Goal: Task Accomplishment & Management: Complete application form

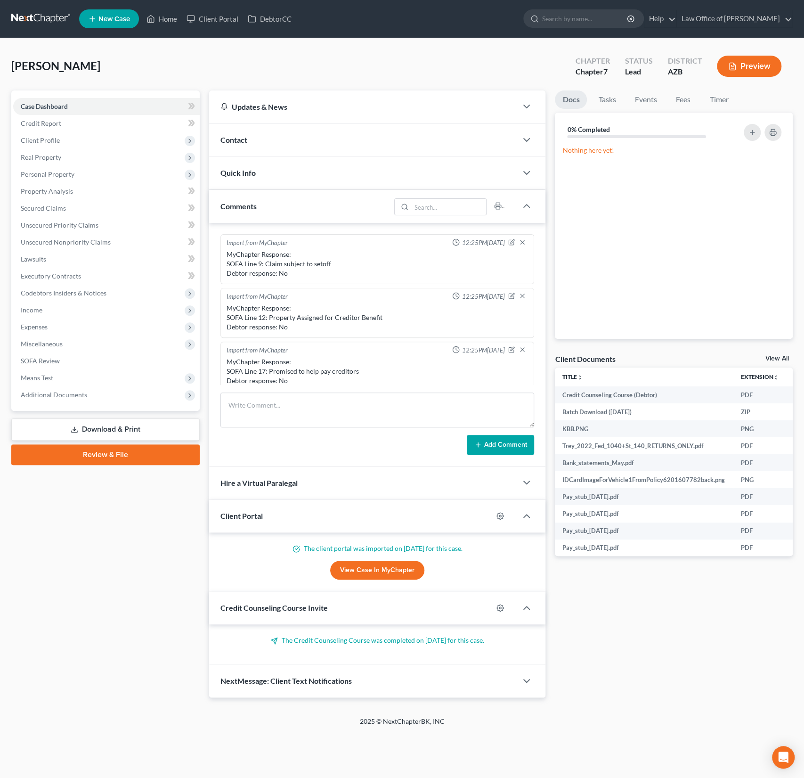
scroll to position [229, 0]
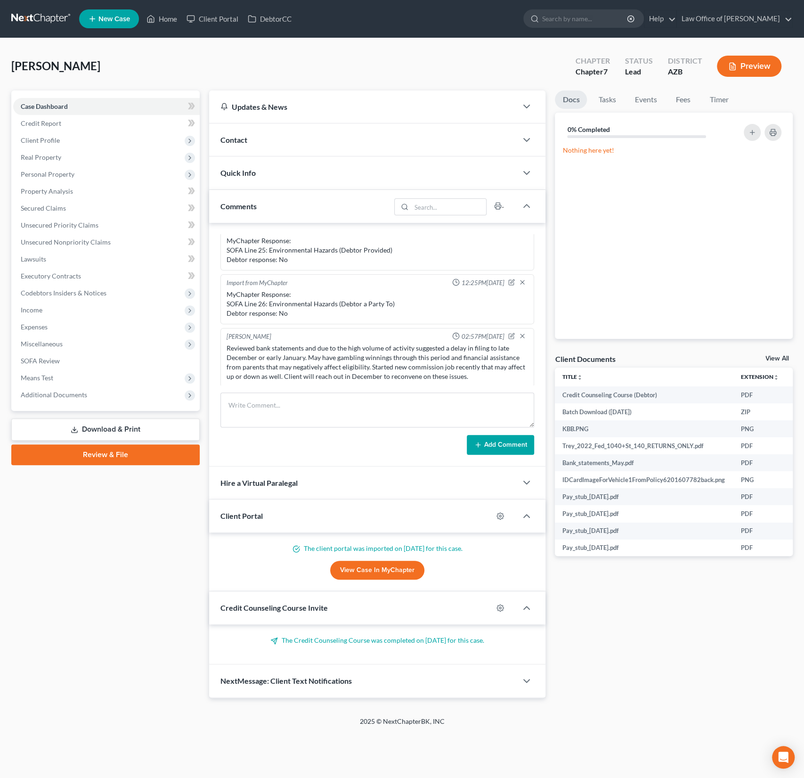
click at [113, 25] on link "New Case" at bounding box center [109, 18] width 60 height 19
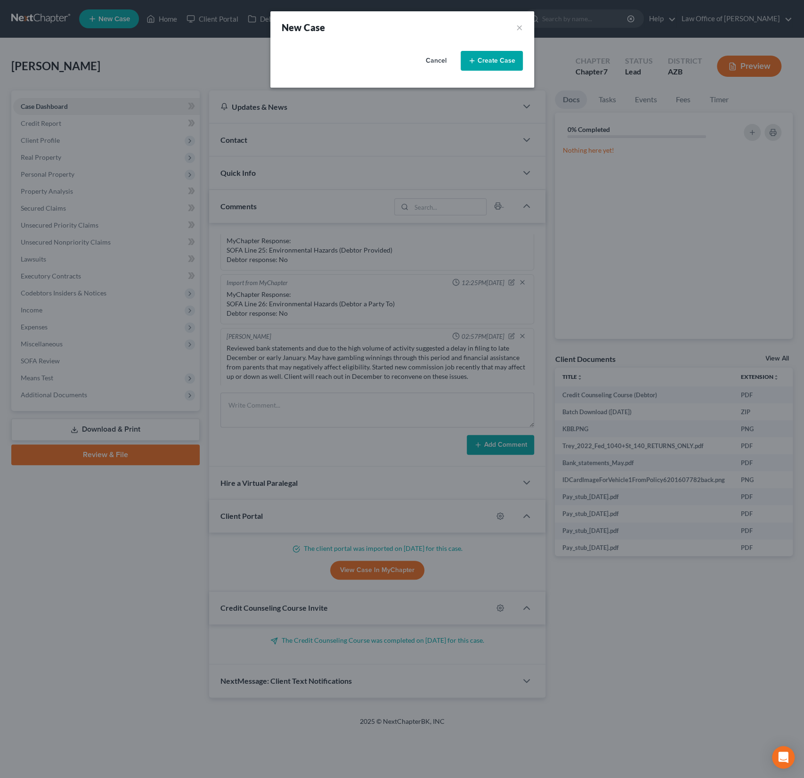
select select "4"
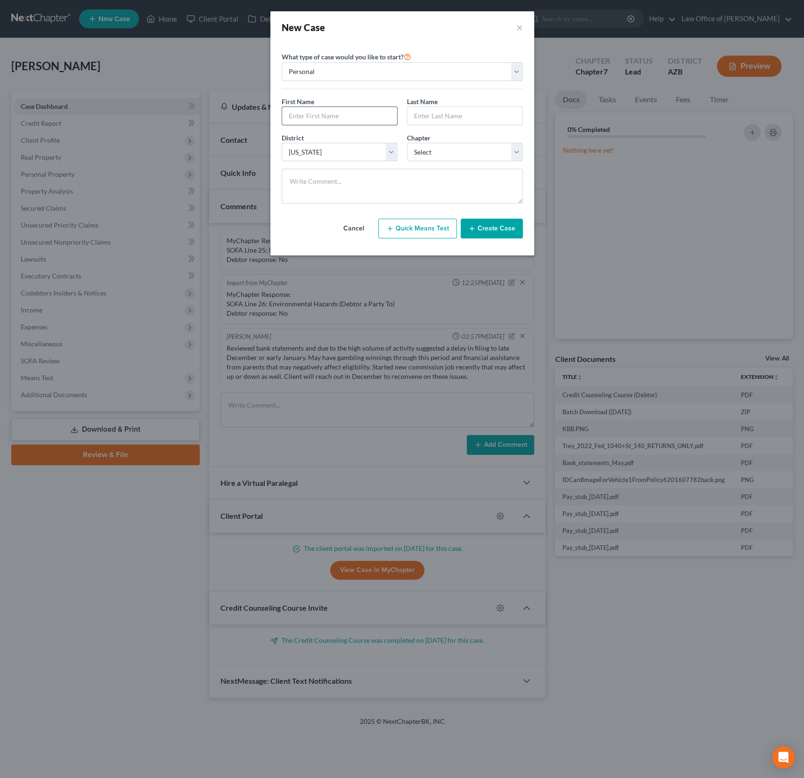
click at [317, 119] on input "text" at bounding box center [339, 116] width 115 height 18
type input "Heather"
type input "James"
click at [438, 150] on select "Select 7 11 12 13" at bounding box center [465, 152] width 116 height 19
select select "0"
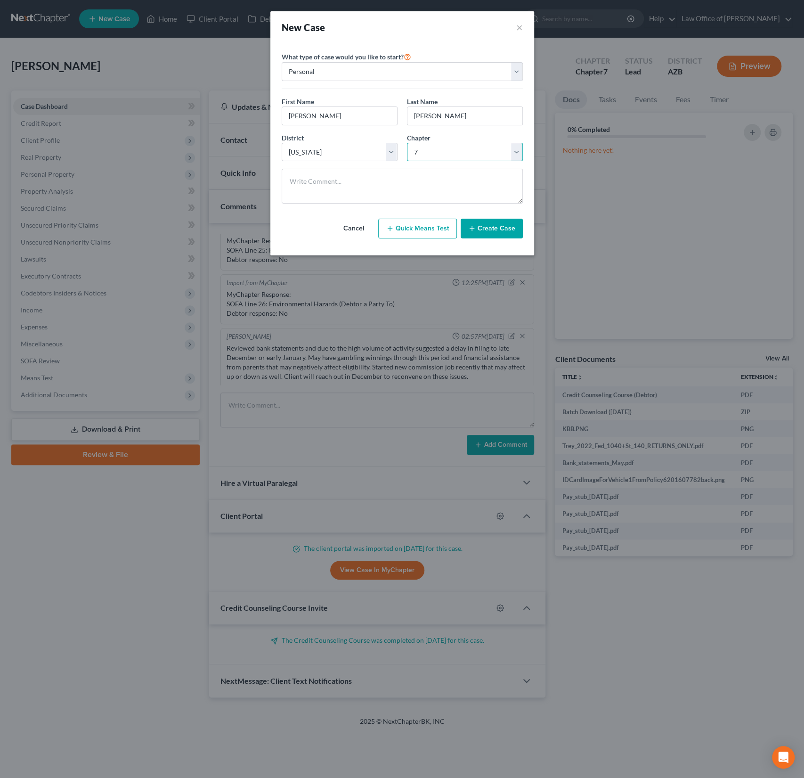
click at [407, 143] on select "Select 7 11 12 13" at bounding box center [465, 152] width 116 height 19
click at [492, 226] on button "Create Case" at bounding box center [492, 229] width 62 height 20
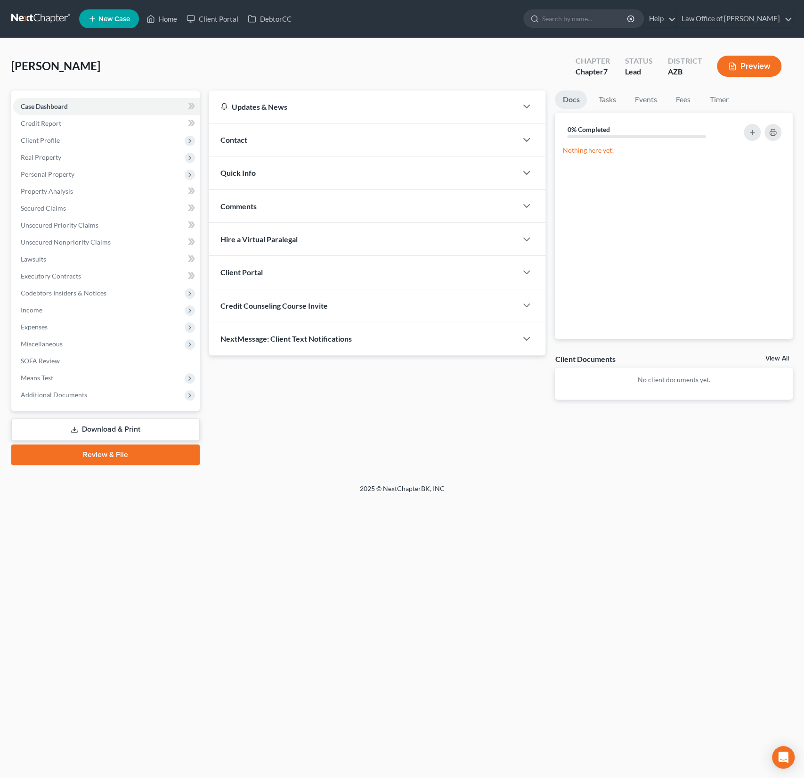
click at [270, 308] on span "Credit Counseling Course Invite" at bounding box center [274, 305] width 107 height 9
click at [256, 341] on input "text" at bounding box center [323, 343] width 205 height 18
paste input "heatherjames22@hotmail.com"
type input "heatherjames22@hotmail.com"
click at [475, 340] on button "Send Email" at bounding box center [485, 343] width 98 height 19
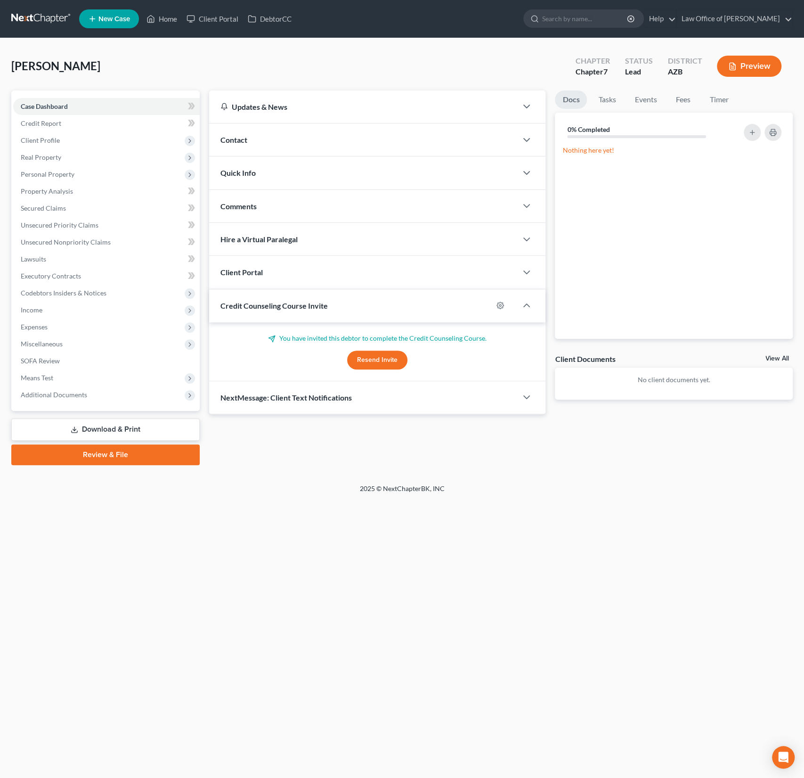
click at [287, 278] on div "Client Portal" at bounding box center [363, 272] width 309 height 33
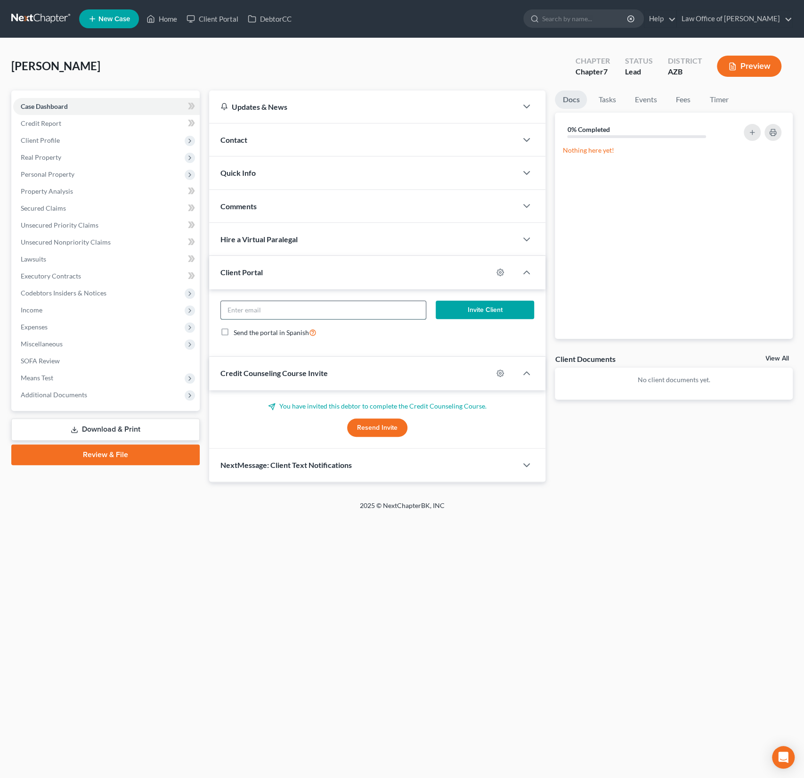
click at [256, 304] on input "email" at bounding box center [323, 310] width 205 height 18
paste input "heatherjames22@hotmail.com"
type input "heatherjames22@hotmail.com"
click at [482, 309] on button "Invite Client" at bounding box center [485, 310] width 98 height 19
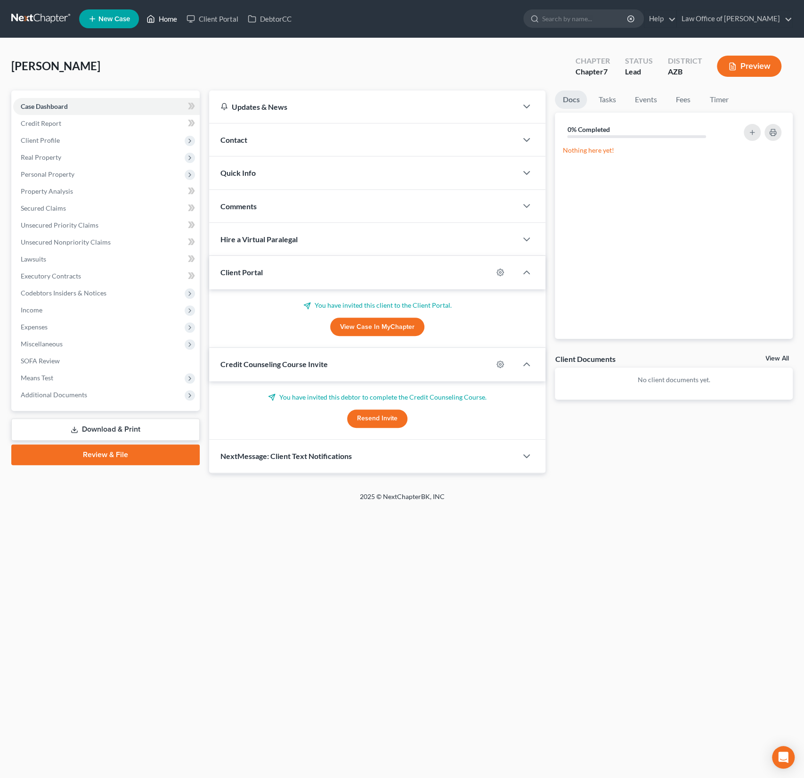
click at [169, 16] on link "Home" at bounding box center [162, 18] width 40 height 17
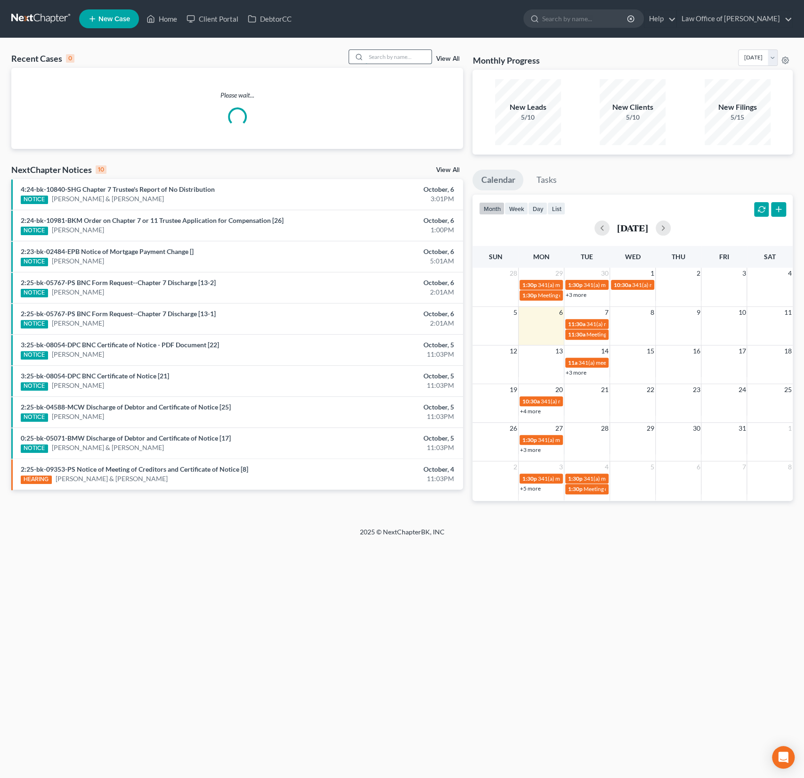
click at [384, 55] on input "search" at bounding box center [399, 57] width 66 height 14
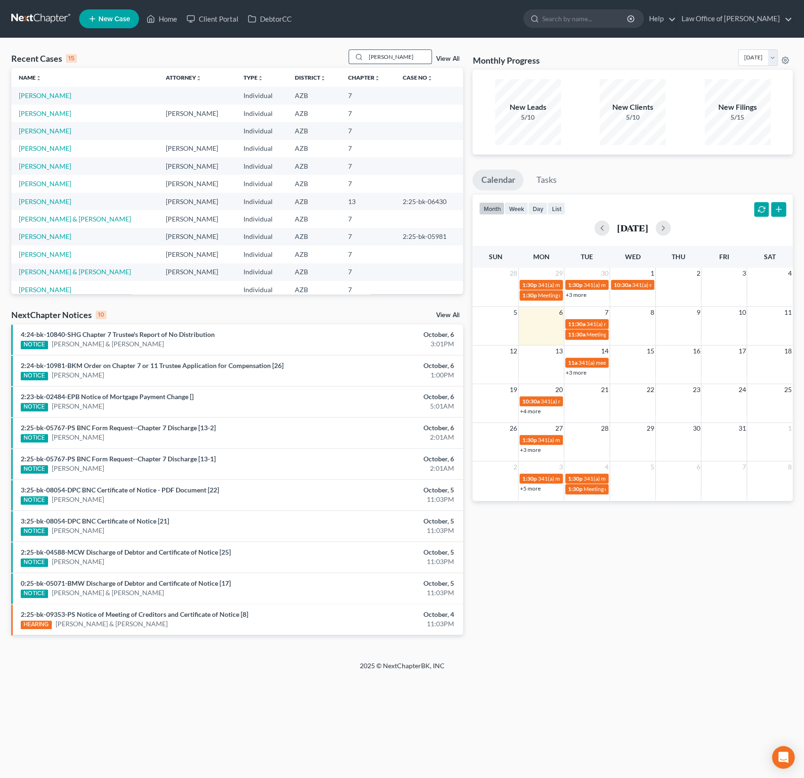
type input "ernest"
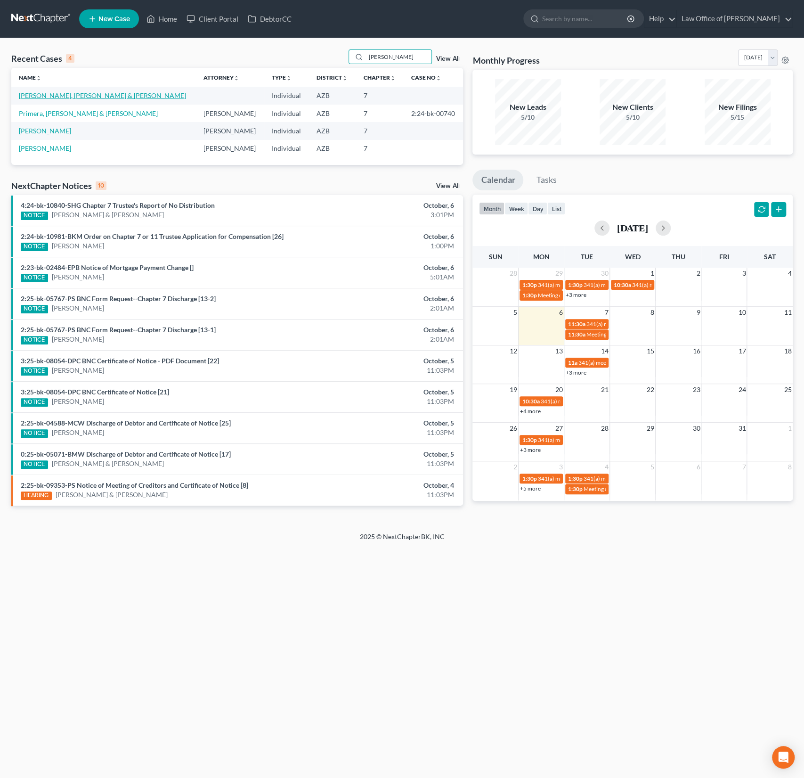
click at [114, 96] on link "Gloria INTAKE, Ernest & Pineda-Gloria, Christopher" at bounding box center [102, 95] width 167 height 8
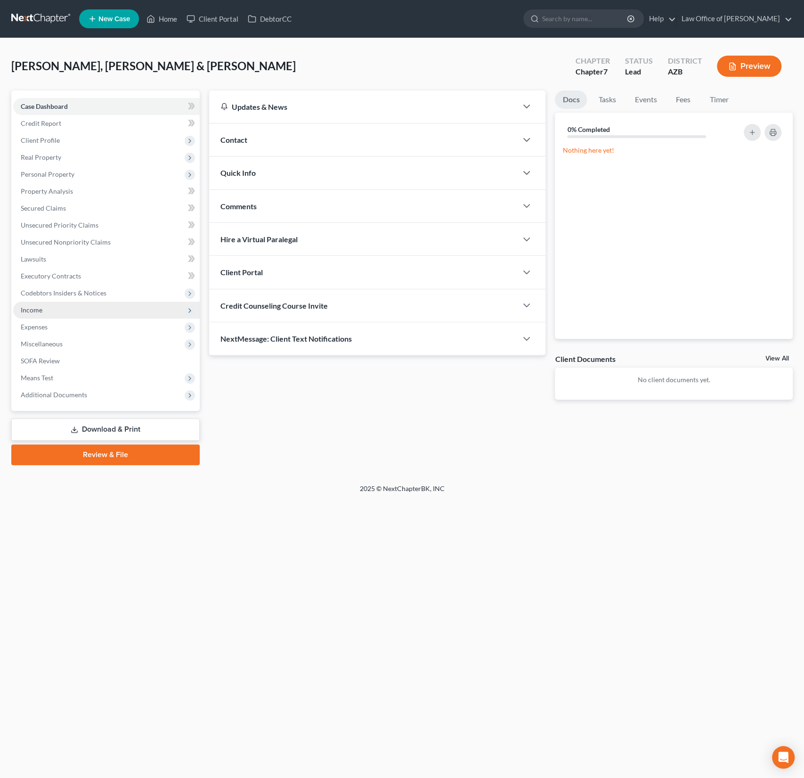
click at [35, 317] on span "Income" at bounding box center [106, 310] width 187 height 17
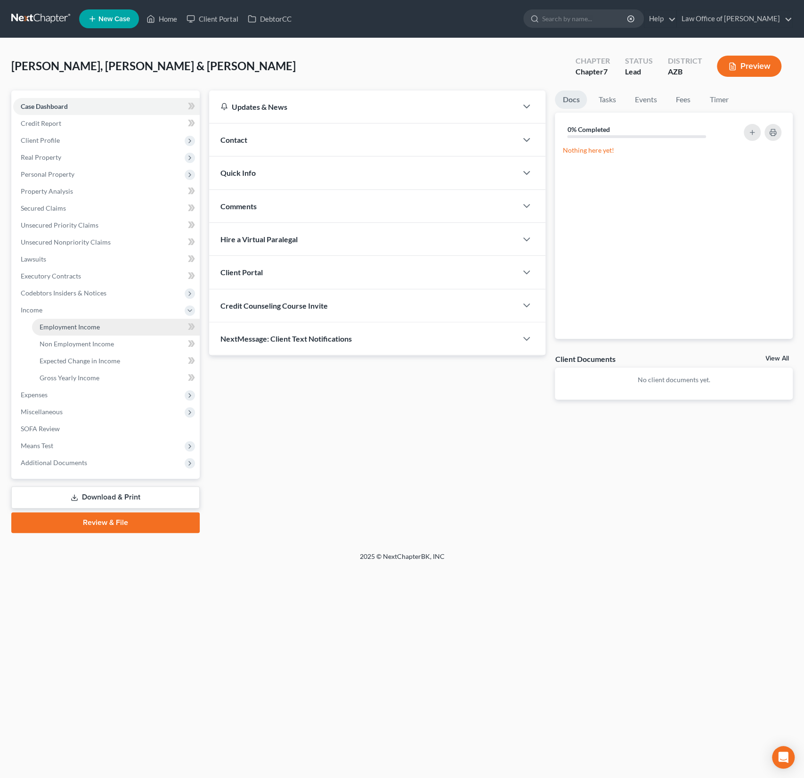
click at [61, 327] on span "Employment Income" at bounding box center [70, 327] width 60 height 8
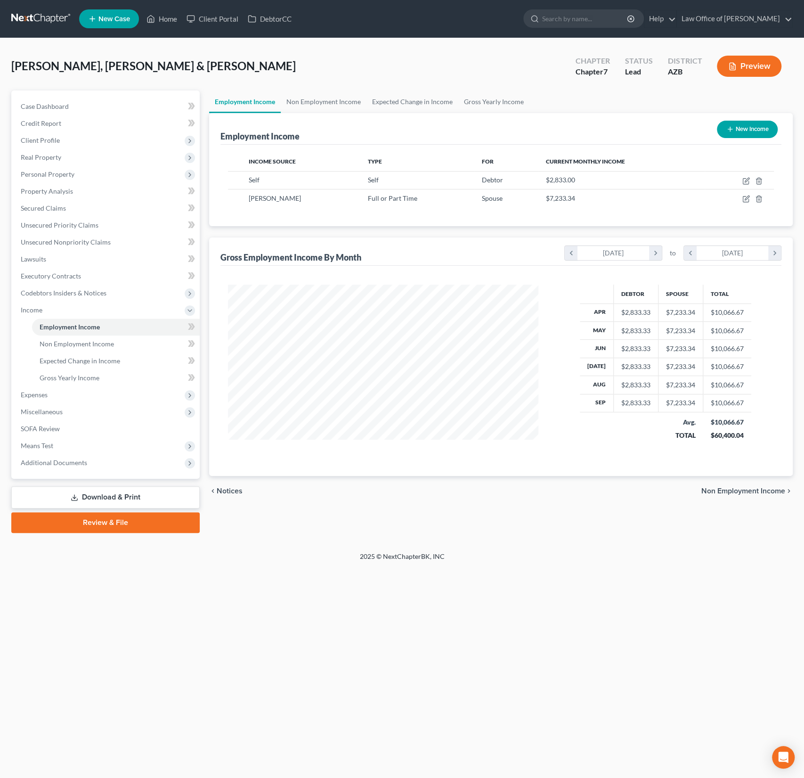
scroll to position [168, 329]
click at [745, 182] on icon "button" at bounding box center [747, 181] width 8 height 8
select select "1"
select select "0"
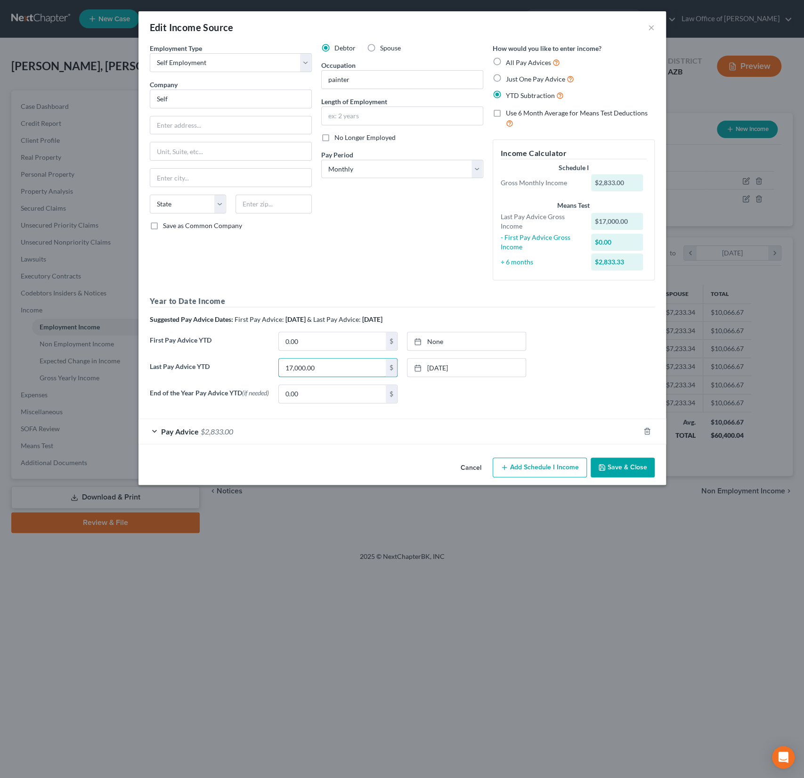
drag, startPoint x: 336, startPoint y: 369, endPoint x: 258, endPoint y: 359, distance: 78.8
click at [258, 359] on div "Last Pay Advice YTD 17,000.00 $ 7/25/2025 close Date 7/25/2025 Time 12:00 AM ch…" at bounding box center [402, 371] width 515 height 26
drag, startPoint x: 326, startPoint y: 366, endPoint x: 275, endPoint y: 363, distance: 50.9
click at [275, 363] on div "17,000.00 $" at bounding box center [338, 367] width 129 height 19
type input "3,484"
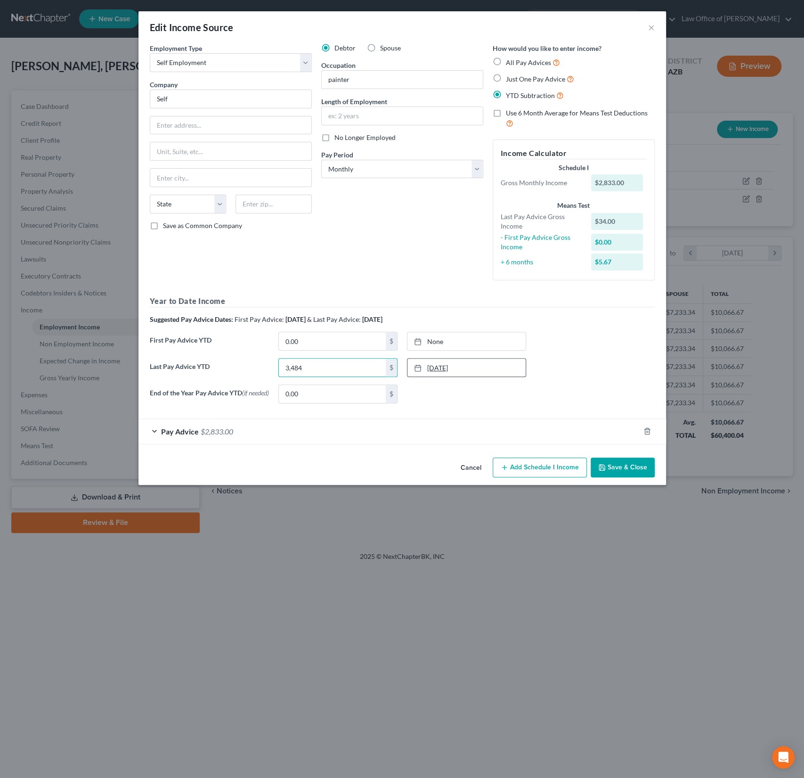
click at [431, 368] on link "7/25/2025" at bounding box center [467, 368] width 118 height 18
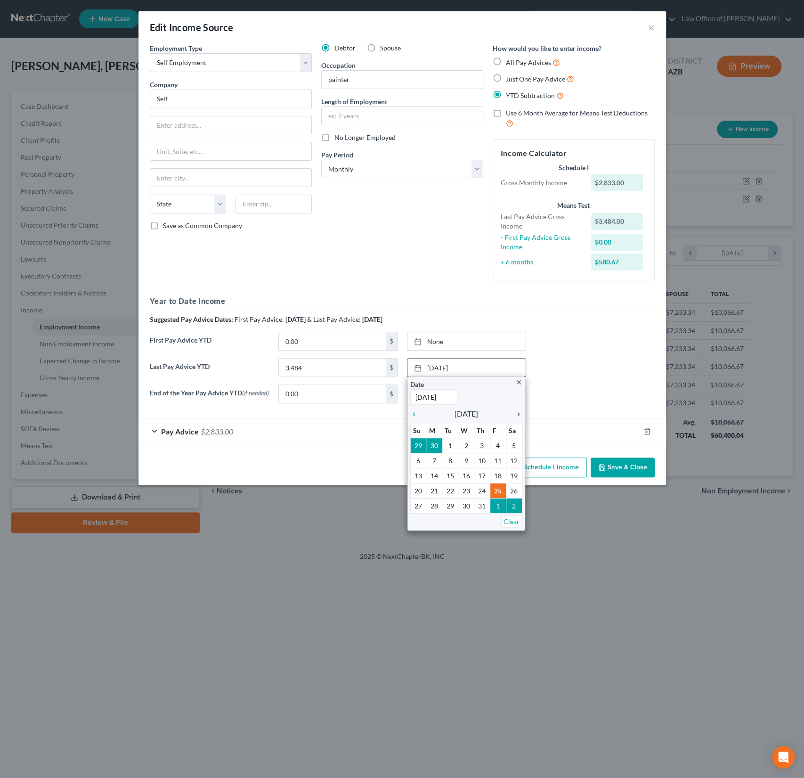
click at [517, 413] on icon "chevron_right" at bounding box center [516, 414] width 12 height 8
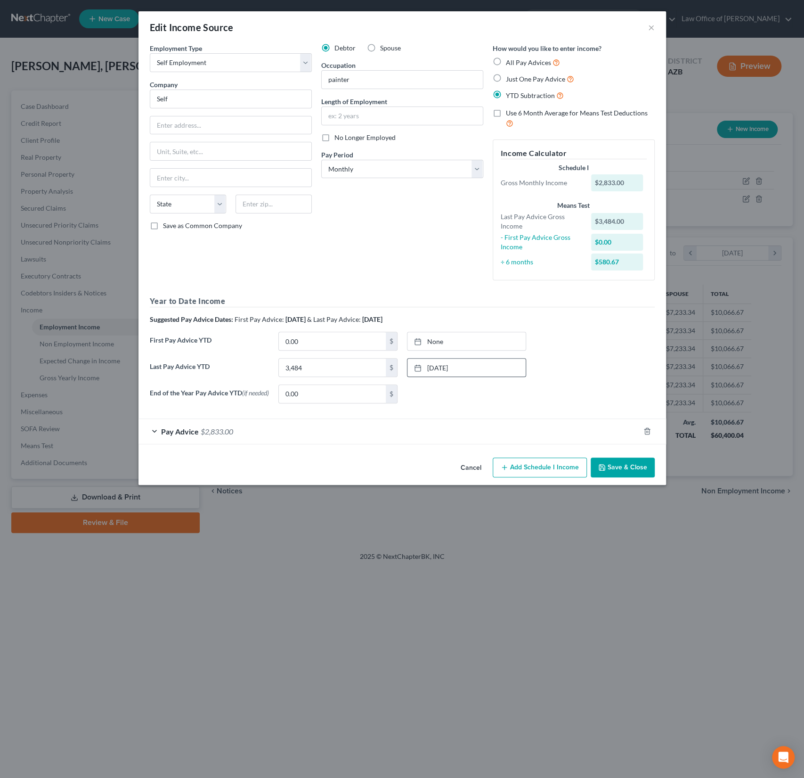
click at [626, 462] on button "Save & Close" at bounding box center [623, 468] width 64 height 20
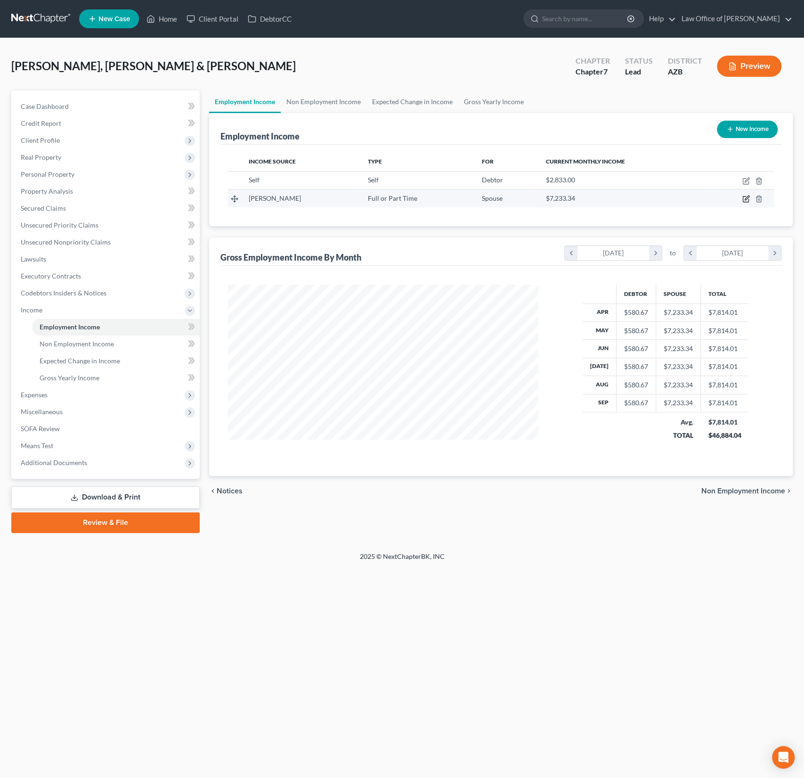
click at [747, 198] on icon "button" at bounding box center [747, 199] width 8 height 8
select select "0"
select select "1"
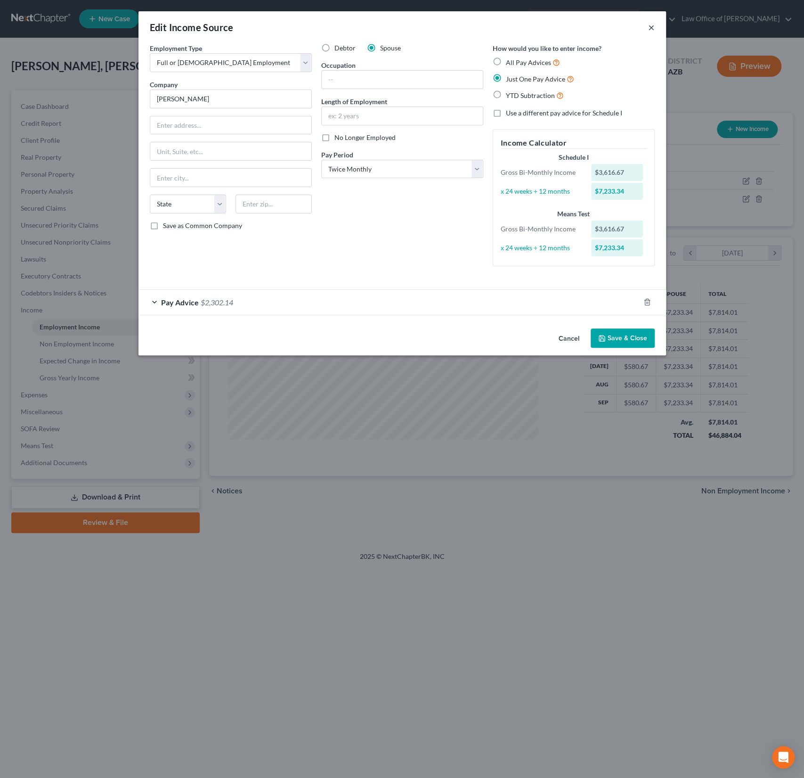
click at [651, 30] on button "×" at bounding box center [651, 27] width 7 height 11
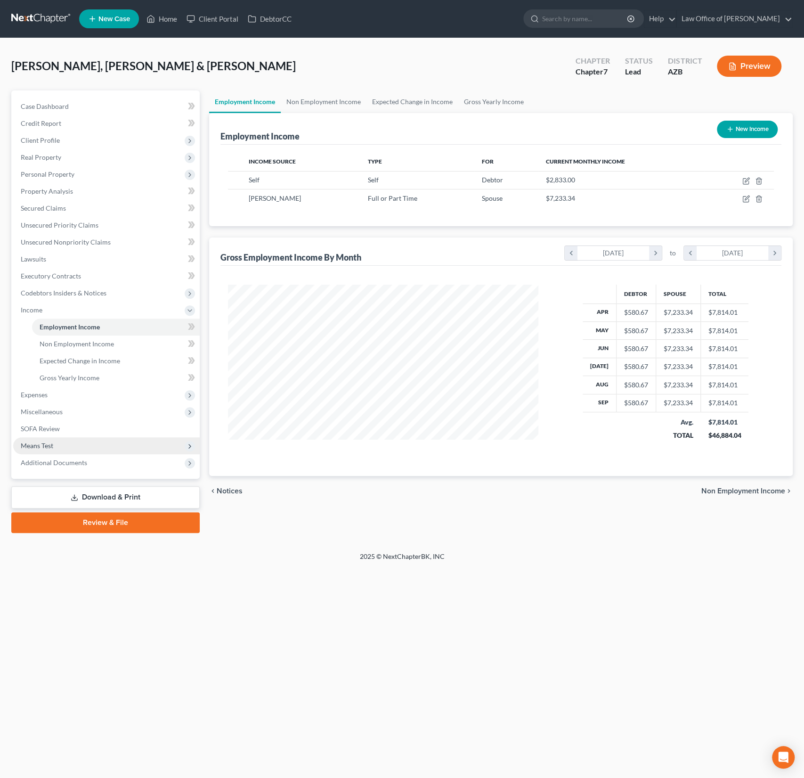
click at [51, 448] on span "Means Test" at bounding box center [37, 446] width 33 height 8
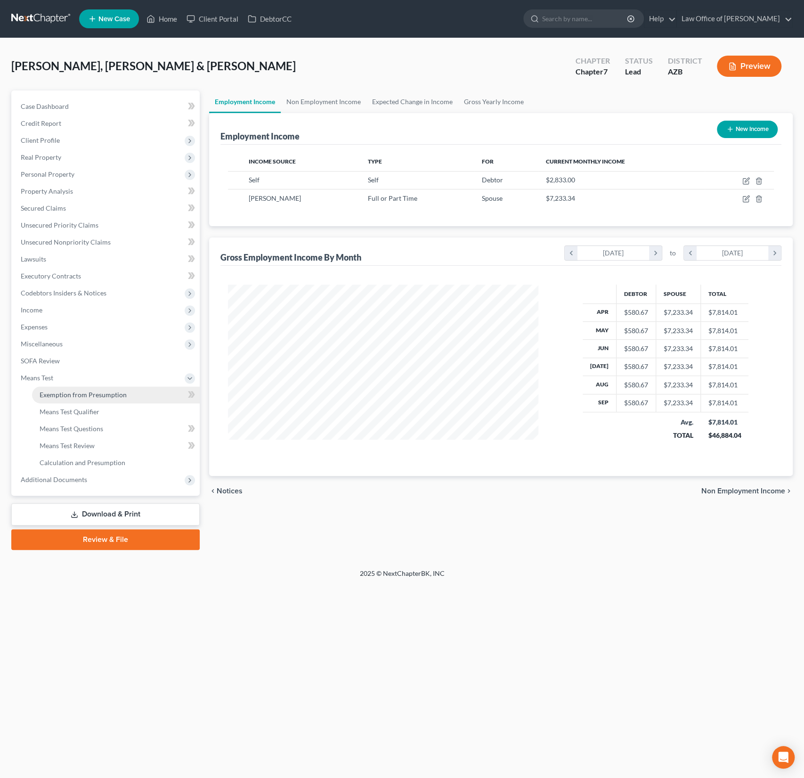
click at [73, 401] on link "Exemption from Presumption" at bounding box center [116, 394] width 168 height 17
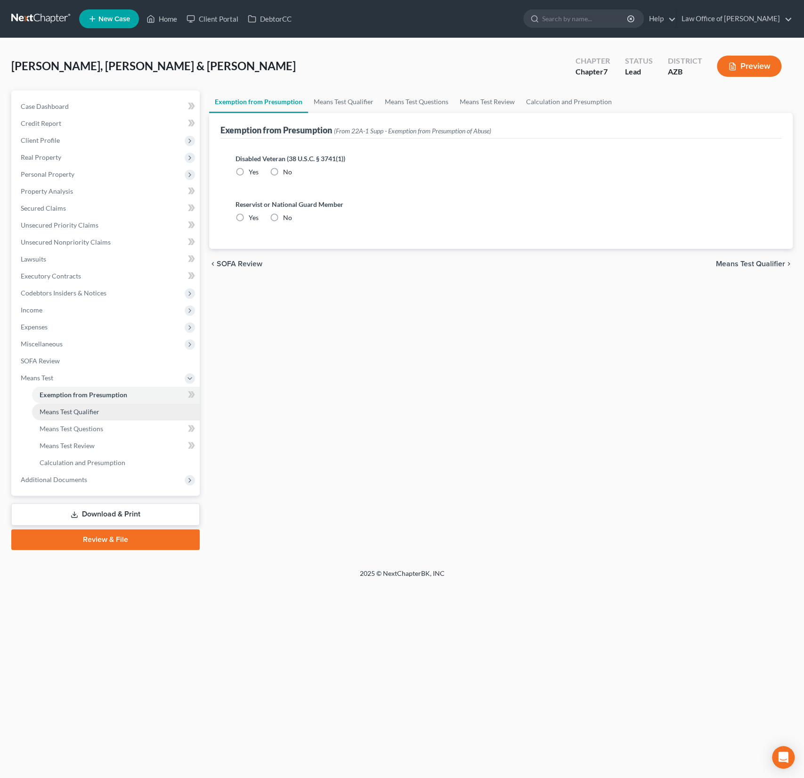
click at [75, 411] on span "Means Test Qualifier" at bounding box center [70, 412] width 60 height 8
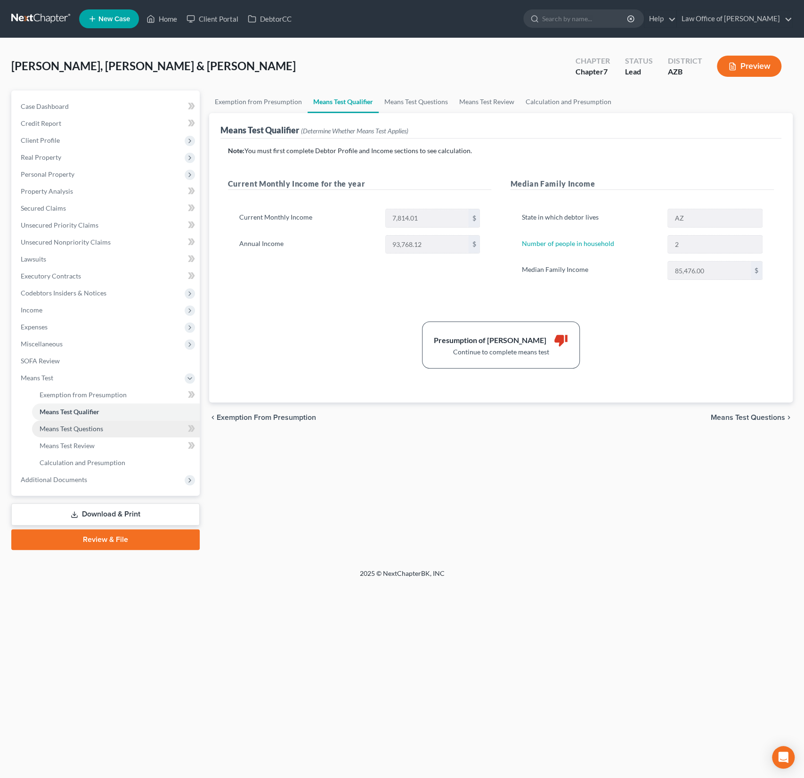
click at [91, 433] on link "Means Test Questions" at bounding box center [116, 428] width 168 height 17
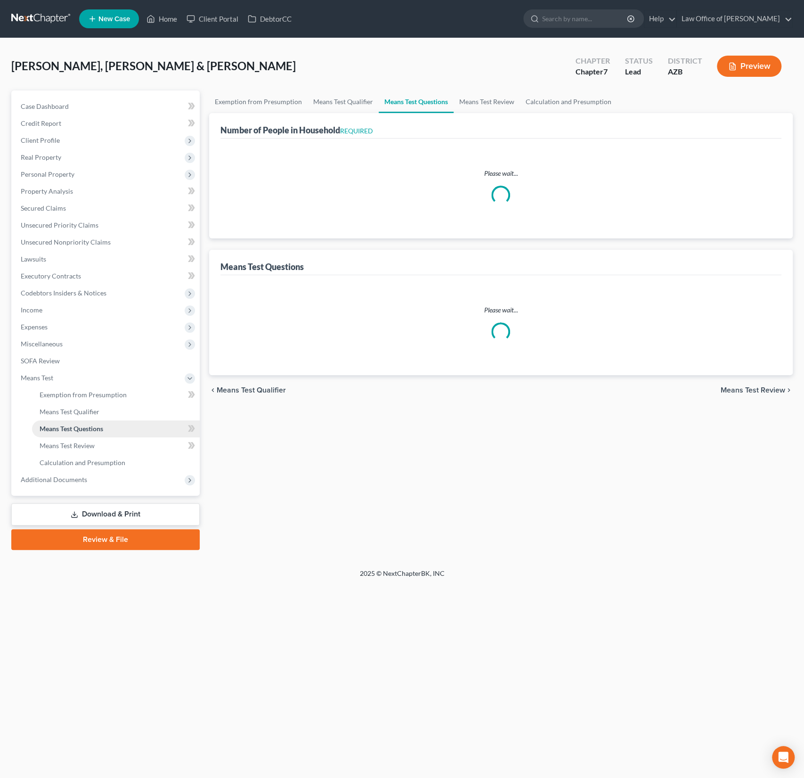
select select "0"
select select "60"
select select "1"
select select "60"
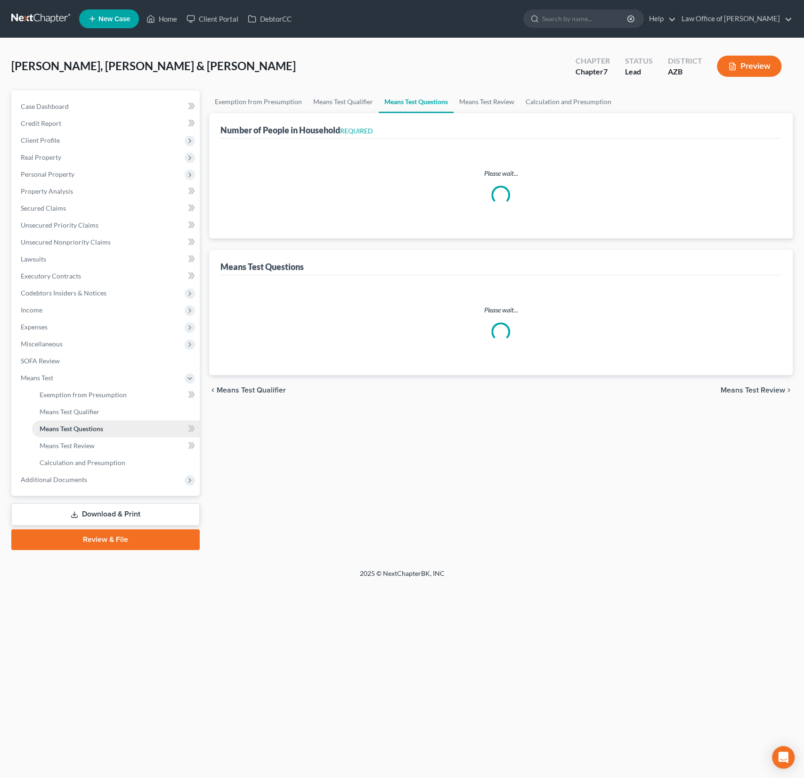
select select "2"
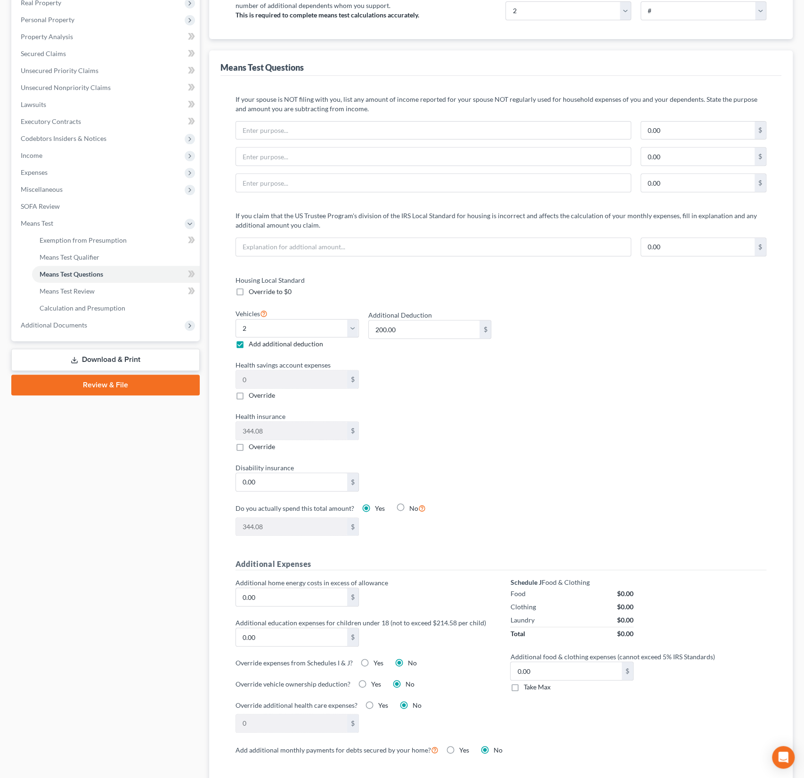
scroll to position [166, 0]
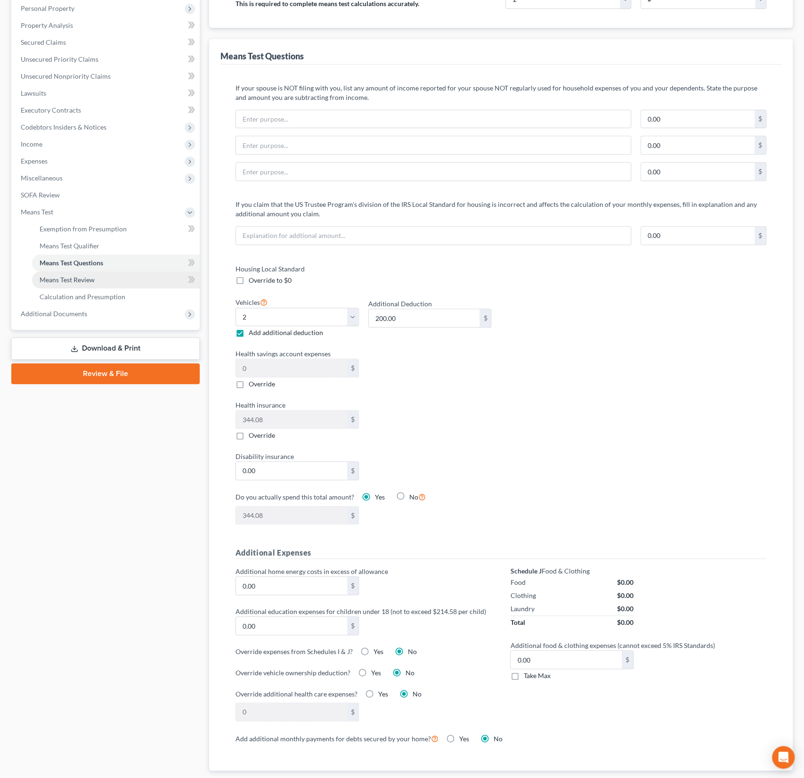
click at [87, 279] on span "Means Test Review" at bounding box center [67, 280] width 55 height 8
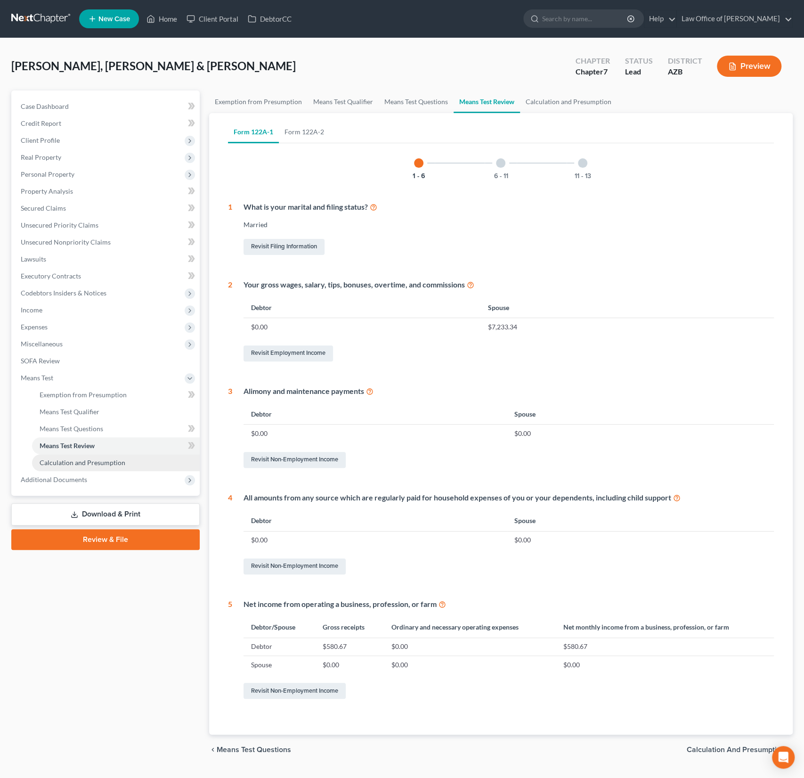
click at [88, 468] on link "Calculation and Presumption" at bounding box center [116, 462] width 168 height 17
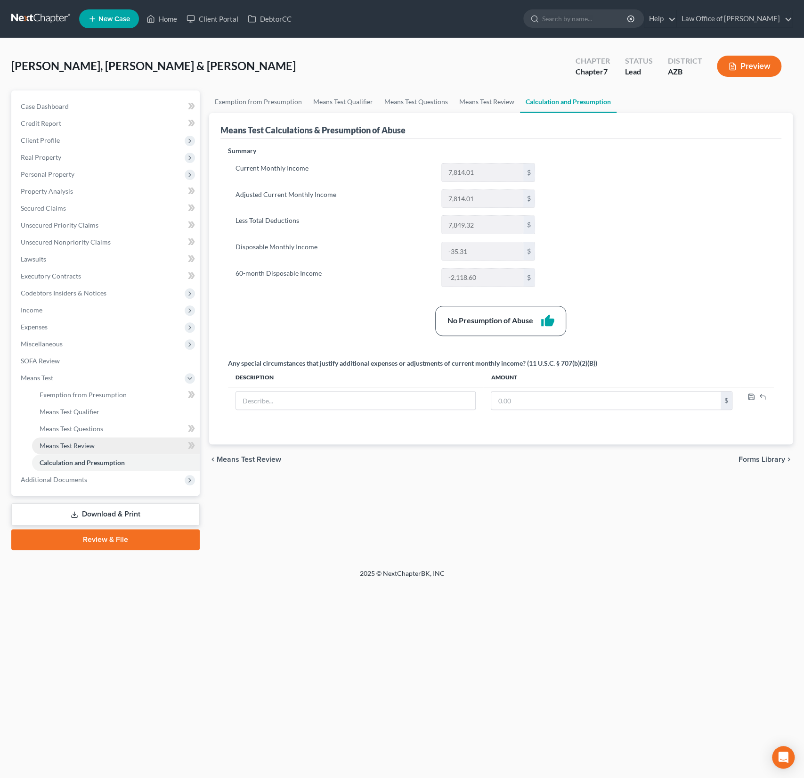
click at [53, 449] on span "Means Test Review" at bounding box center [67, 446] width 55 height 8
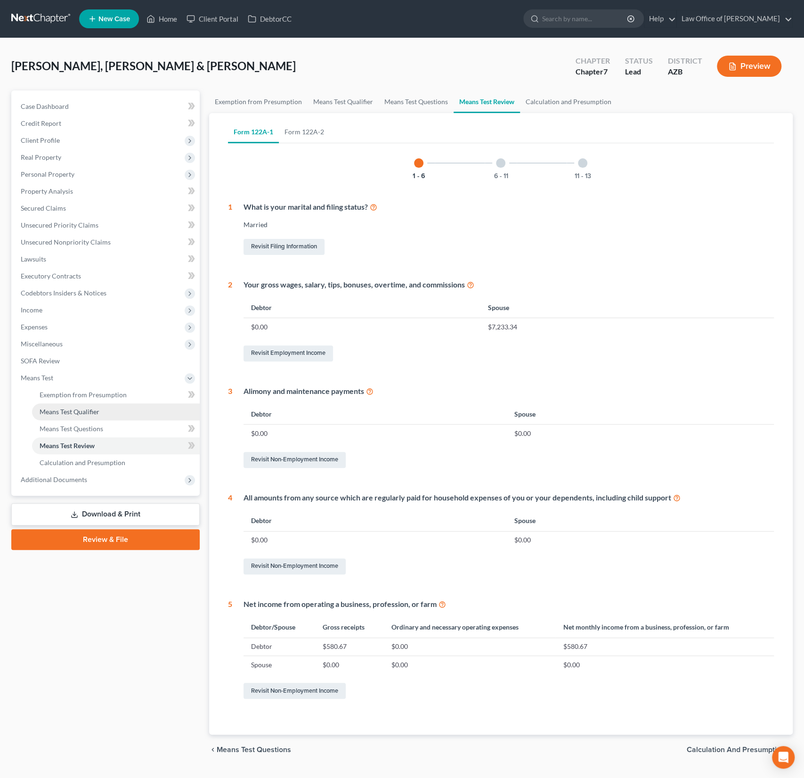
click at [68, 409] on span "Means Test Qualifier" at bounding box center [70, 412] width 60 height 8
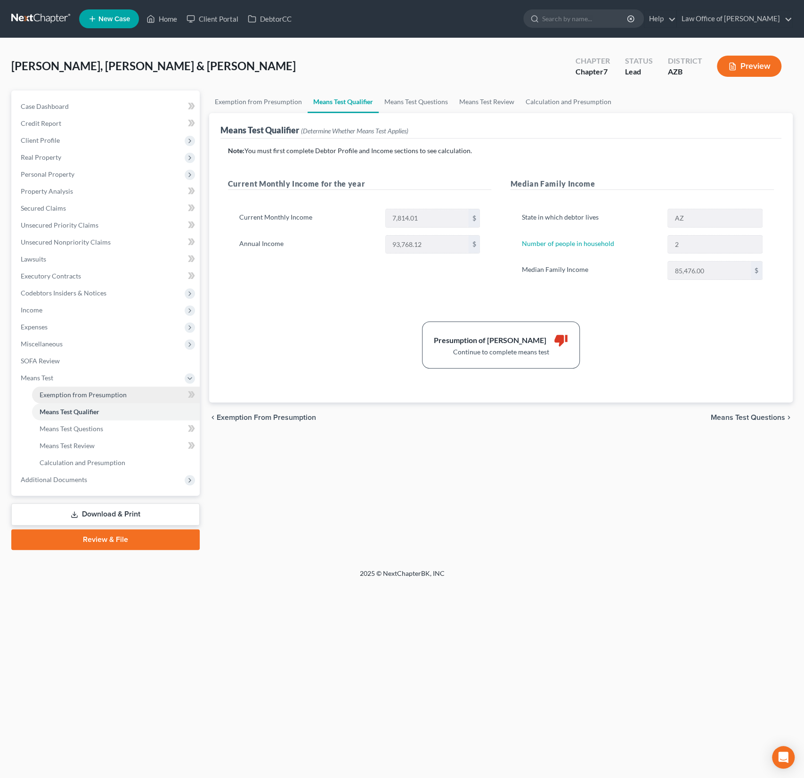
click at [68, 391] on span "Exemption from Presumption" at bounding box center [83, 395] width 87 height 8
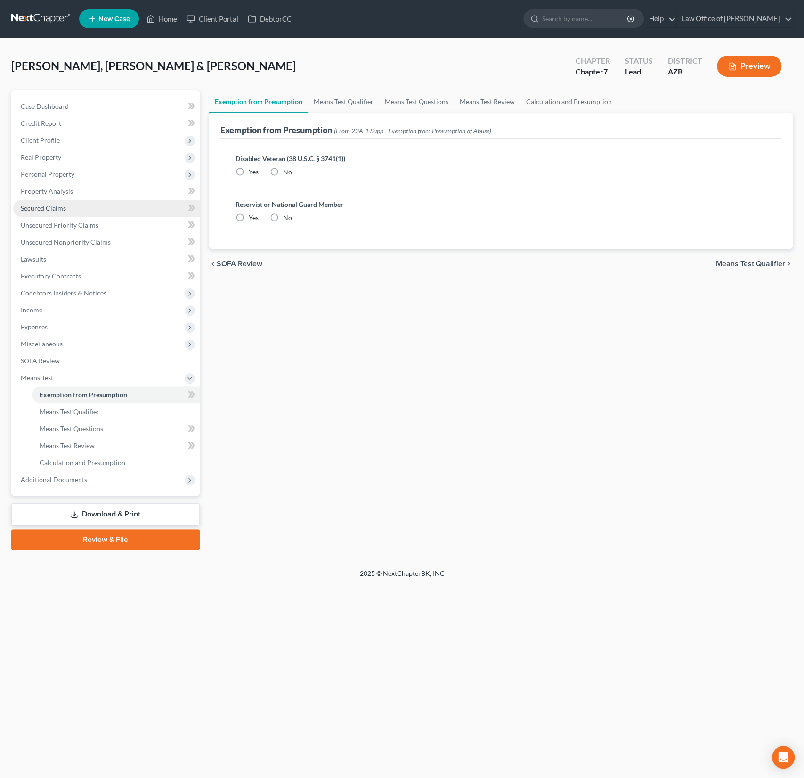
click at [53, 206] on span "Secured Claims" at bounding box center [43, 208] width 45 height 8
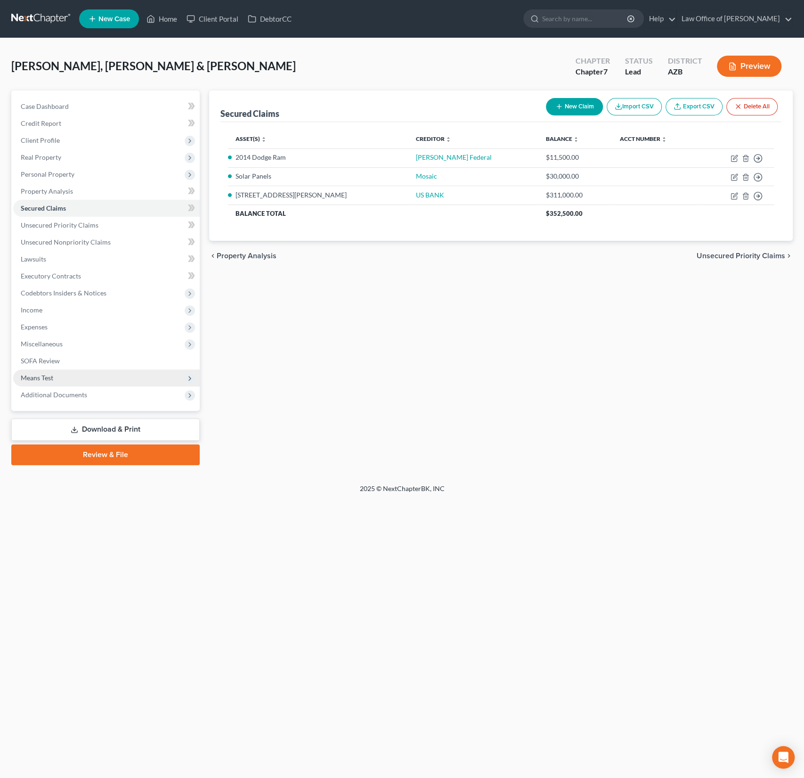
click at [38, 385] on span "Means Test" at bounding box center [106, 377] width 187 height 17
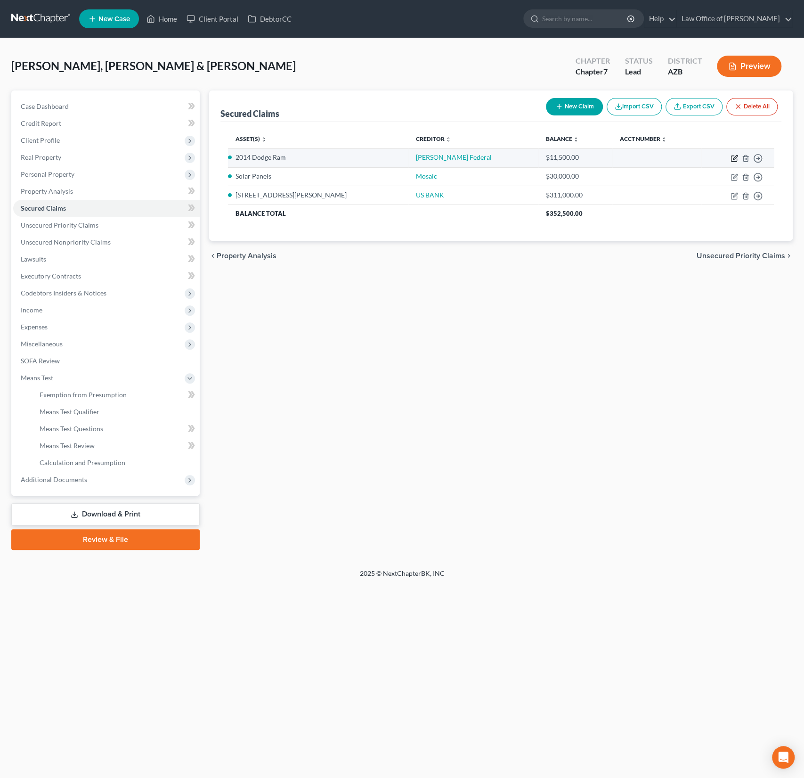
click at [731, 157] on icon "button" at bounding box center [735, 159] width 8 height 8
select select "2"
select select "0"
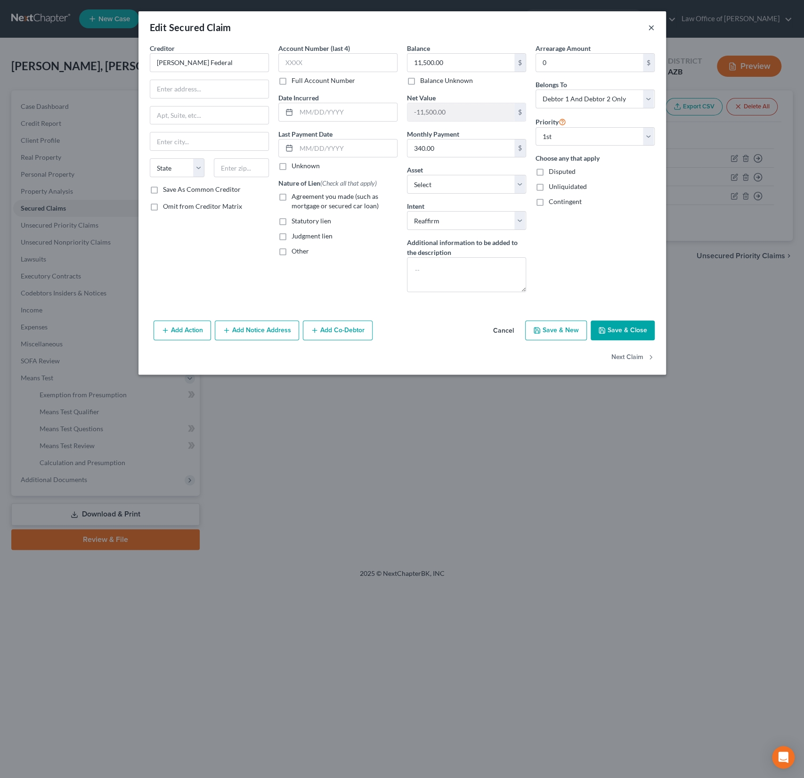
click at [652, 26] on button "×" at bounding box center [651, 27] width 7 height 11
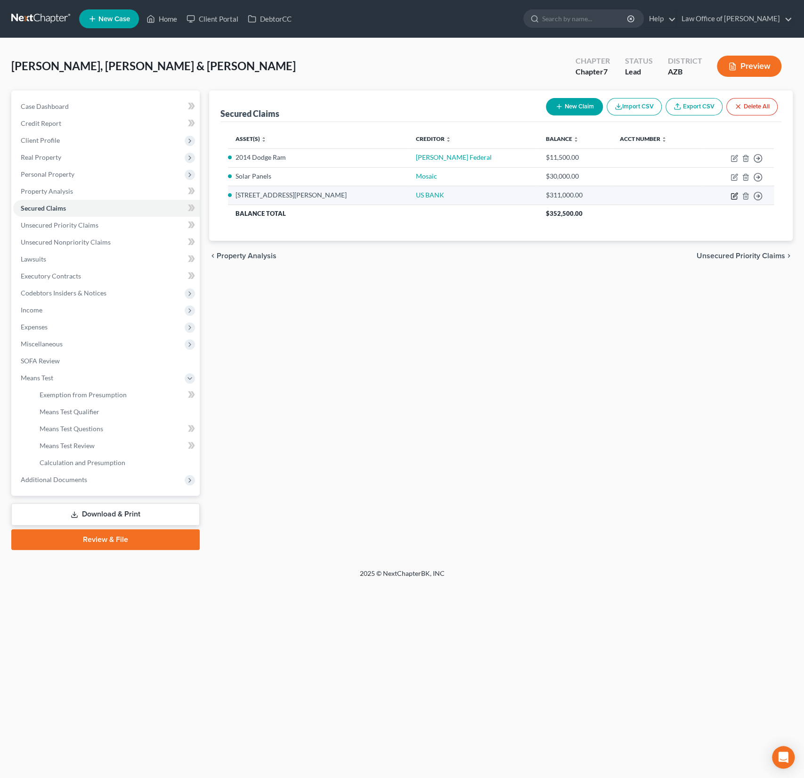
click at [734, 193] on icon "button" at bounding box center [734, 196] width 6 height 6
select select "3"
select select "1"
select select "0"
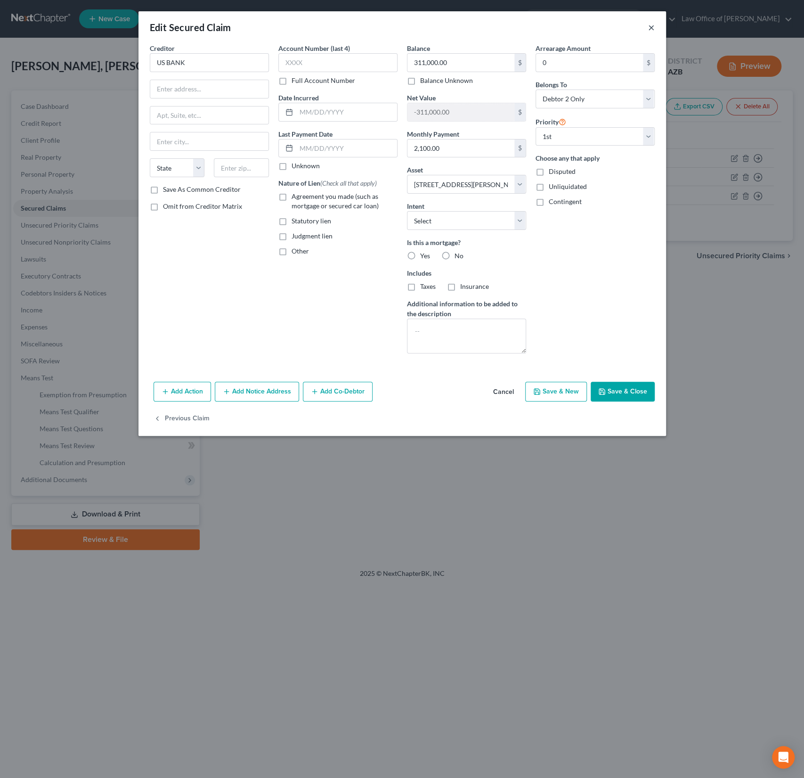
click at [651, 26] on button "×" at bounding box center [651, 27] width 7 height 11
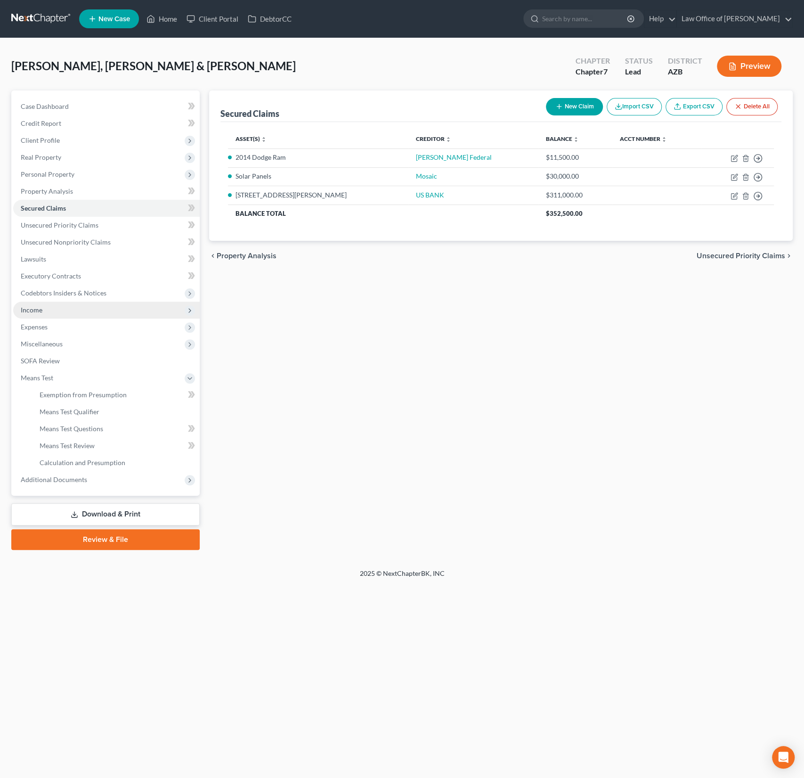
click at [36, 315] on span "Income" at bounding box center [106, 310] width 187 height 17
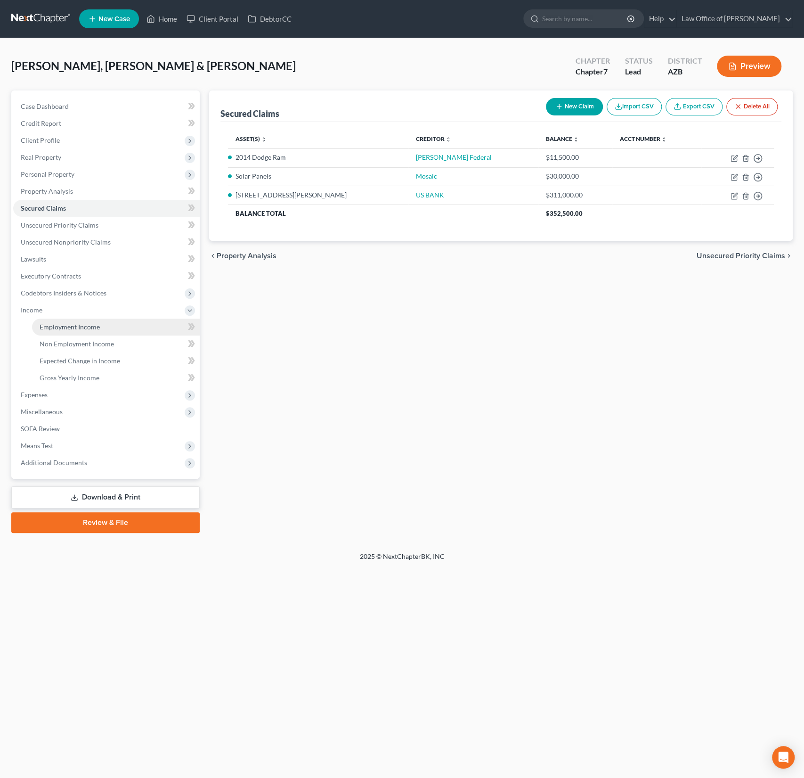
click at [65, 328] on span "Employment Income" at bounding box center [70, 327] width 60 height 8
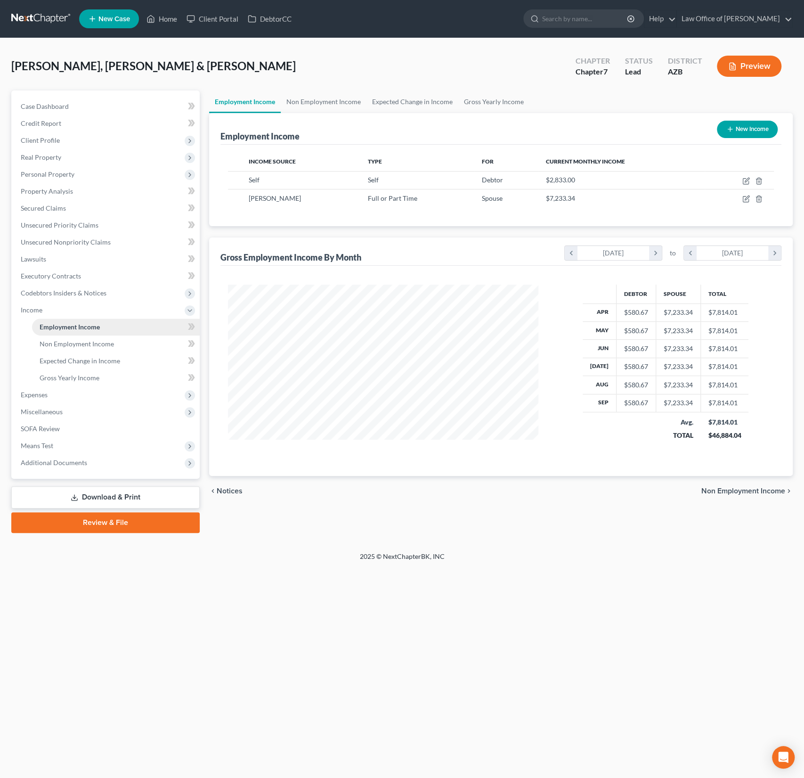
scroll to position [168, 329]
click at [75, 345] on span "Non Employment Income" at bounding box center [77, 344] width 74 height 8
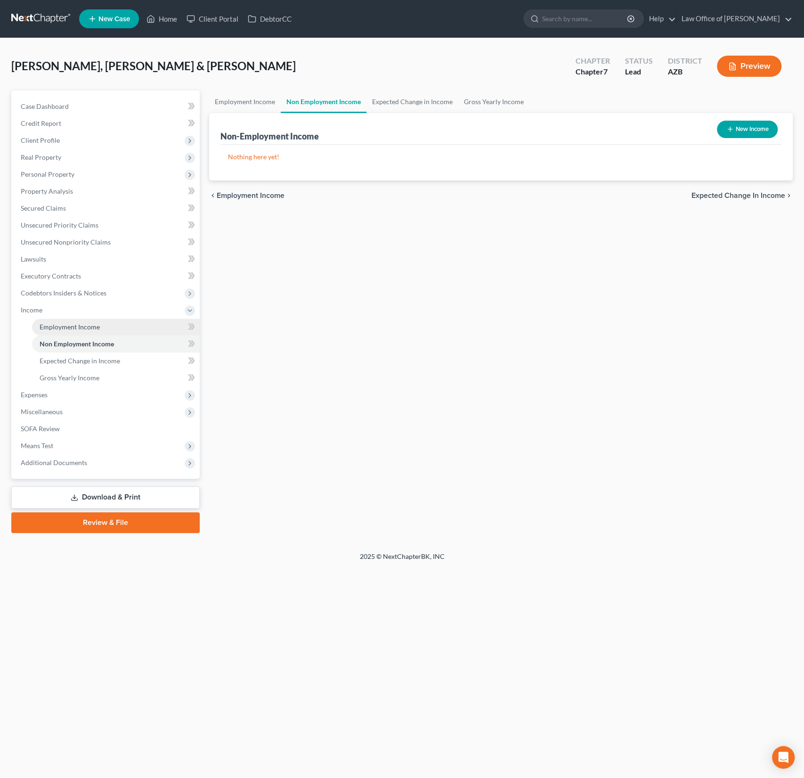
click at [73, 325] on span "Employment Income" at bounding box center [70, 327] width 60 height 8
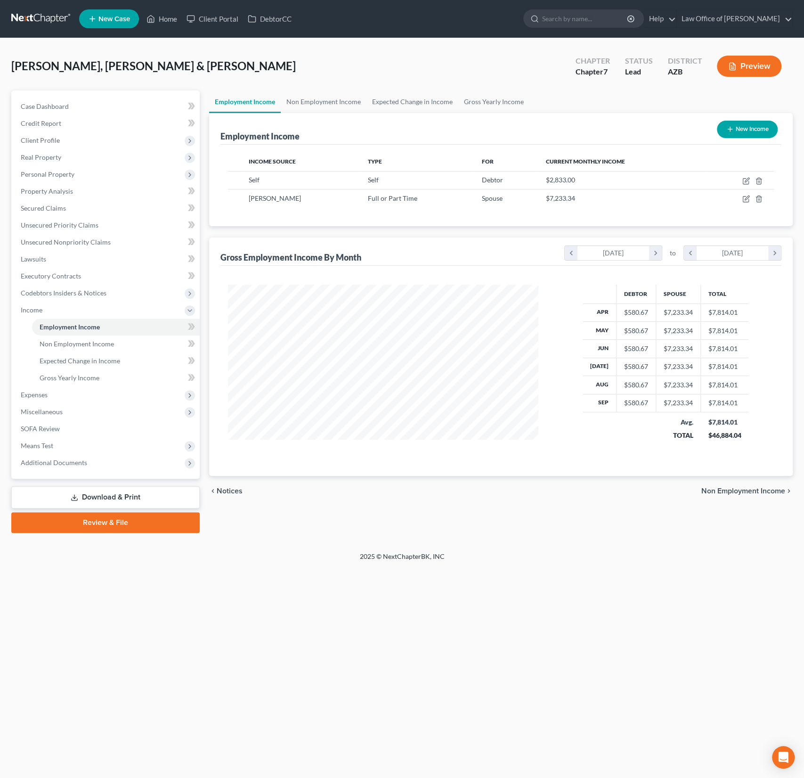
scroll to position [168, 329]
click at [747, 199] on icon "button" at bounding box center [747, 199] width 8 height 8
select select "0"
select select "1"
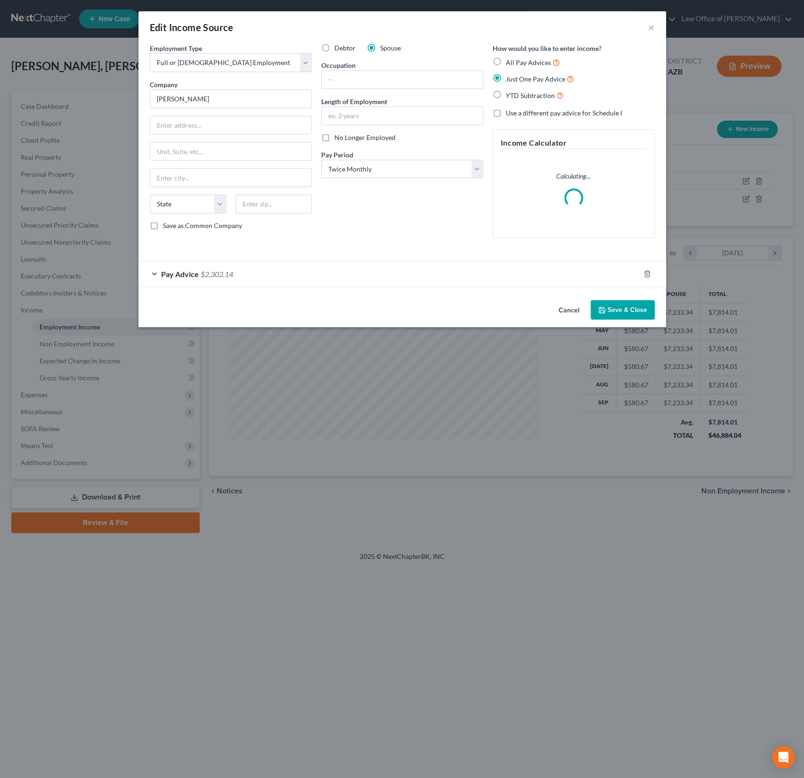
click at [276, 271] on div "Pay Advice $2,302.14" at bounding box center [389, 274] width 501 height 25
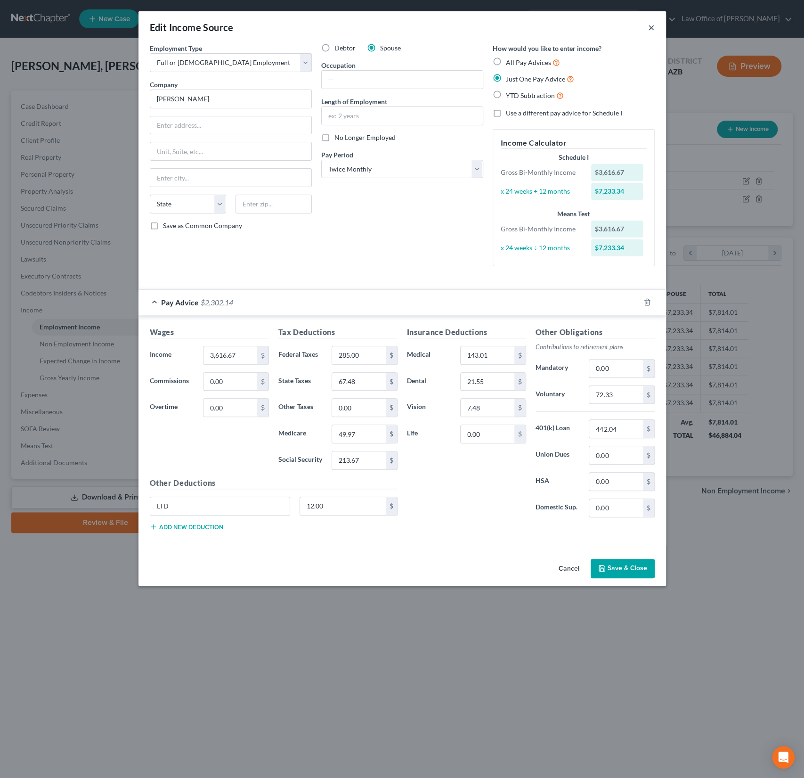
click at [651, 27] on button "×" at bounding box center [651, 27] width 7 height 11
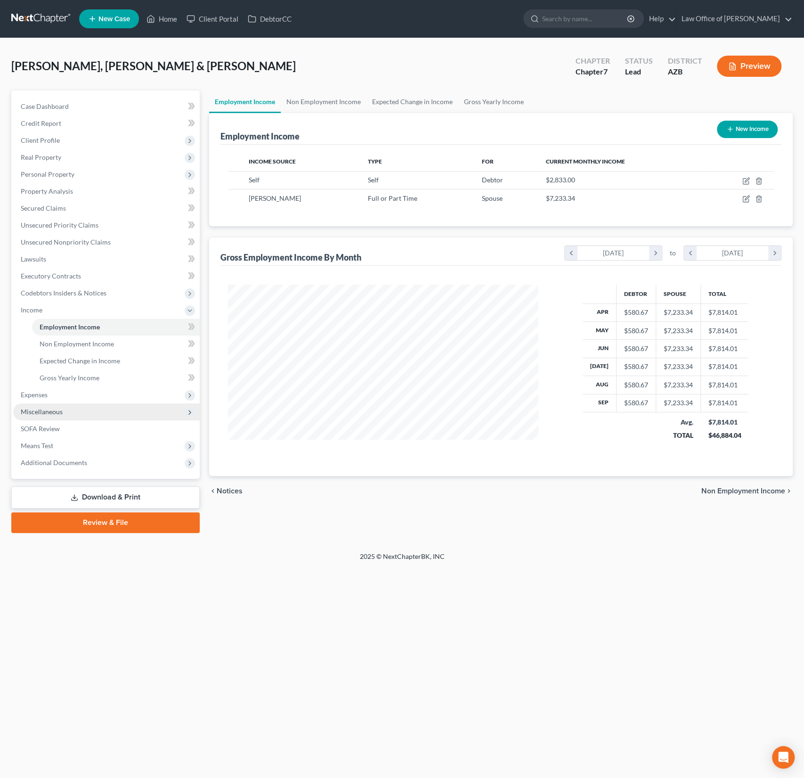
click at [48, 411] on span "Miscellaneous" at bounding box center [42, 412] width 42 height 8
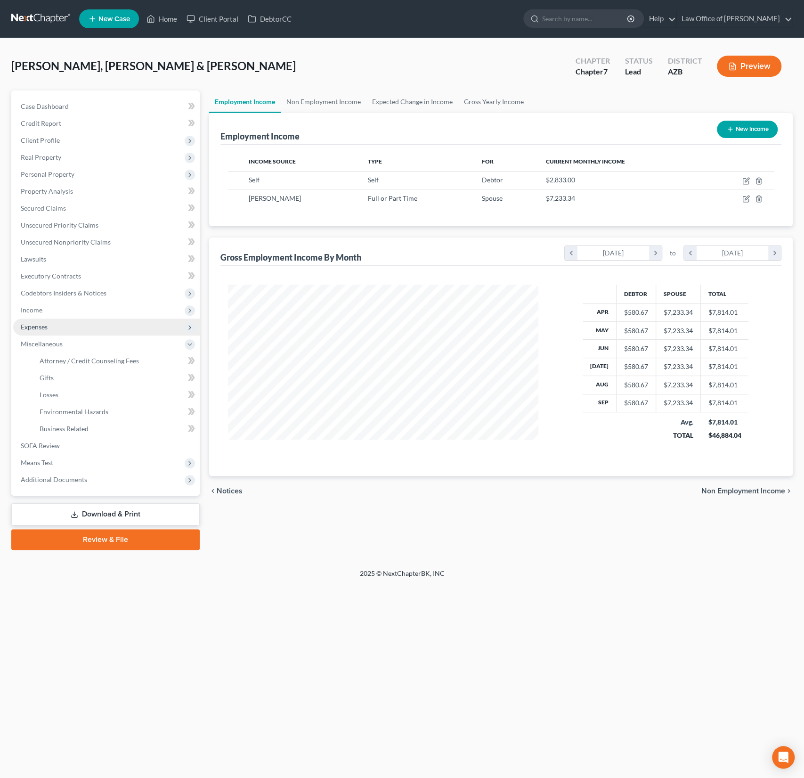
click at [40, 328] on span "Expenses" at bounding box center [34, 327] width 27 height 8
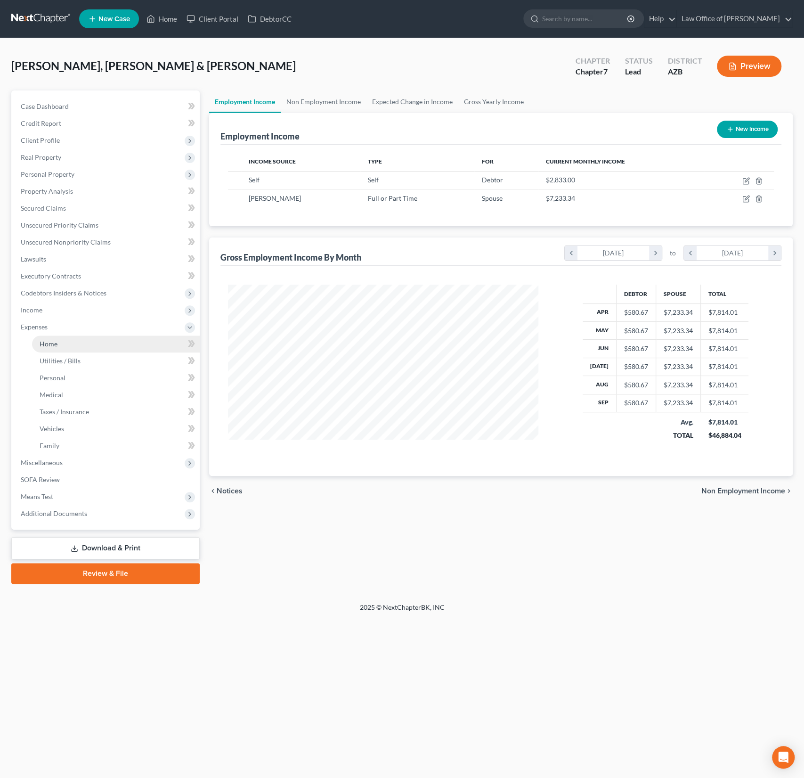
click at [51, 342] on span "Home" at bounding box center [49, 344] width 18 height 8
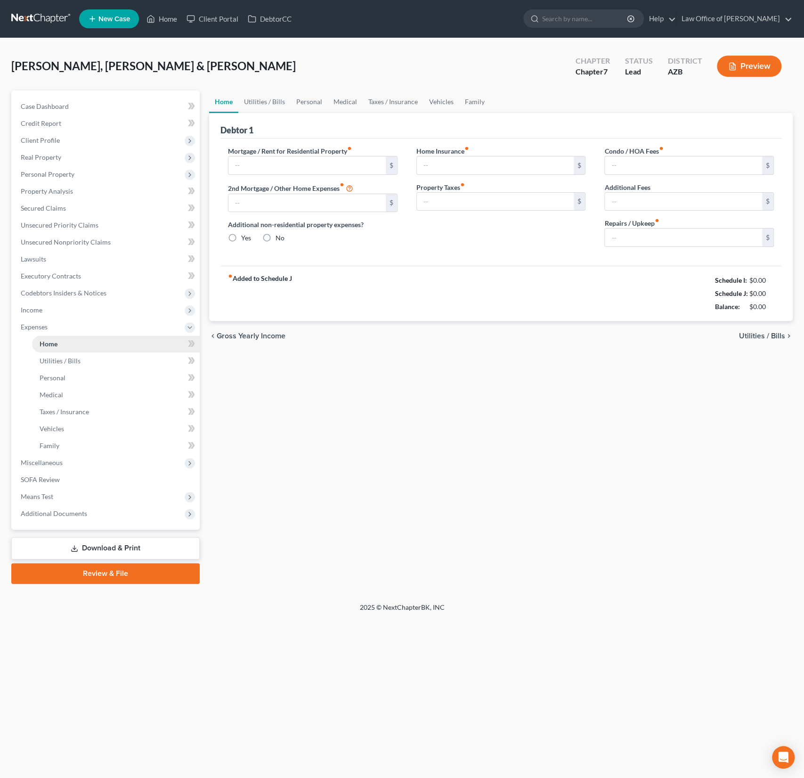
type input "0.00"
radio input "true"
type input "0.00"
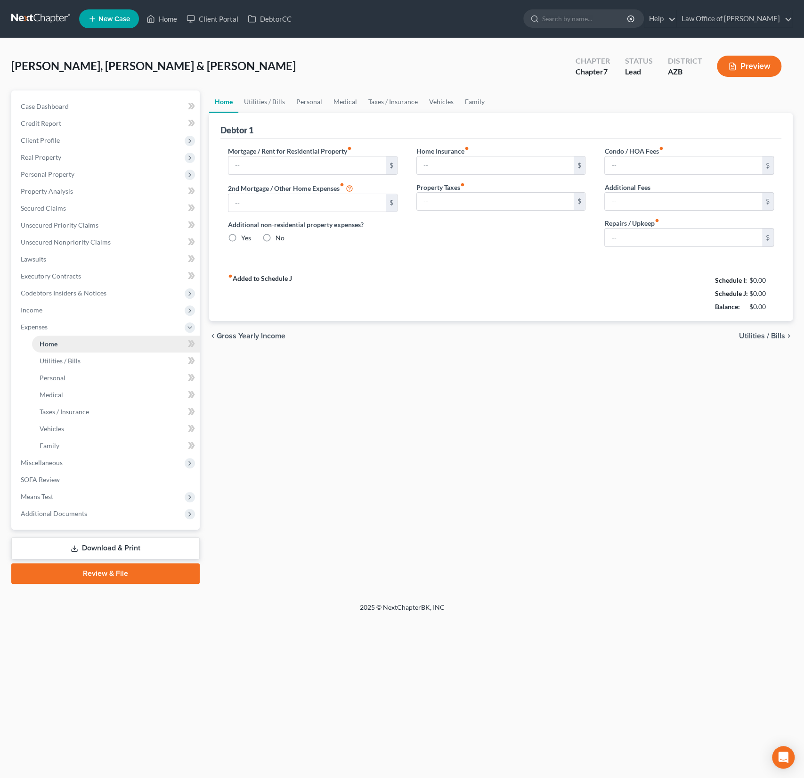
type input "0.00"
click at [262, 105] on link "Utilities / Bills" at bounding box center [264, 101] width 52 height 23
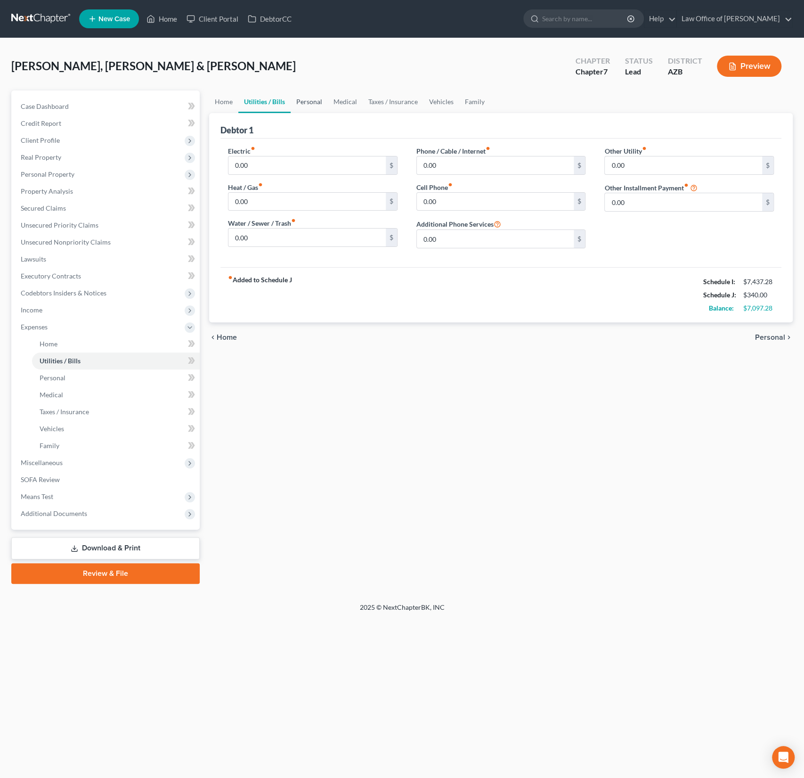
click at [299, 103] on link "Personal" at bounding box center [309, 101] width 37 height 23
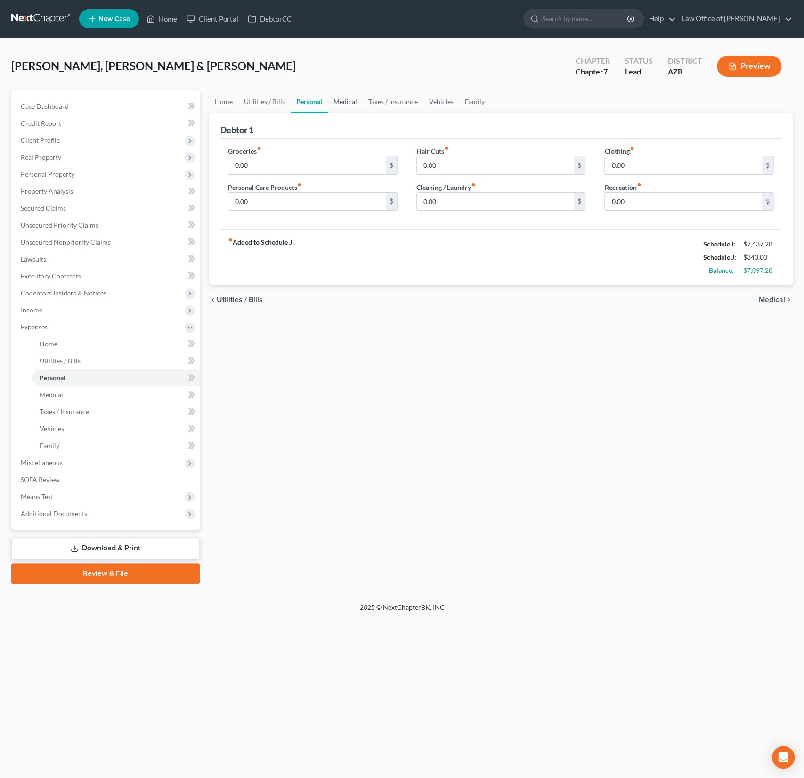
click at [339, 103] on link "Medical" at bounding box center [345, 101] width 35 height 23
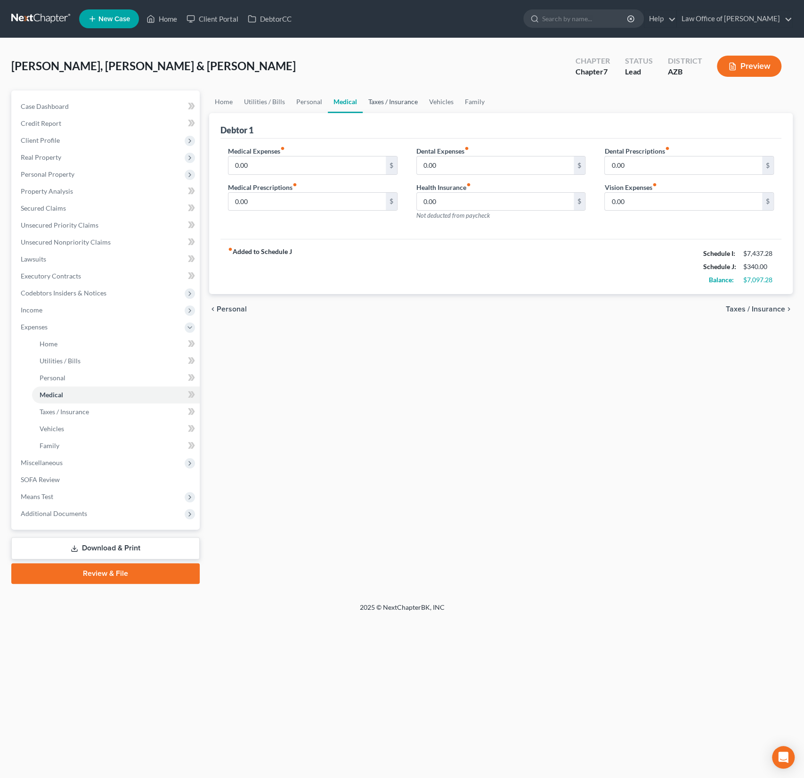
click at [383, 104] on link "Taxes / Insurance" at bounding box center [393, 101] width 61 height 23
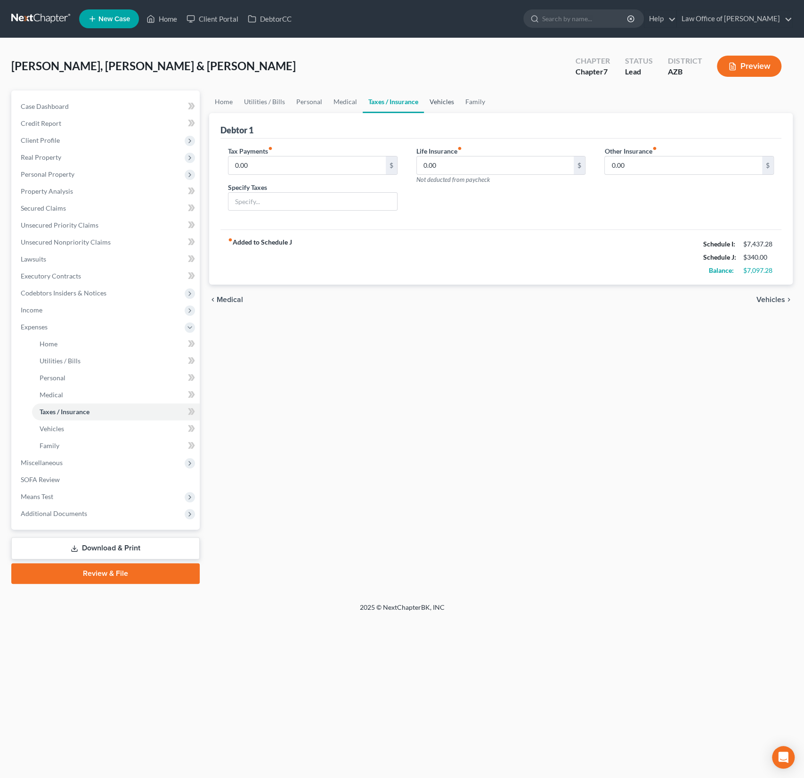
click at [432, 105] on link "Vehicles" at bounding box center [442, 101] width 36 height 23
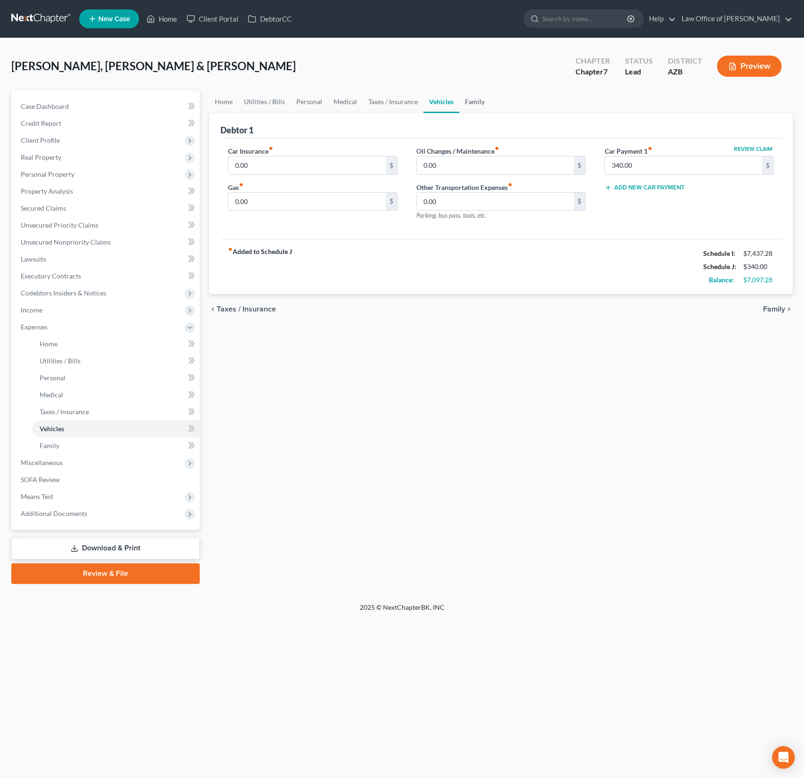
click at [470, 104] on link "Family" at bounding box center [474, 101] width 31 height 23
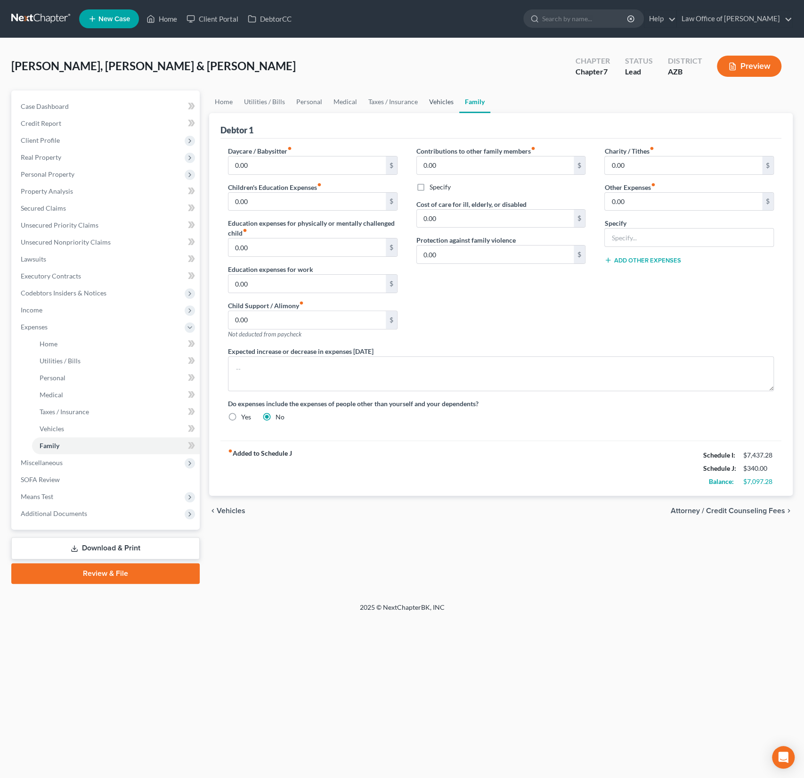
click at [441, 106] on link "Vehicles" at bounding box center [442, 101] width 36 height 23
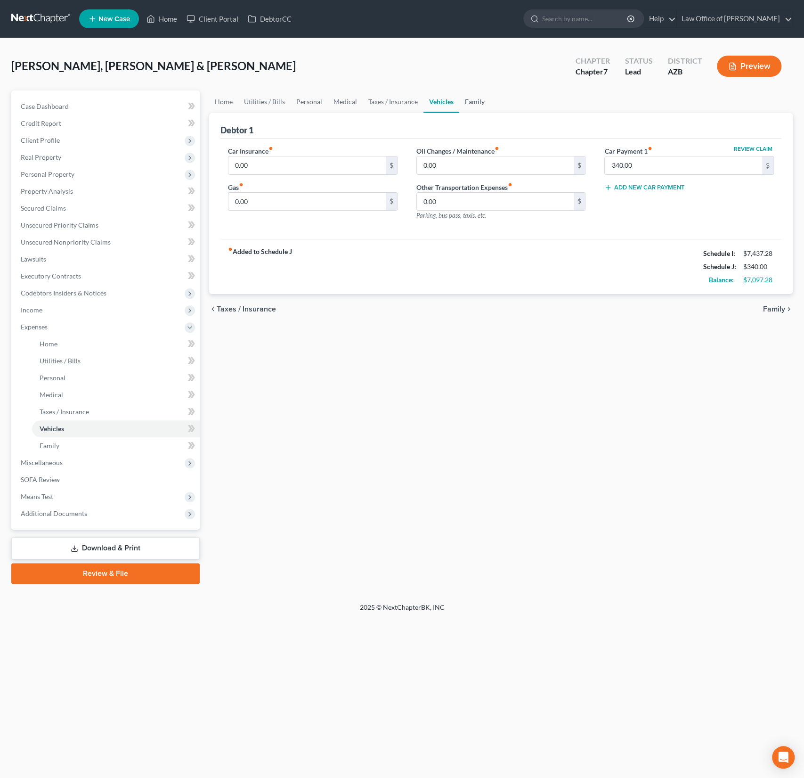
click at [475, 101] on link "Family" at bounding box center [474, 101] width 31 height 23
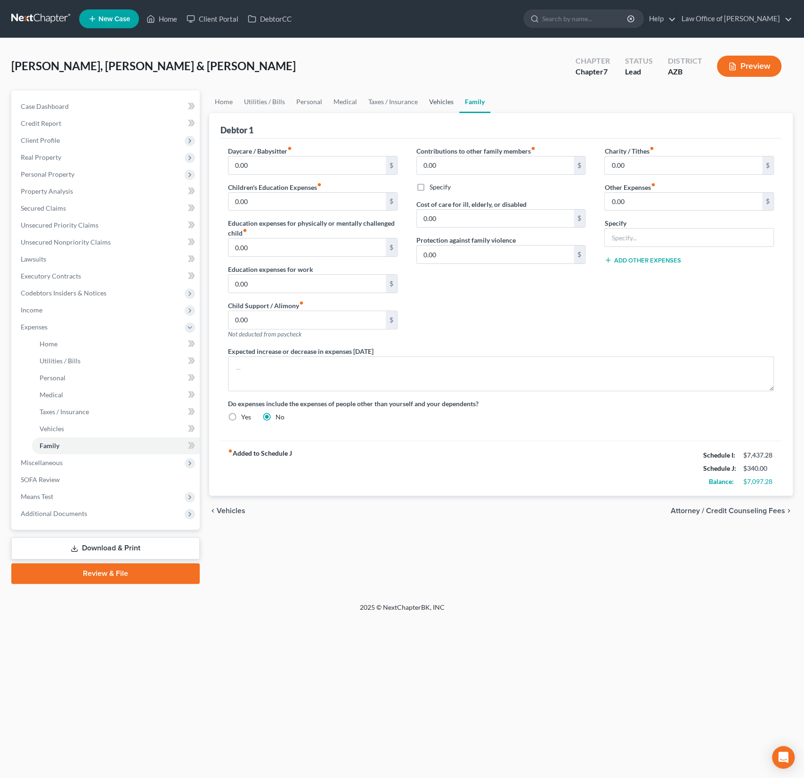
click at [435, 102] on link "Vehicles" at bounding box center [442, 101] width 36 height 23
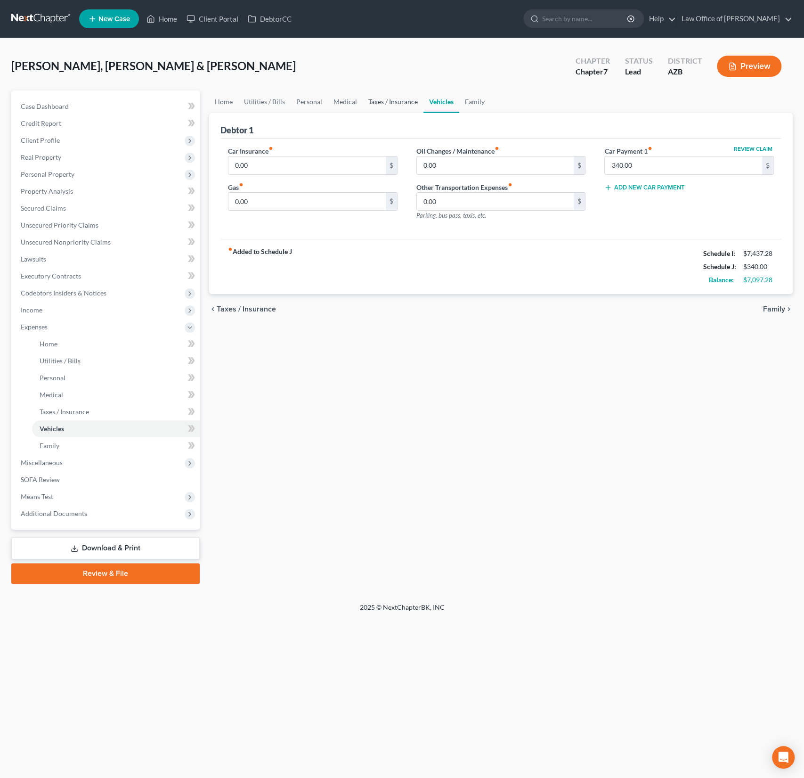
click at [395, 98] on link "Taxes / Insurance" at bounding box center [393, 101] width 61 height 23
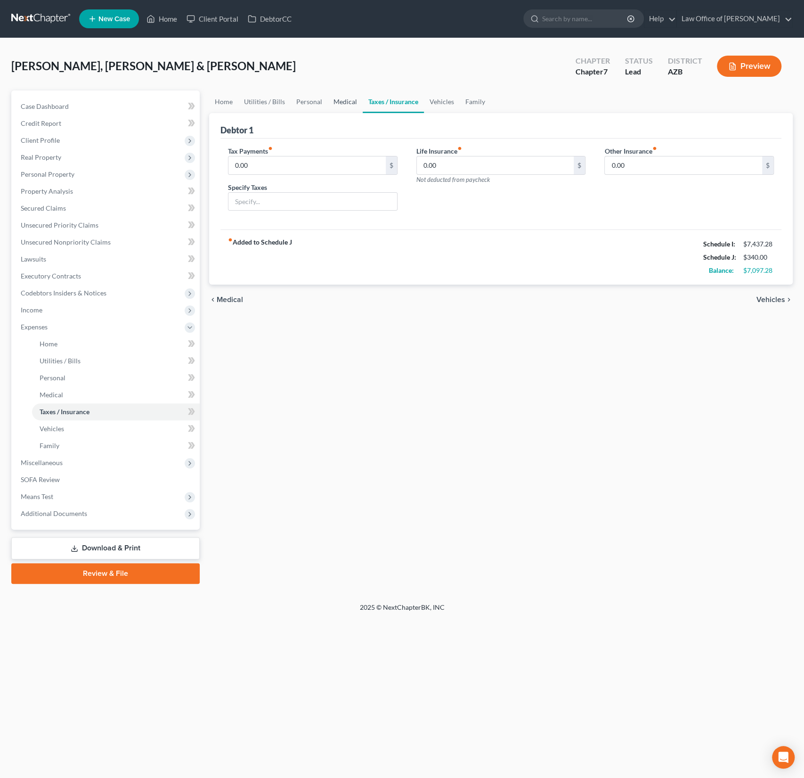
click at [342, 101] on link "Medical" at bounding box center [345, 101] width 35 height 23
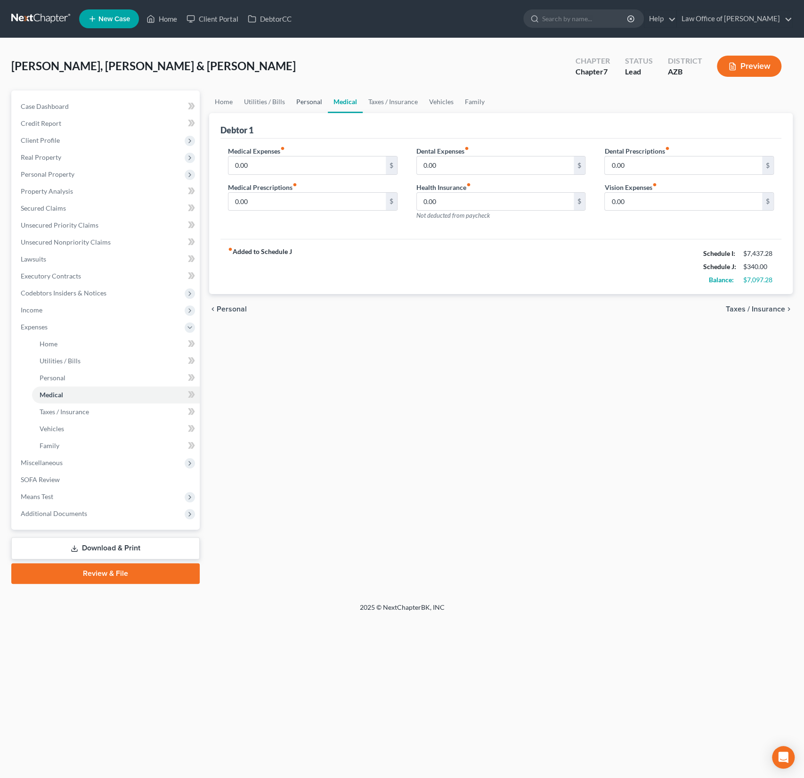
click at [308, 102] on link "Personal" at bounding box center [309, 101] width 37 height 23
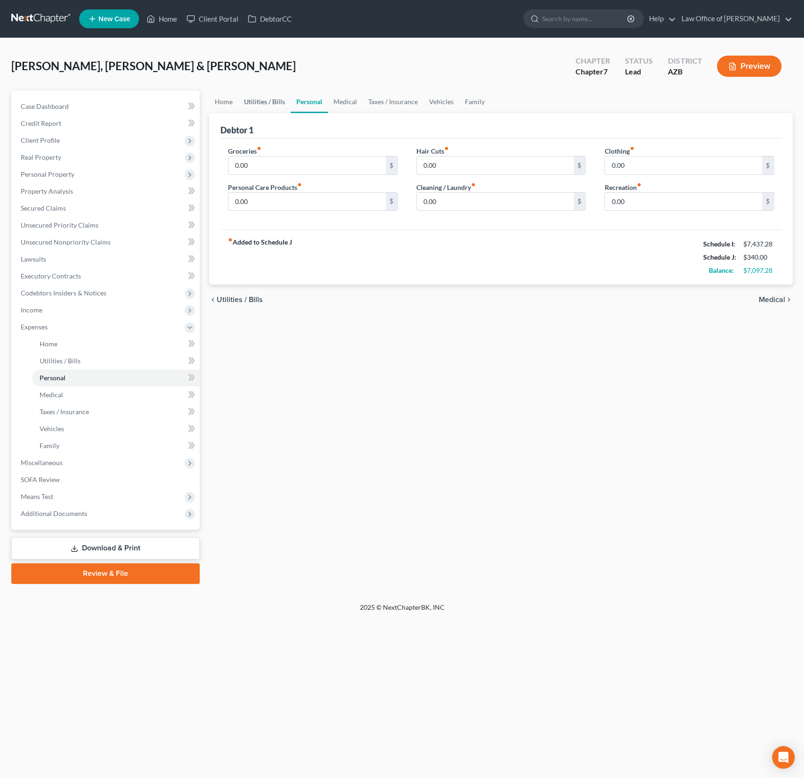
click at [279, 102] on link "Utilities / Bills" at bounding box center [264, 101] width 52 height 23
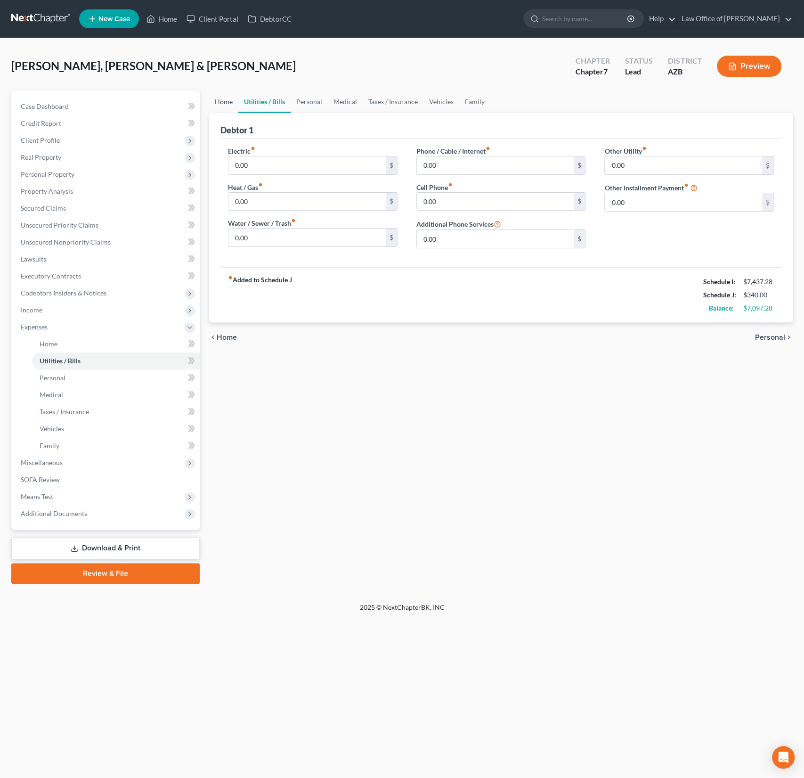
click at [224, 99] on link "Home" at bounding box center [223, 101] width 29 height 23
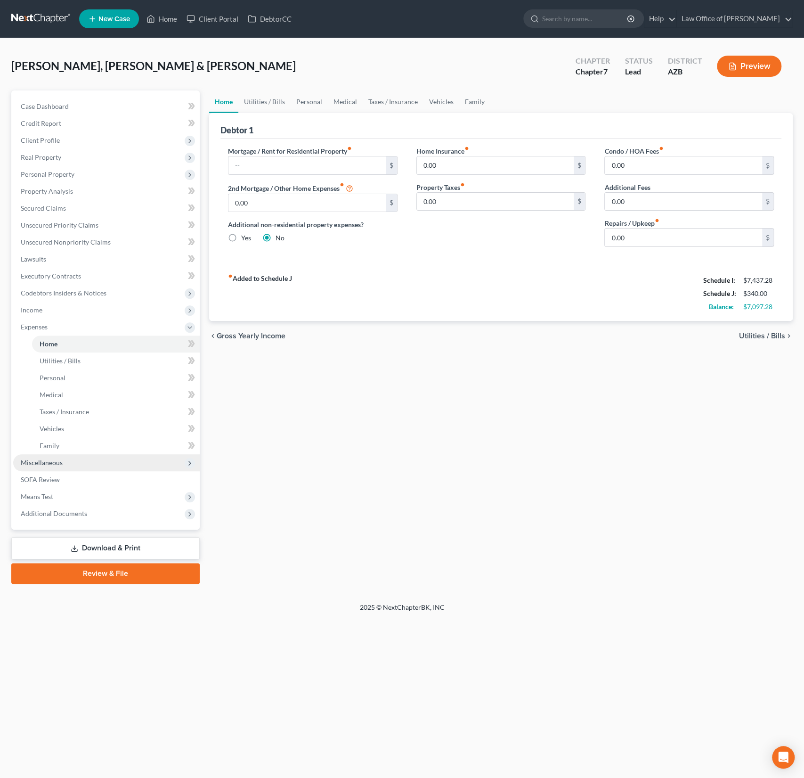
click at [54, 467] on span "Miscellaneous" at bounding box center [106, 462] width 187 height 17
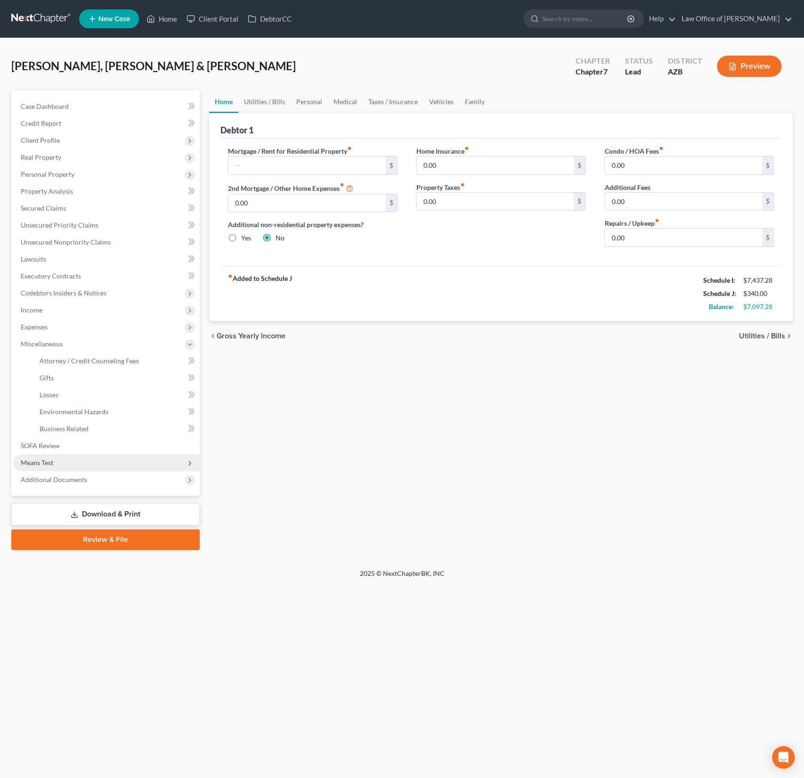
click at [50, 466] on span "Means Test" at bounding box center [37, 463] width 33 height 8
click at [63, 397] on span "Exemption from Presumption" at bounding box center [83, 395] width 87 height 8
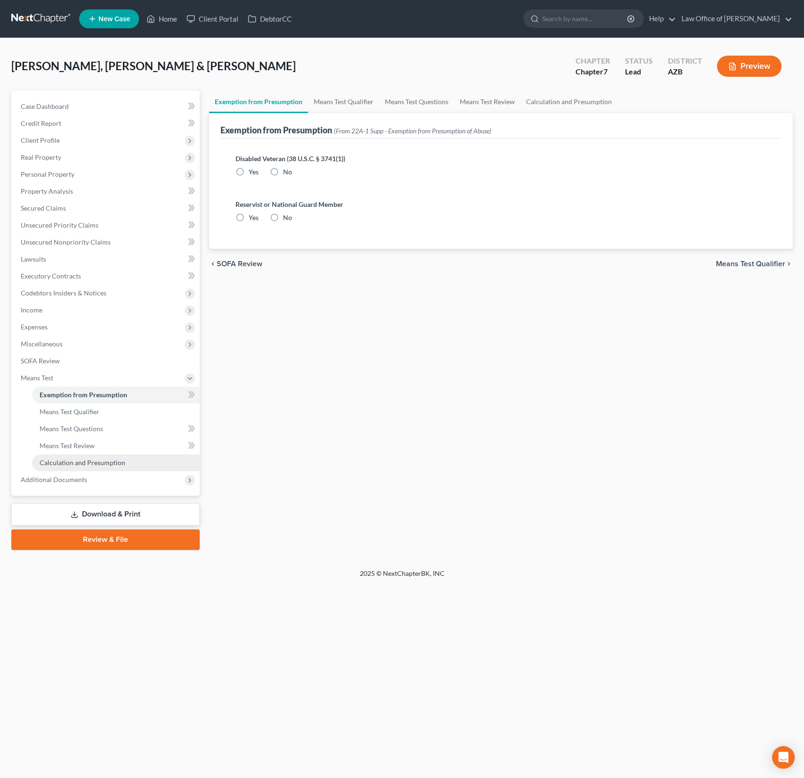
click at [87, 462] on span "Calculation and Presumption" at bounding box center [83, 463] width 86 height 8
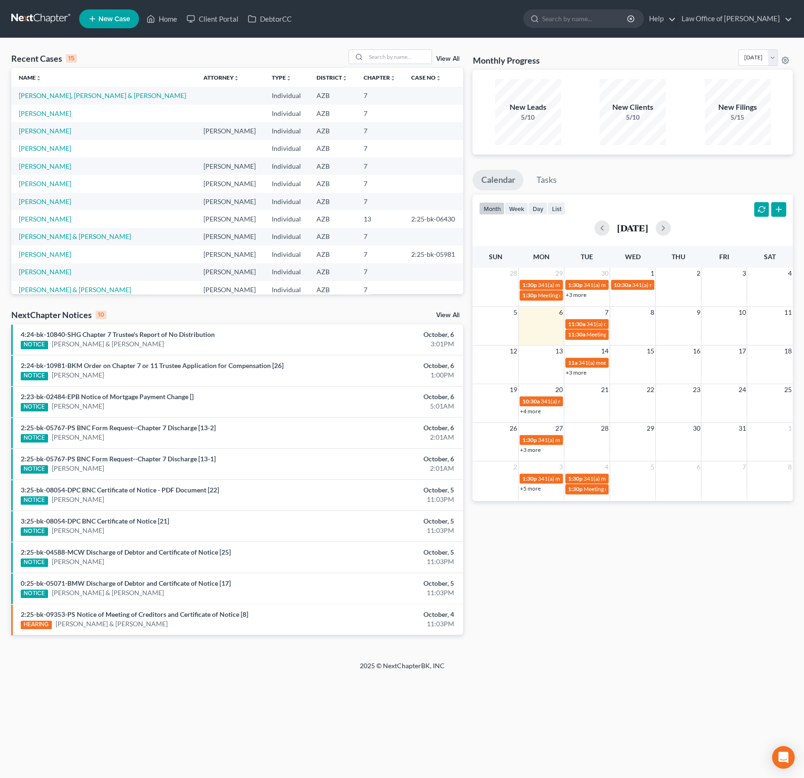
click at [107, 21] on span "New Case" at bounding box center [114, 19] width 32 height 7
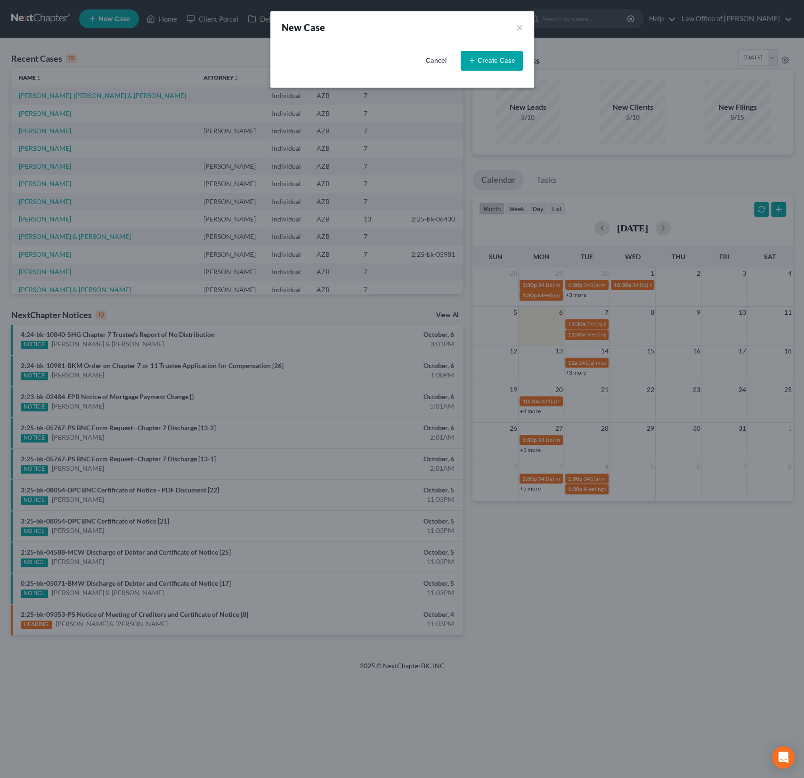
select select "4"
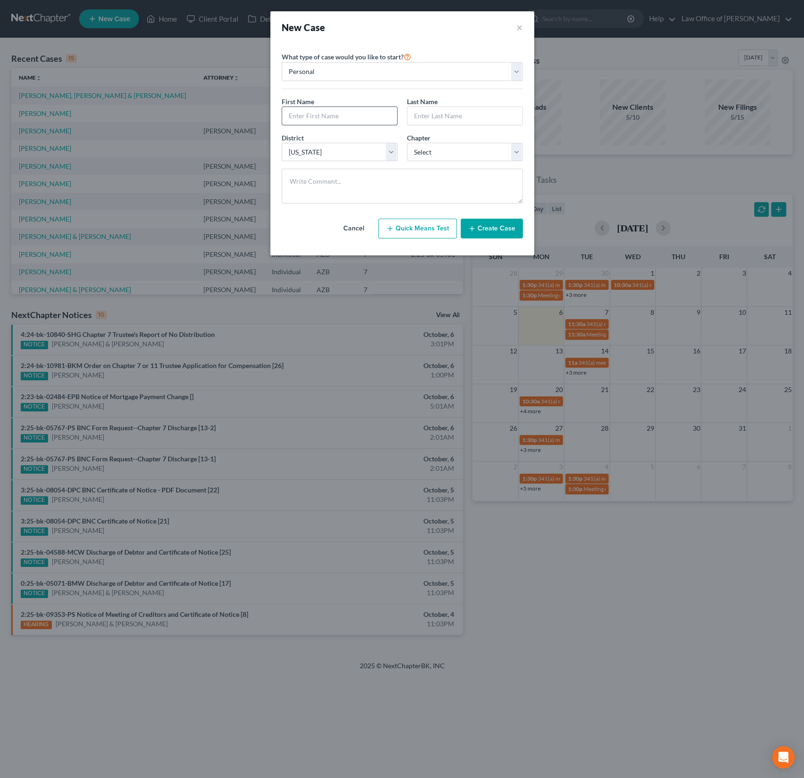
click at [319, 115] on input "text" at bounding box center [339, 116] width 115 height 18
type input "[PERSON_NAME]"
click at [421, 165] on div "District * Select Alabama - Middle Alabama - Northern Alabama - Southern Alaska…" at bounding box center [402, 151] width 251 height 36
click at [435, 152] on select "Select 7 11 12 13" at bounding box center [465, 152] width 116 height 19
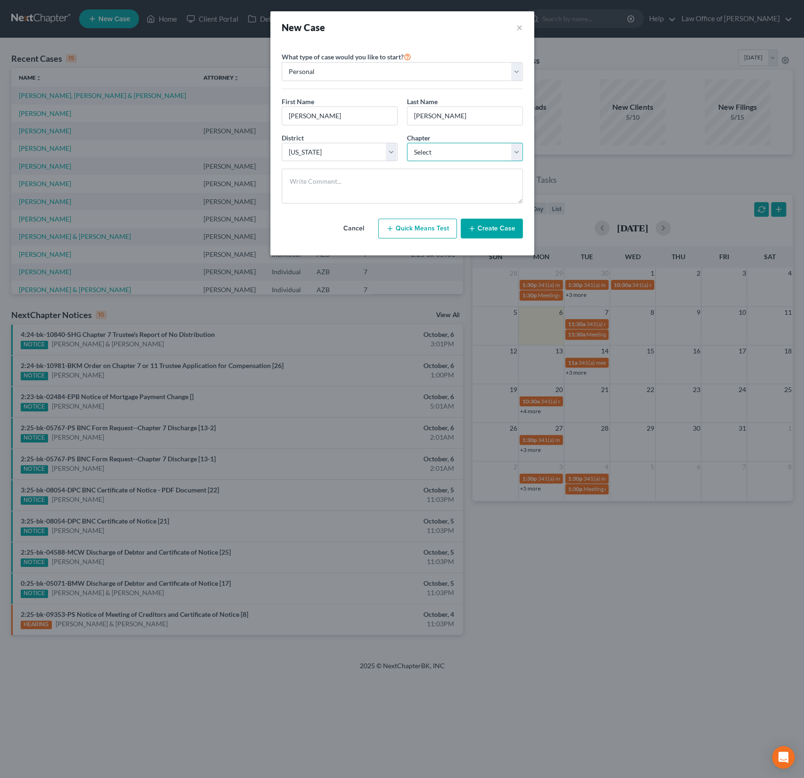
select select "0"
click at [407, 143] on select "Select 7 11 12 13" at bounding box center [465, 152] width 116 height 19
click at [336, 74] on select "Personal Business" at bounding box center [402, 71] width 241 height 19
click at [282, 62] on select "Personal Business" at bounding box center [402, 71] width 241 height 19
click at [497, 228] on button "Create Case" at bounding box center [492, 229] width 62 height 20
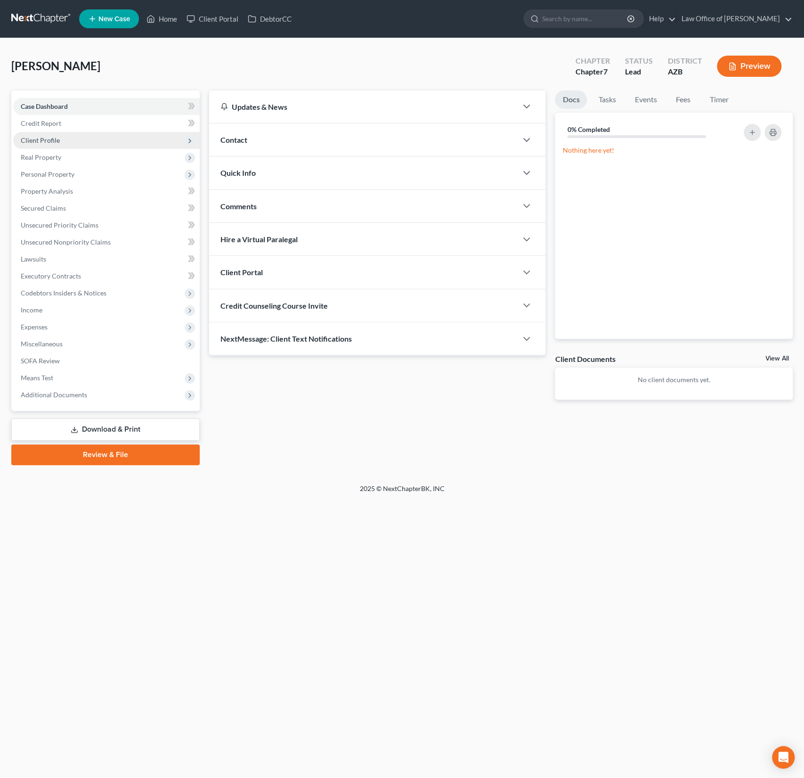
click at [42, 145] on span "Client Profile" at bounding box center [106, 140] width 187 height 17
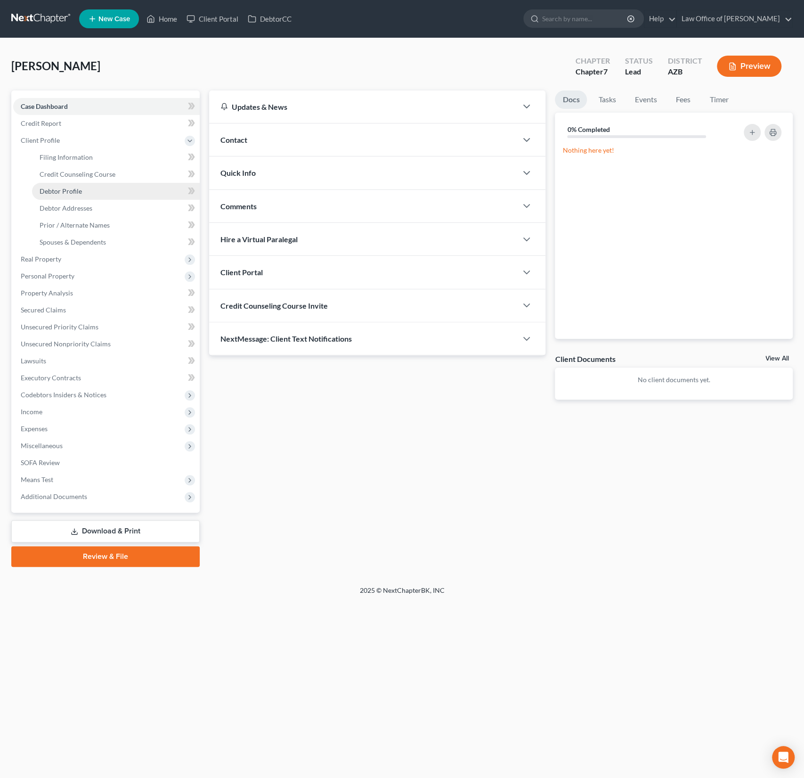
click at [69, 196] on link "Debtor Profile" at bounding box center [116, 191] width 168 height 17
select select "0"
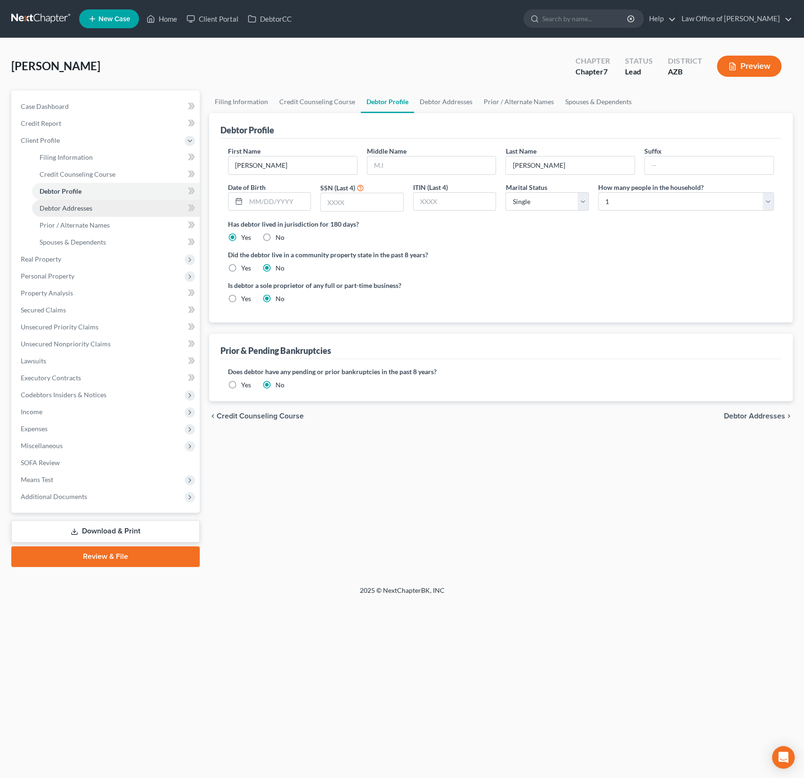
click at [73, 205] on span "Debtor Addresses" at bounding box center [66, 208] width 53 height 8
select select "0"
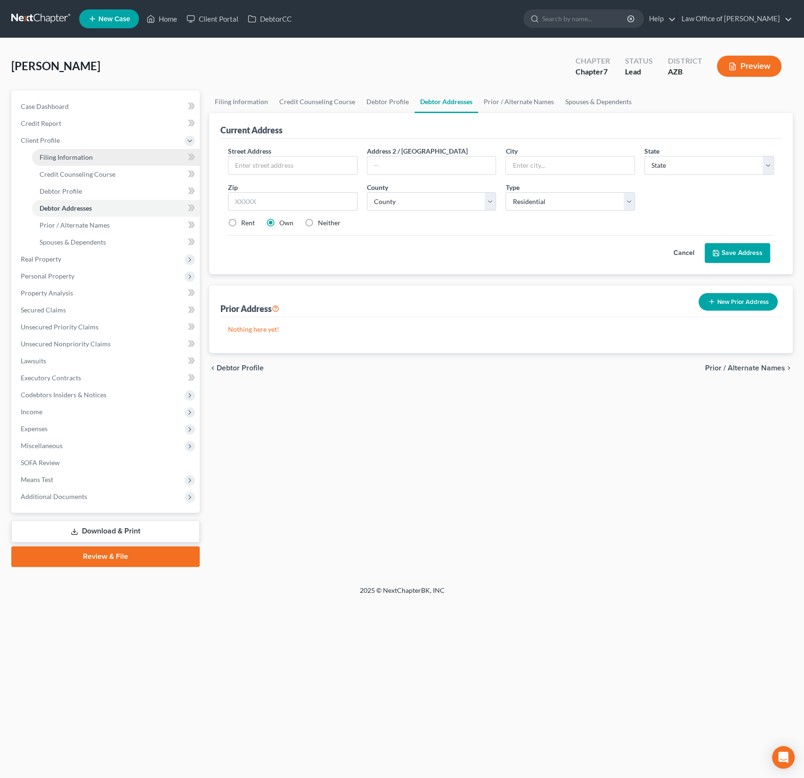
click at [72, 162] on link "Filing Information" at bounding box center [116, 157] width 168 height 17
select select "1"
select select "0"
select select "4"
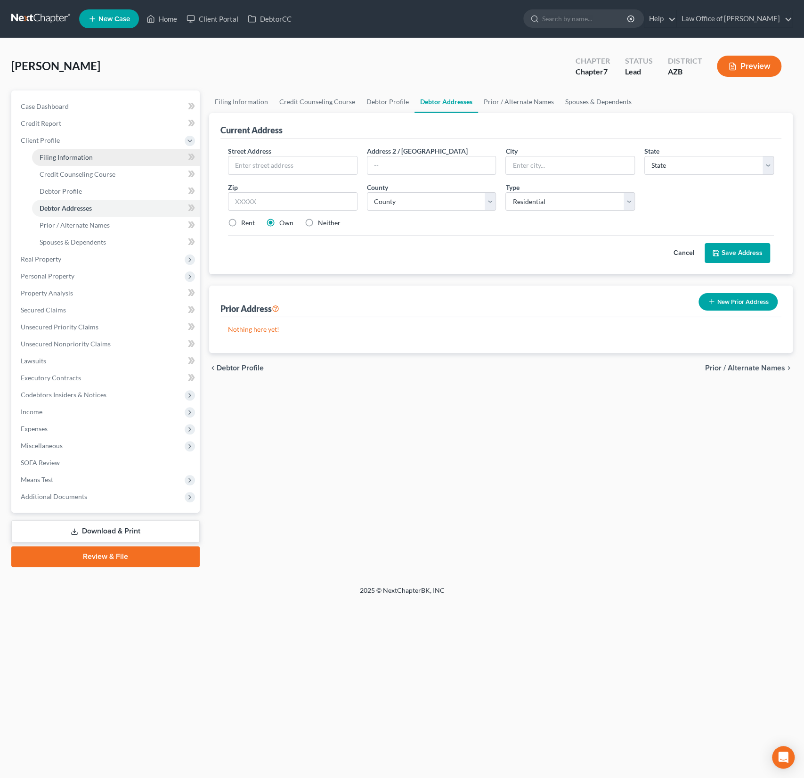
select select "3"
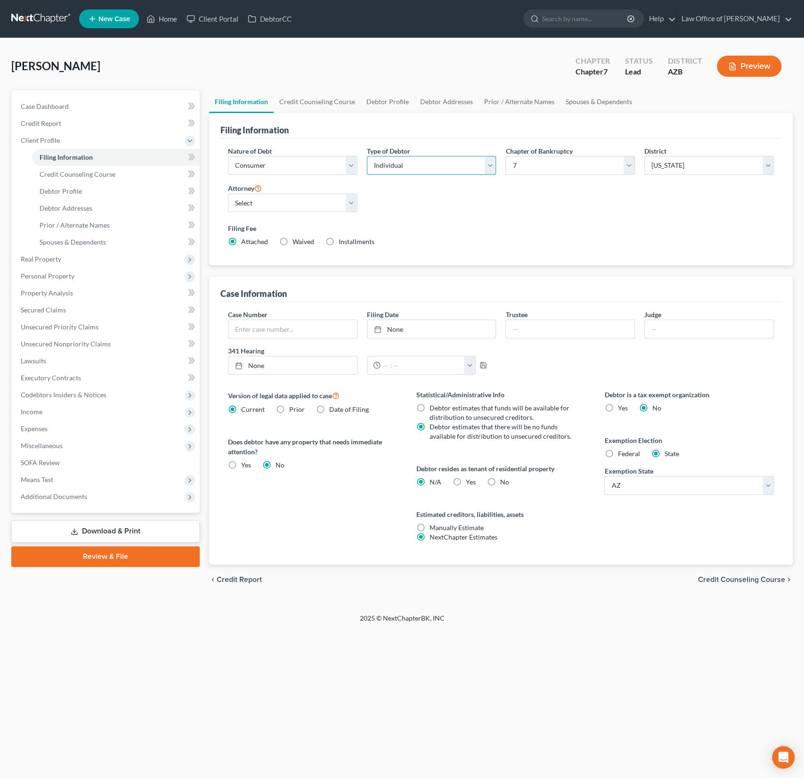
click at [432, 161] on select "Select Individual Joint" at bounding box center [432, 165] width 130 height 19
select select "1"
click at [367, 156] on select "Select Individual Joint" at bounding box center [432, 165] width 130 height 19
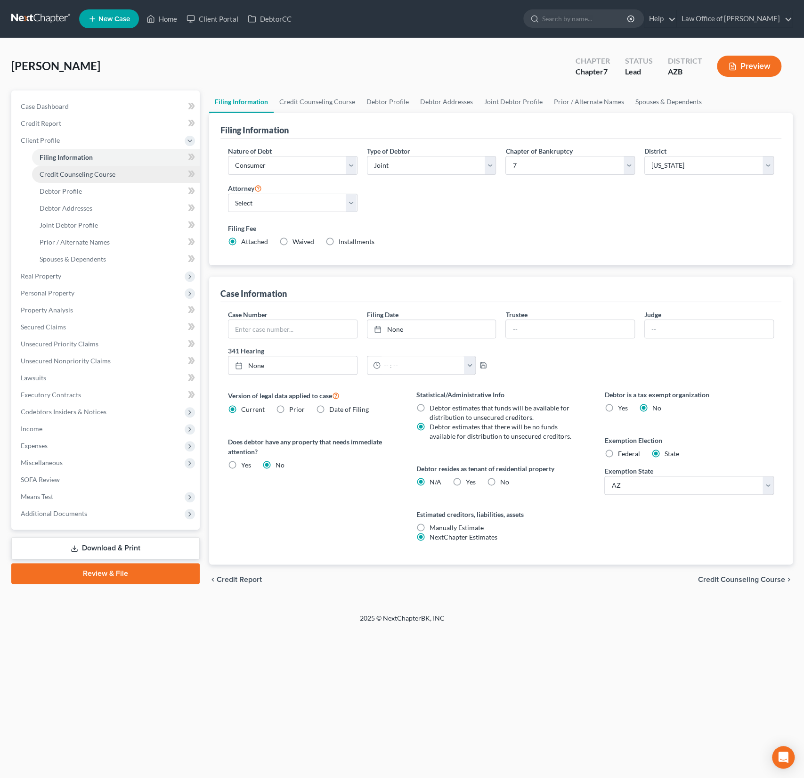
click at [69, 176] on span "Credit Counseling Course" at bounding box center [78, 174] width 76 height 8
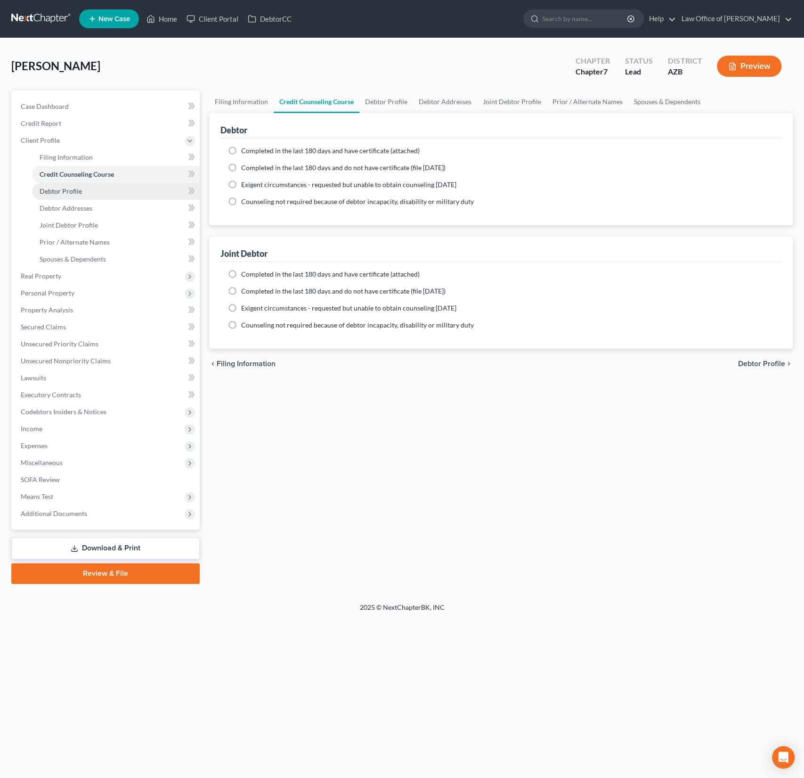
click at [70, 189] on span "Debtor Profile" at bounding box center [61, 191] width 42 height 8
select select "1"
select select "0"
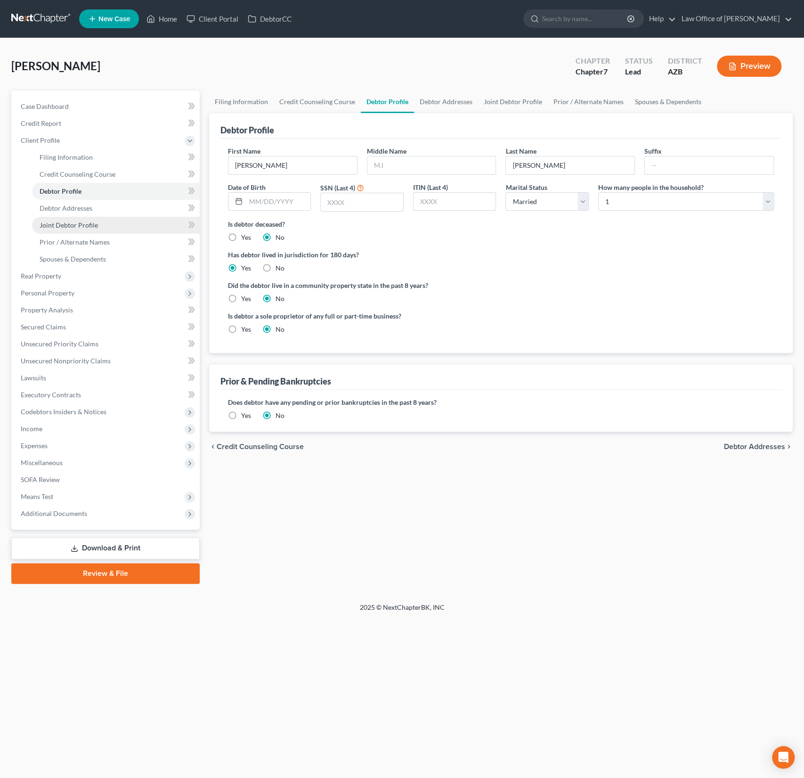
click at [75, 227] on span "Joint Debtor Profile" at bounding box center [69, 225] width 58 height 8
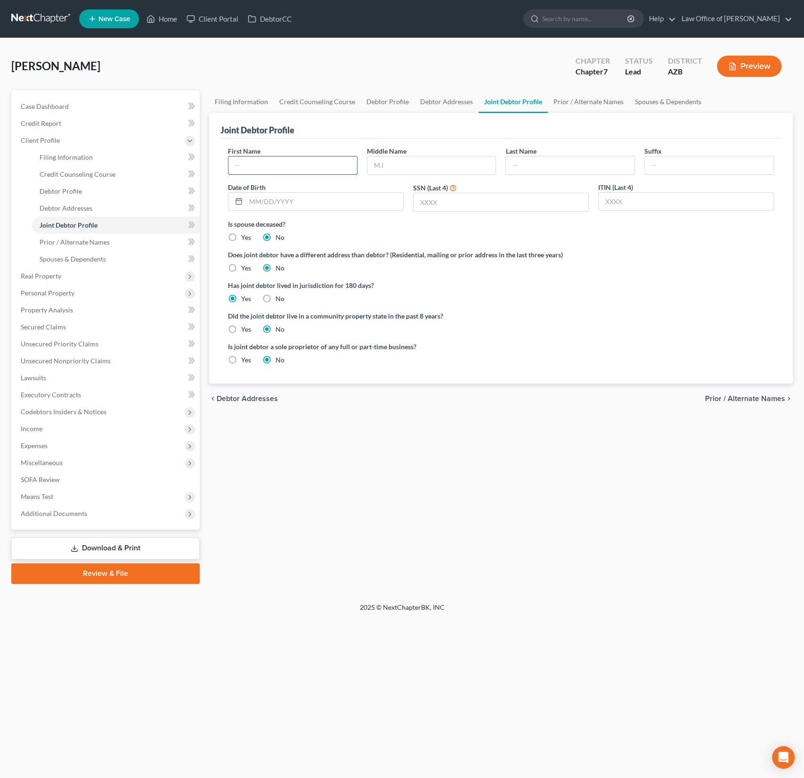
click at [276, 172] on input "text" at bounding box center [293, 165] width 129 height 18
type input "Christopher"
type input "Pineda-Gloria"
click at [288, 434] on div "Filing Information Credit Counseling Course Debtor Profile Debtor Addresses Joi…" at bounding box center [501, 336] width 593 height 493
click at [68, 113] on link "Case Dashboard" at bounding box center [106, 106] width 187 height 17
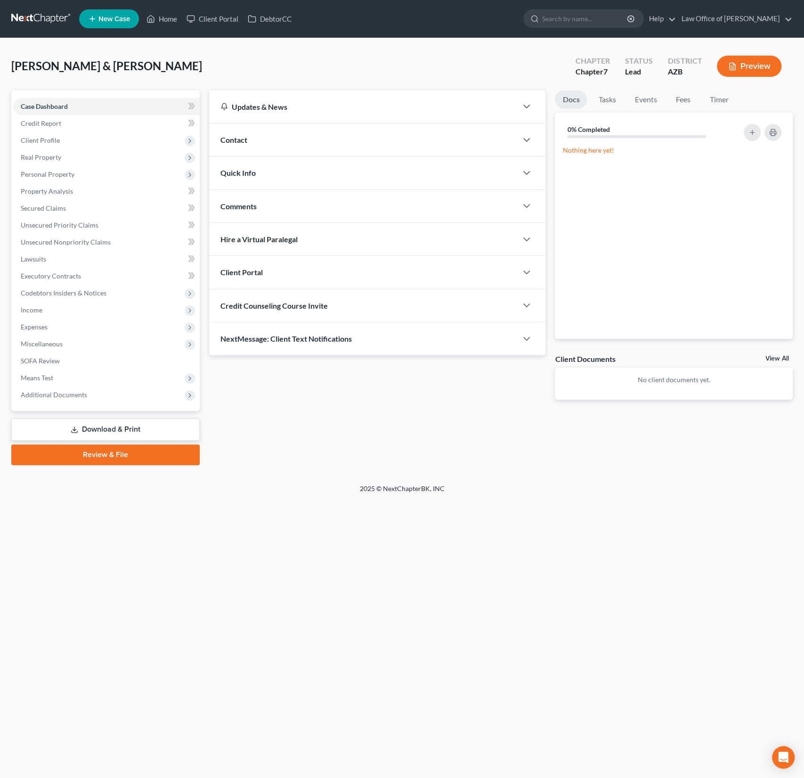
click at [302, 311] on div "Credit Counseling Course Invite" at bounding box center [363, 305] width 309 height 33
click at [281, 338] on input "text" at bounding box center [323, 343] width 205 height 18
paste input "[PERSON_NAME][EMAIL_ADDRESS][DOMAIN_NAME]"
type input "[PERSON_NAME][EMAIL_ADDRESS][DOMAIN_NAME]"
click at [486, 341] on button "Send Email" at bounding box center [485, 343] width 98 height 19
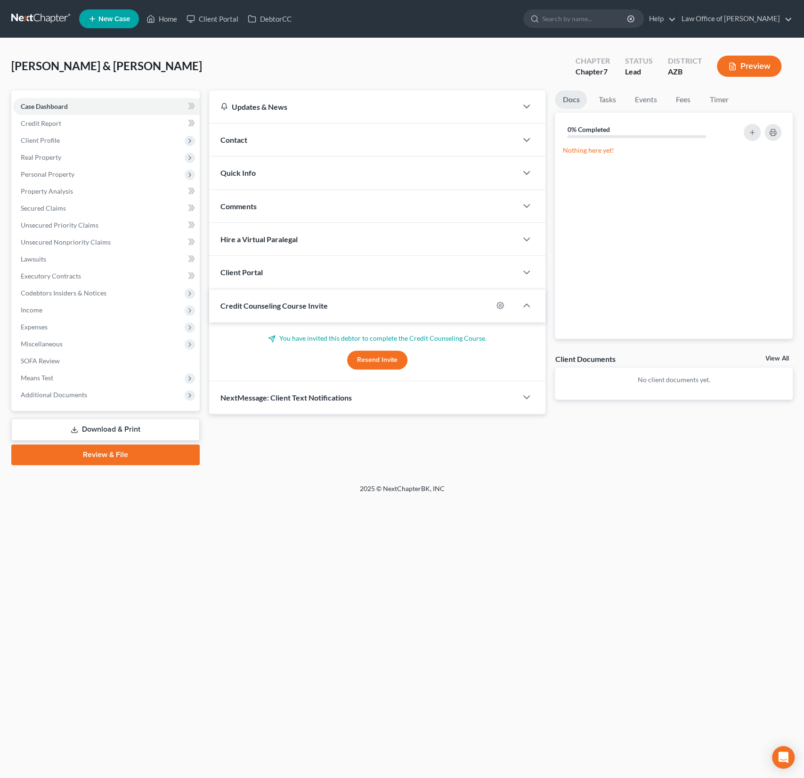
click at [254, 277] on div "Client Portal" at bounding box center [363, 272] width 309 height 33
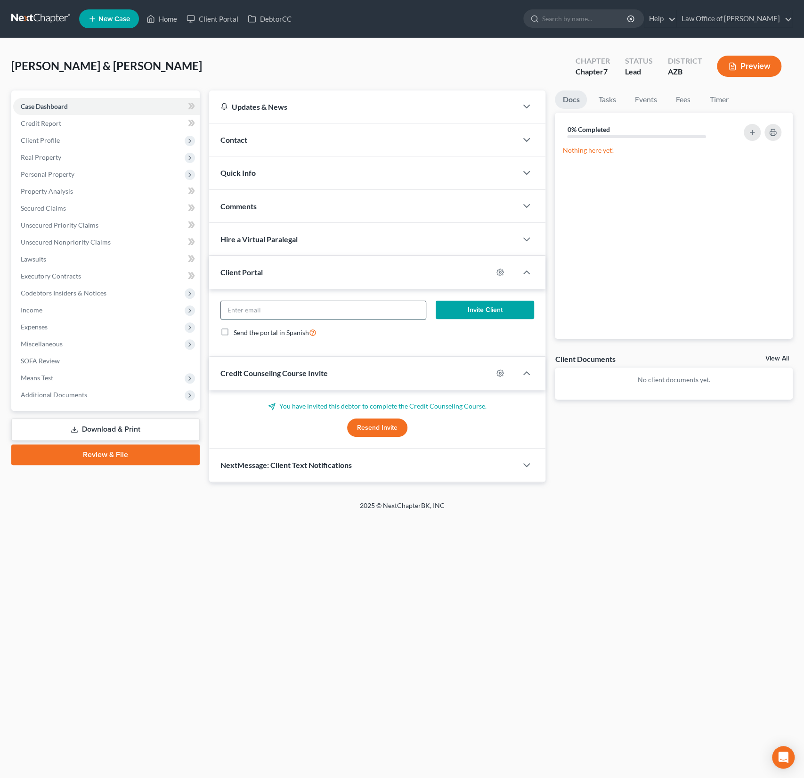
click at [256, 305] on input "email" at bounding box center [323, 310] width 205 height 18
paste input "[PERSON_NAME][EMAIL_ADDRESS][DOMAIN_NAME]"
type input "[PERSON_NAME][EMAIL_ADDRESS][DOMAIN_NAME]"
click at [486, 310] on button "Invite Client" at bounding box center [485, 310] width 98 height 19
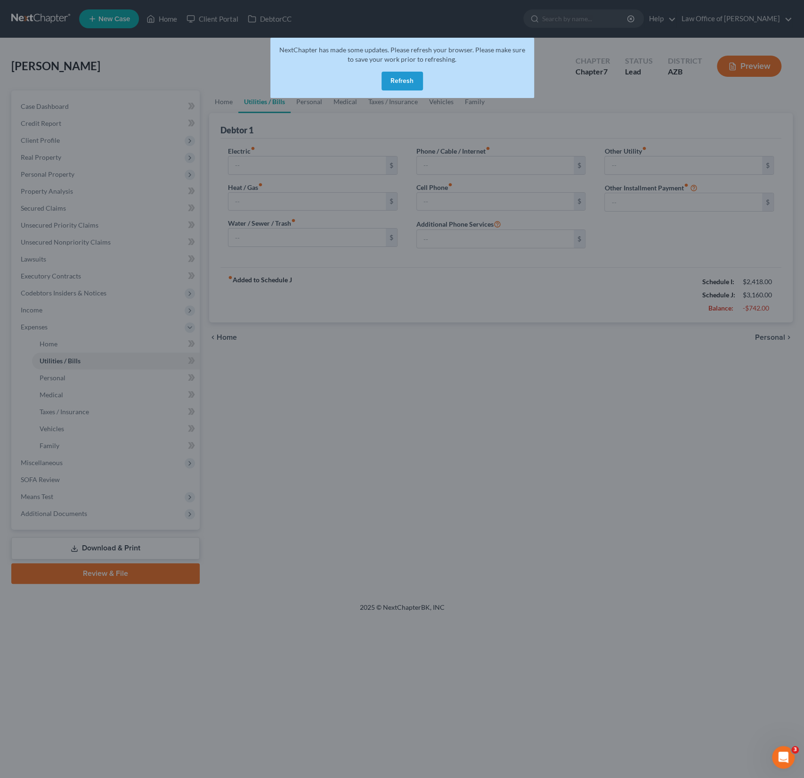
click at [401, 88] on button "Refresh" at bounding box center [402, 81] width 41 height 19
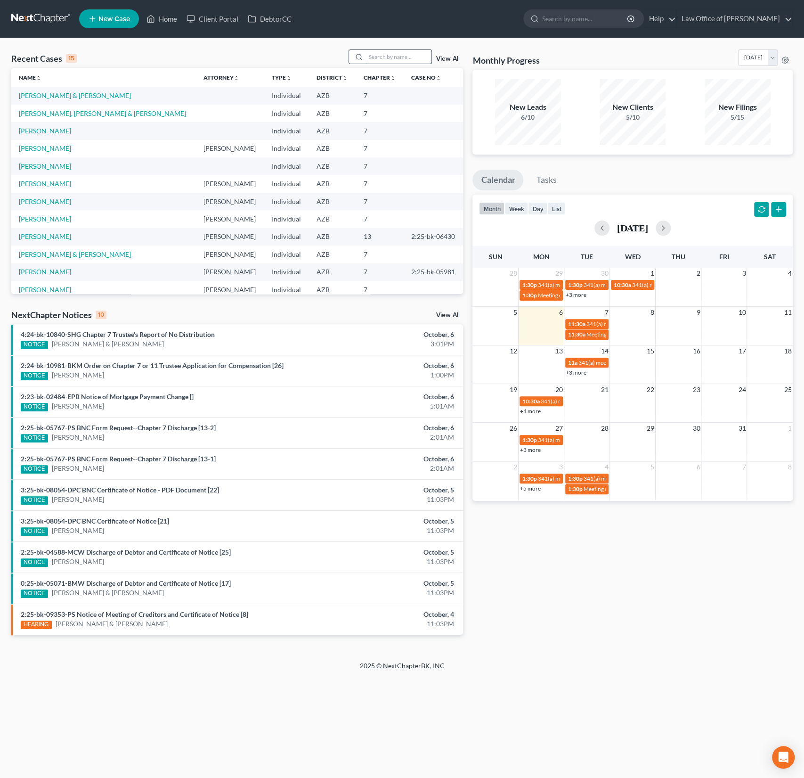
click at [372, 54] on input "search" at bounding box center [399, 57] width 66 height 14
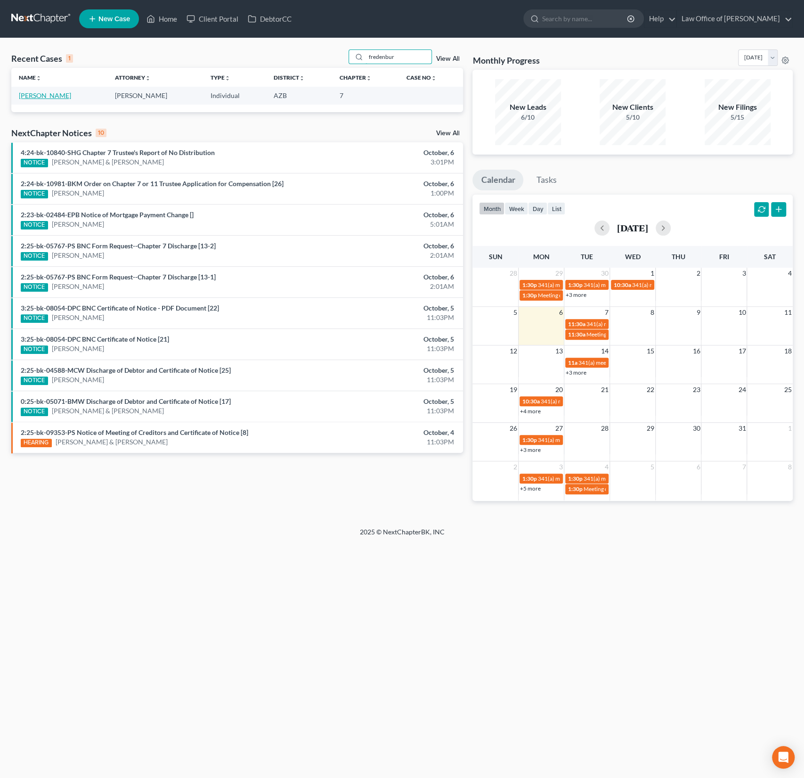
type input "fredenbur"
click at [51, 93] on link "Fredenburg, George" at bounding box center [45, 95] width 52 height 8
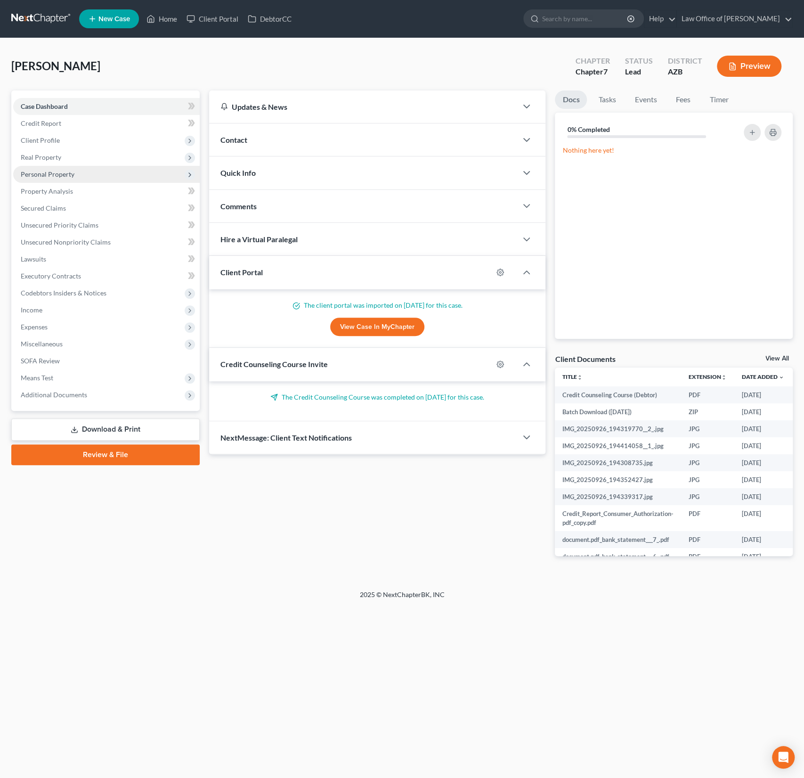
click at [58, 172] on span "Personal Property" at bounding box center [48, 174] width 54 height 8
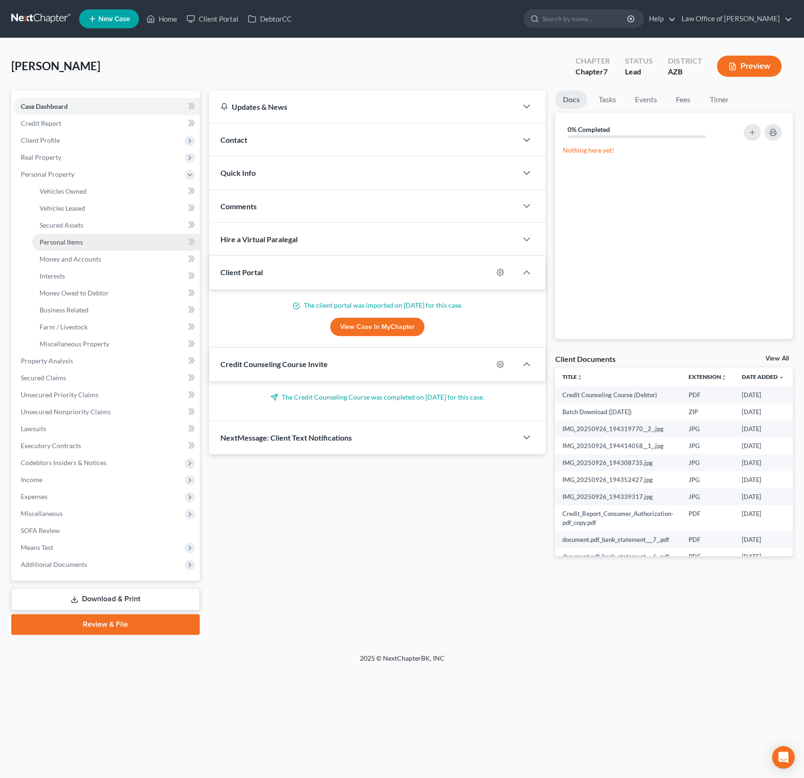
click at [95, 237] on link "Personal Items" at bounding box center [116, 242] width 168 height 17
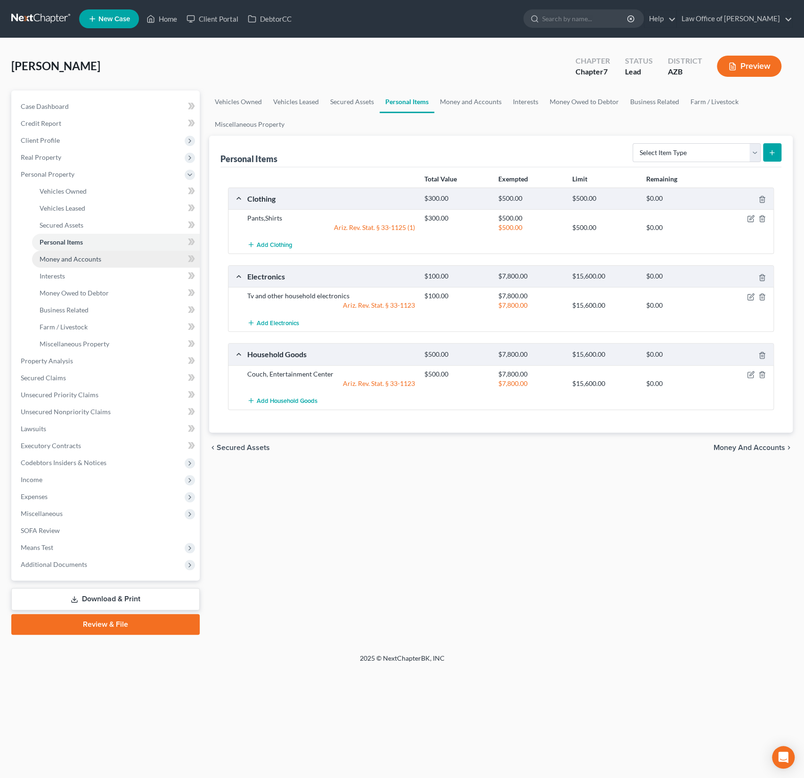
click at [73, 262] on link "Money and Accounts" at bounding box center [116, 259] width 168 height 17
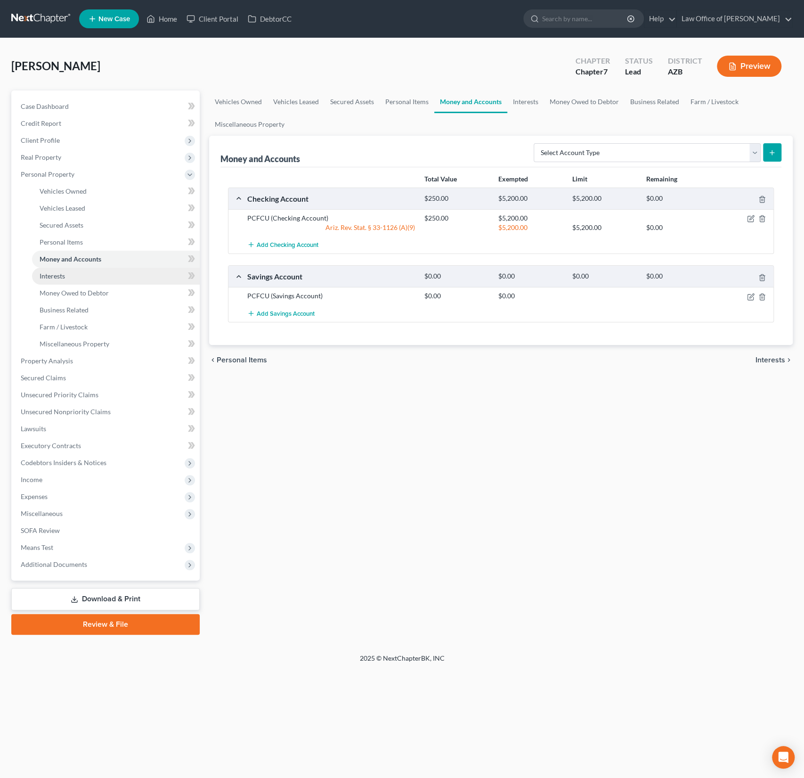
click at [68, 272] on link "Interests" at bounding box center [116, 276] width 168 height 17
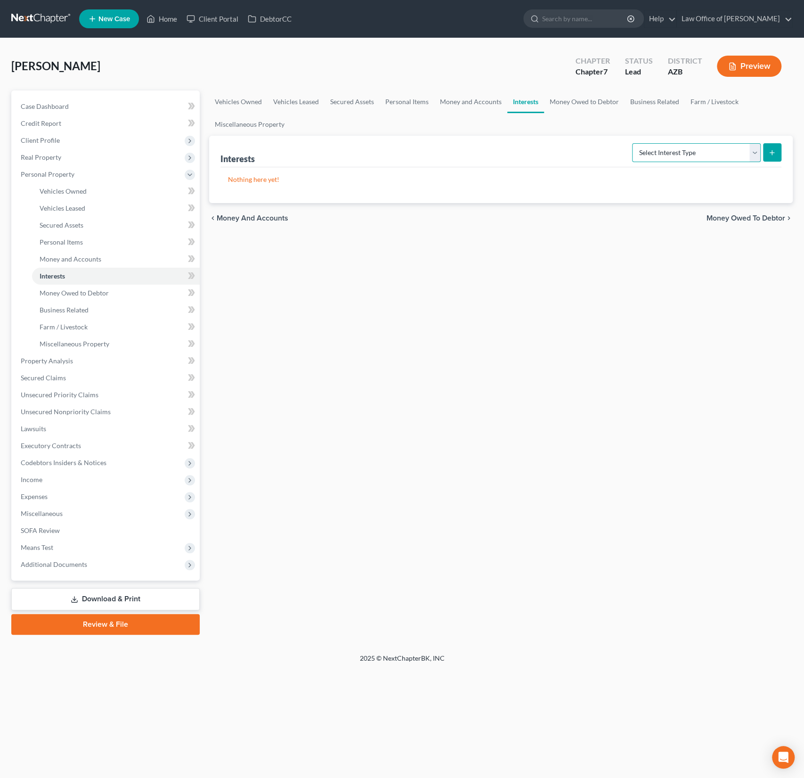
click at [676, 150] on select "Select Interest Type 401K (A/B: 21) Annuity (A/B: 23) Bond (A/B: 18) Education …" at bounding box center [696, 152] width 129 height 19
select select "401k"
click at [634, 143] on select "Select Interest Type 401K (A/B: 21) Annuity (A/B: 23) Bond (A/B: 18) Education …" at bounding box center [696, 152] width 129 height 19
click at [771, 153] on icon "submit" at bounding box center [773, 153] width 8 height 8
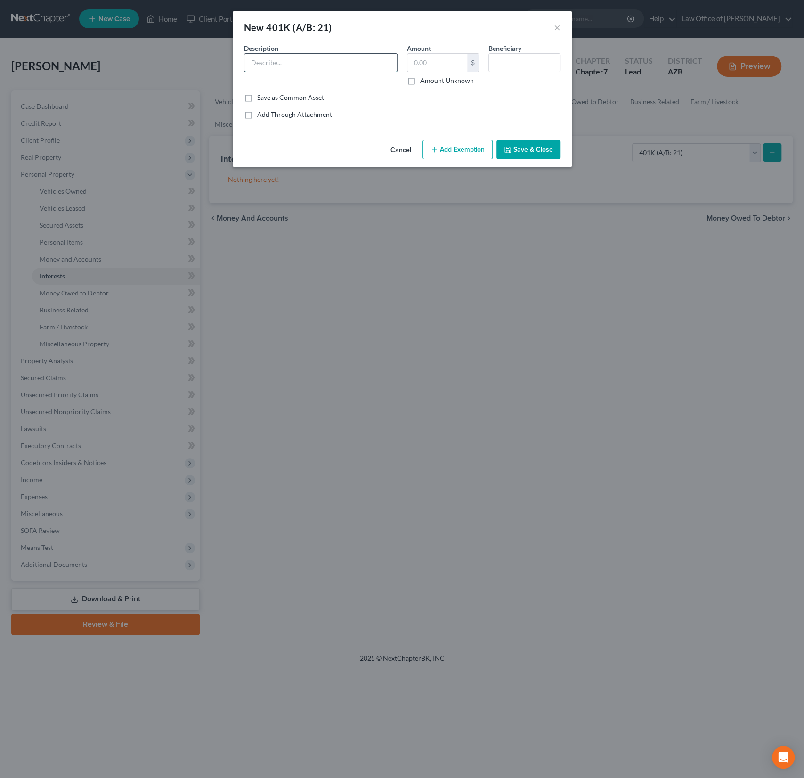
click at [278, 57] on input "text" at bounding box center [321, 63] width 153 height 18
type input "GPC 401k"
click at [401, 63] on div "Description * GPC 401k" at bounding box center [320, 64] width 163 height 42
click at [423, 65] on input "text" at bounding box center [438, 63] width 60 height 18
type input "5,874.26"
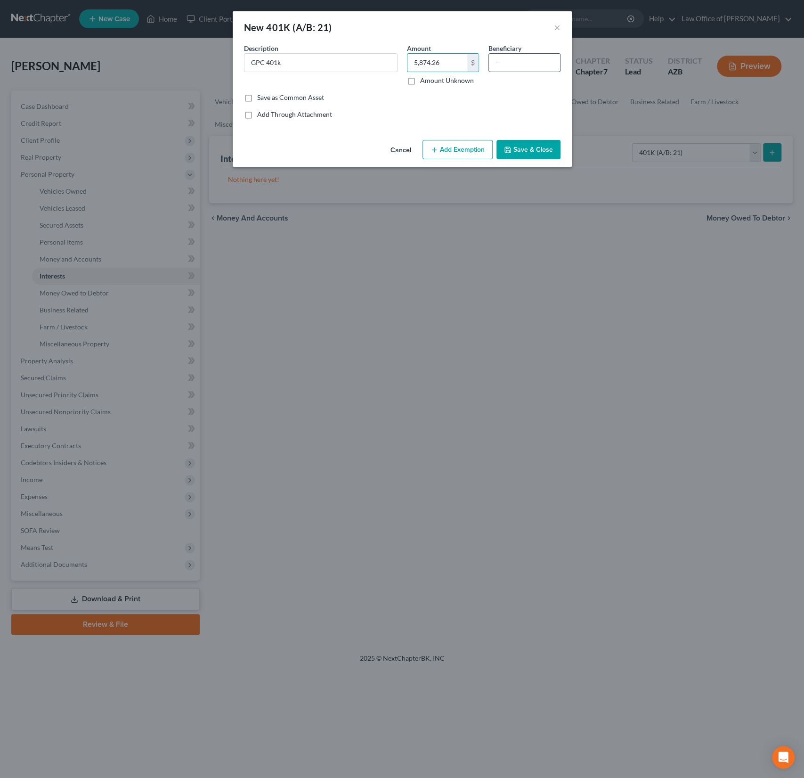
click at [520, 68] on input "text" at bounding box center [524, 63] width 71 height 18
type input "Debtor"
click at [472, 152] on button "Add Exemption" at bounding box center [458, 150] width 70 height 20
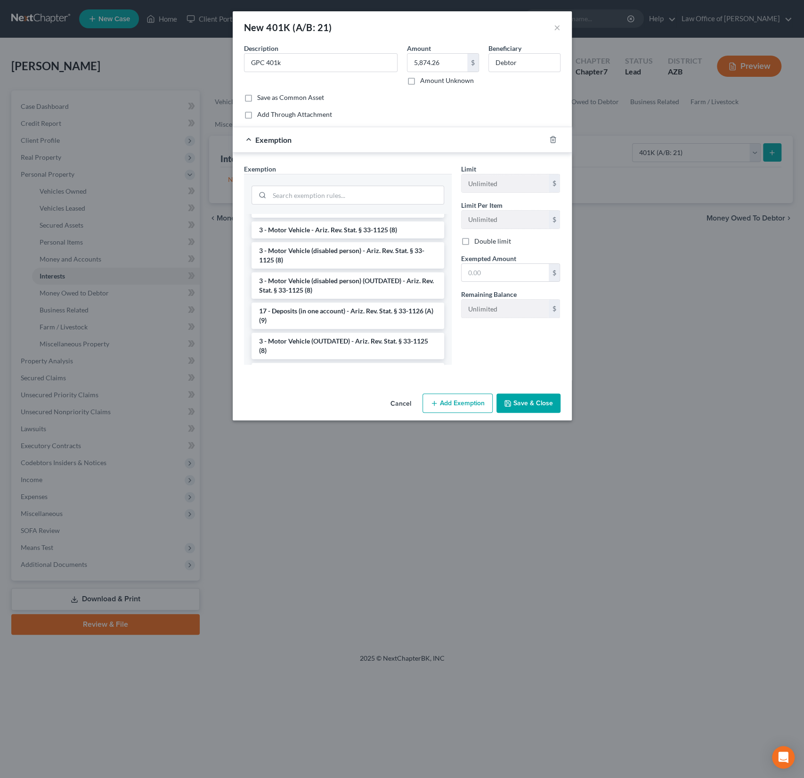
scroll to position [1321, 0]
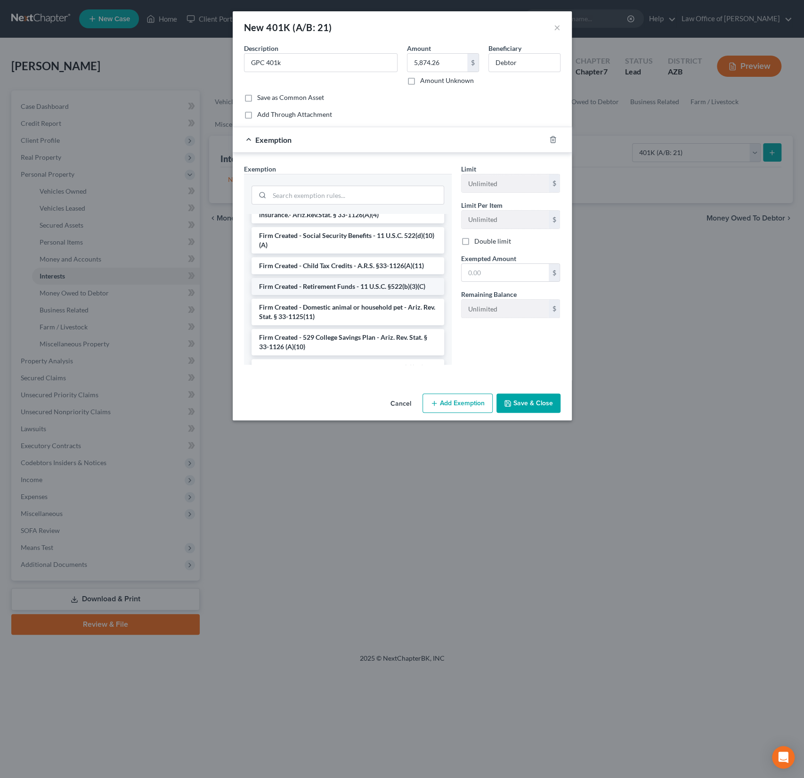
click at [338, 278] on li "Firm Created - Retirement Funds - 11 U.S.C. §522(b)(3)(C)" at bounding box center [348, 286] width 193 height 17
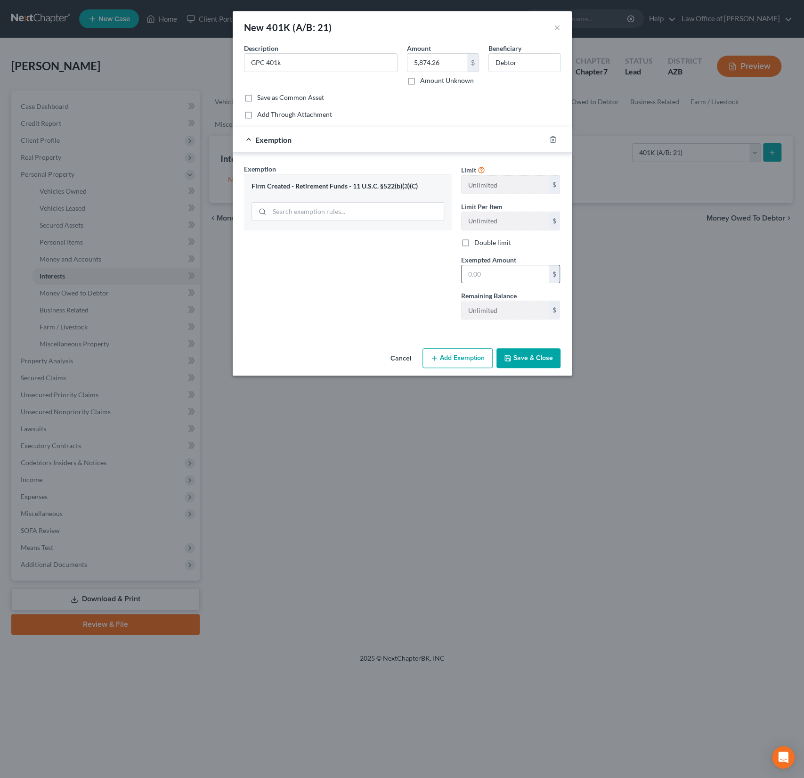
click at [506, 266] on input "text" at bounding box center [505, 274] width 87 height 18
type input "5"
type input "10,000"
click at [529, 363] on button "Save & Close" at bounding box center [529, 358] width 64 height 20
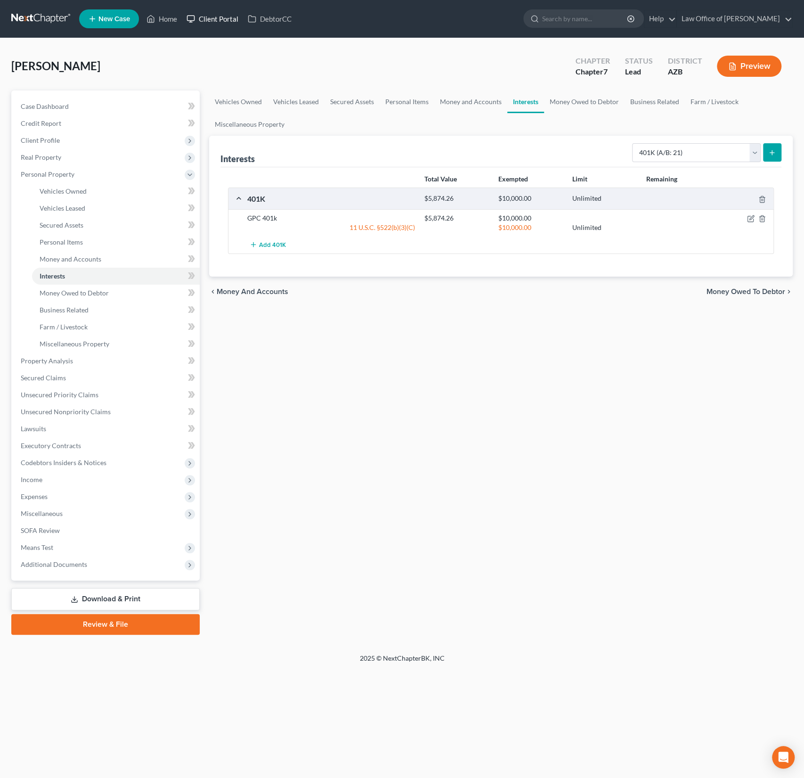
click at [217, 20] on link "Client Portal" at bounding box center [212, 18] width 61 height 17
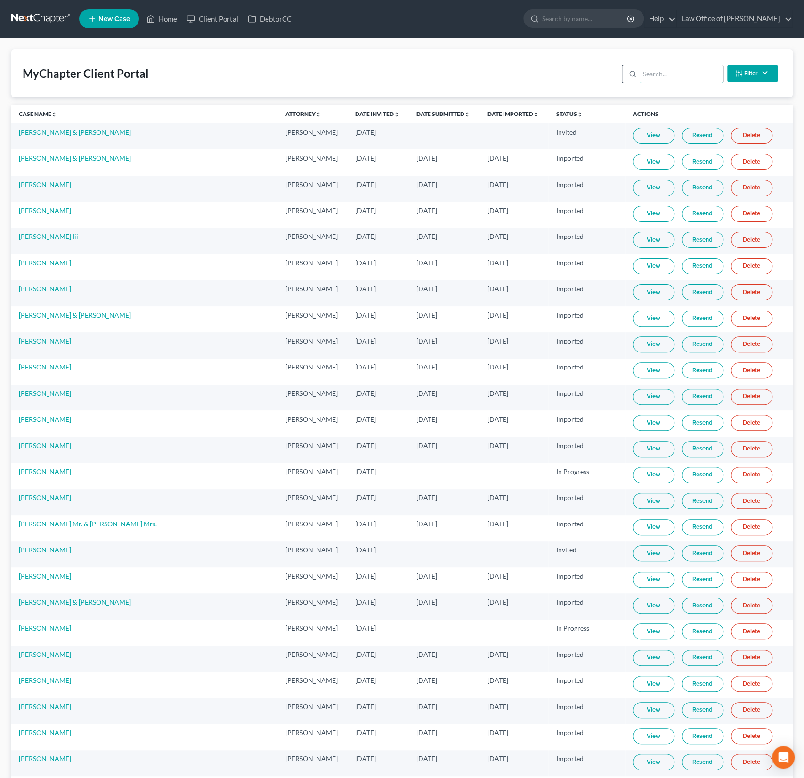
click at [674, 80] on input "search" at bounding box center [681, 74] width 83 height 18
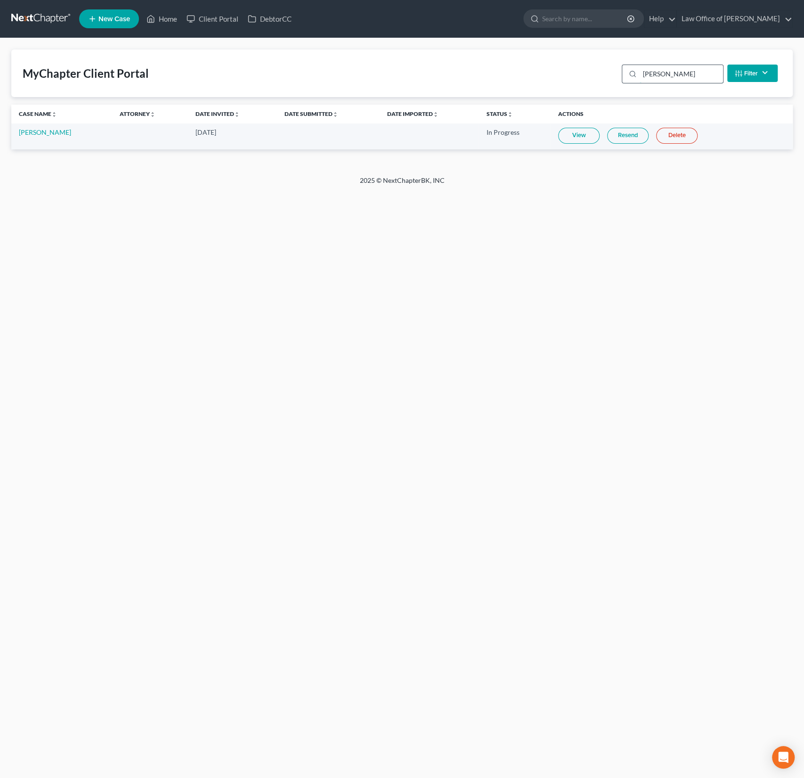
type input "prater"
click at [581, 133] on link "View" at bounding box center [578, 136] width 41 height 16
click at [174, 17] on link "Home" at bounding box center [162, 18] width 40 height 17
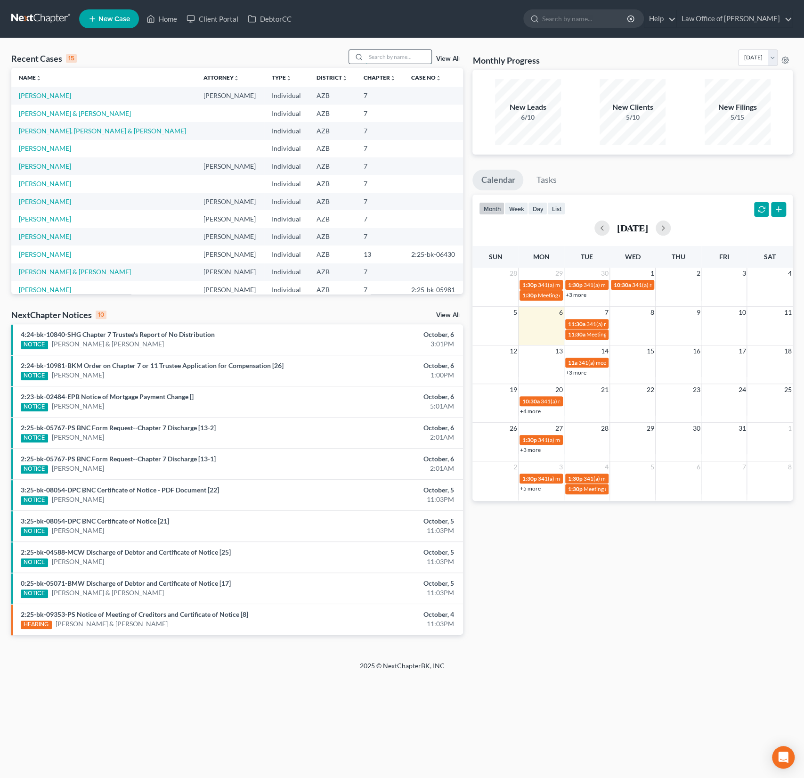
click at [375, 58] on input "search" at bounding box center [399, 57] width 66 height 14
type input "prater"
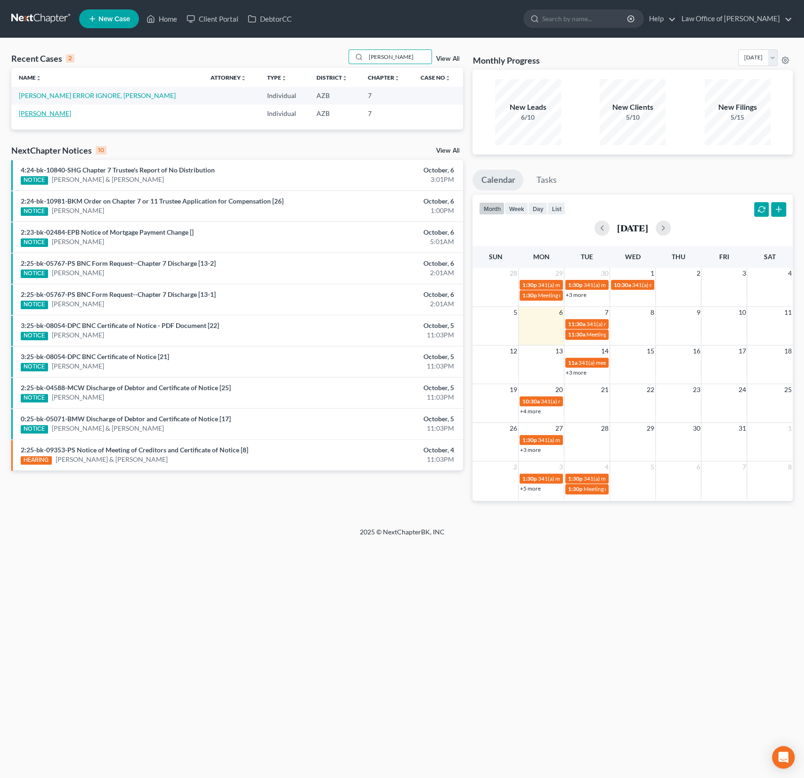
click at [66, 115] on link "Prater, Jacqueline" at bounding box center [45, 113] width 52 height 8
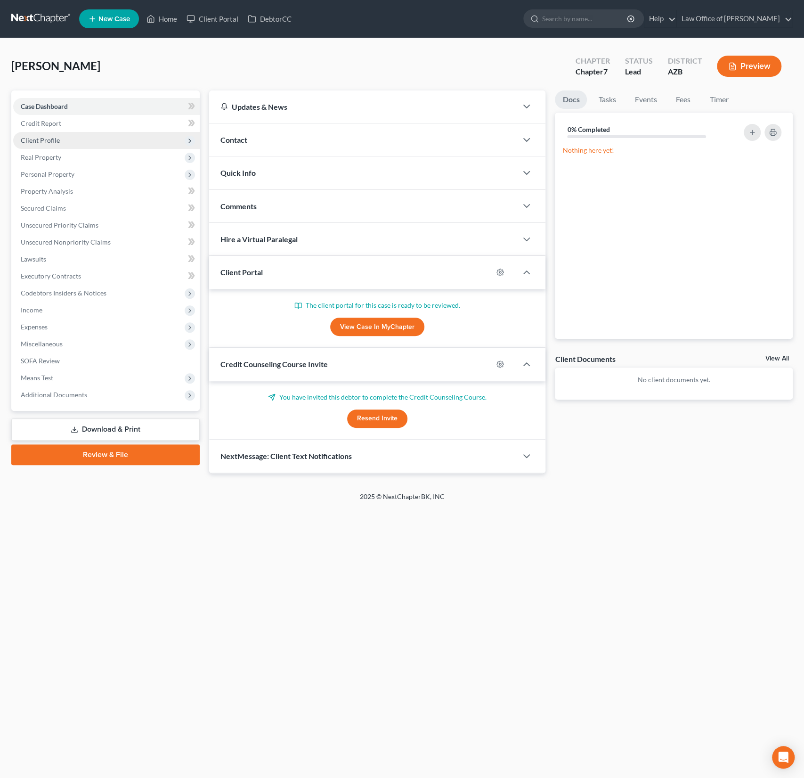
click at [48, 138] on span "Client Profile" at bounding box center [40, 140] width 39 height 8
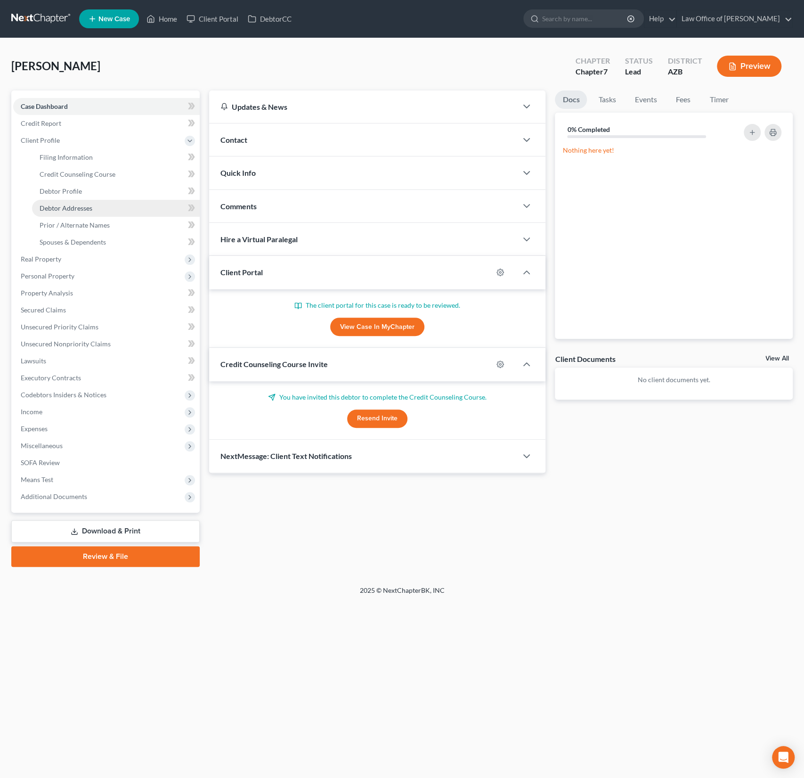
click at [62, 208] on span "Debtor Addresses" at bounding box center [66, 208] width 53 height 8
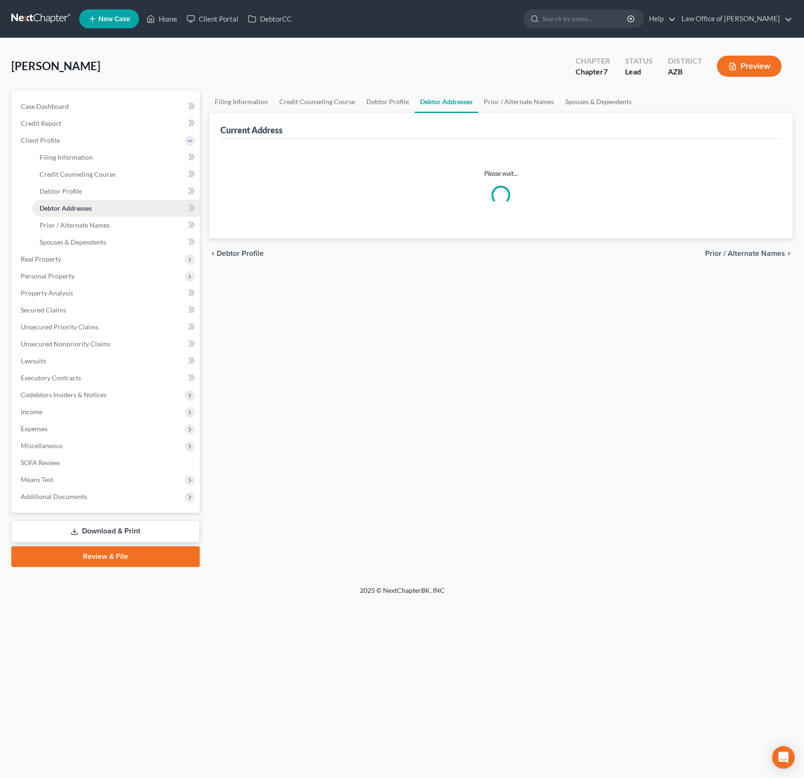
select select "0"
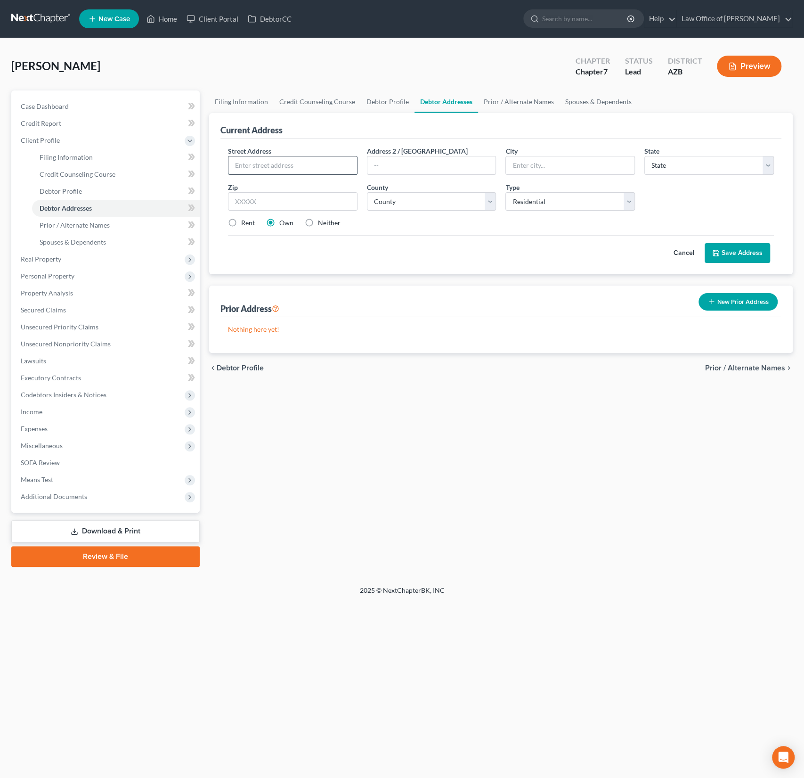
click at [267, 162] on input "text" at bounding box center [293, 165] width 129 height 18
drag, startPoint x: 275, startPoint y: 164, endPoint x: 200, endPoint y: 159, distance: 75.1
click at [200, 159] on div "Petition Navigation Case Dashboard Payments Invoices Payments Payments Credit R…" at bounding box center [402, 328] width 791 height 476
type input "17017 N 12th St"
type input "Unit 1069"
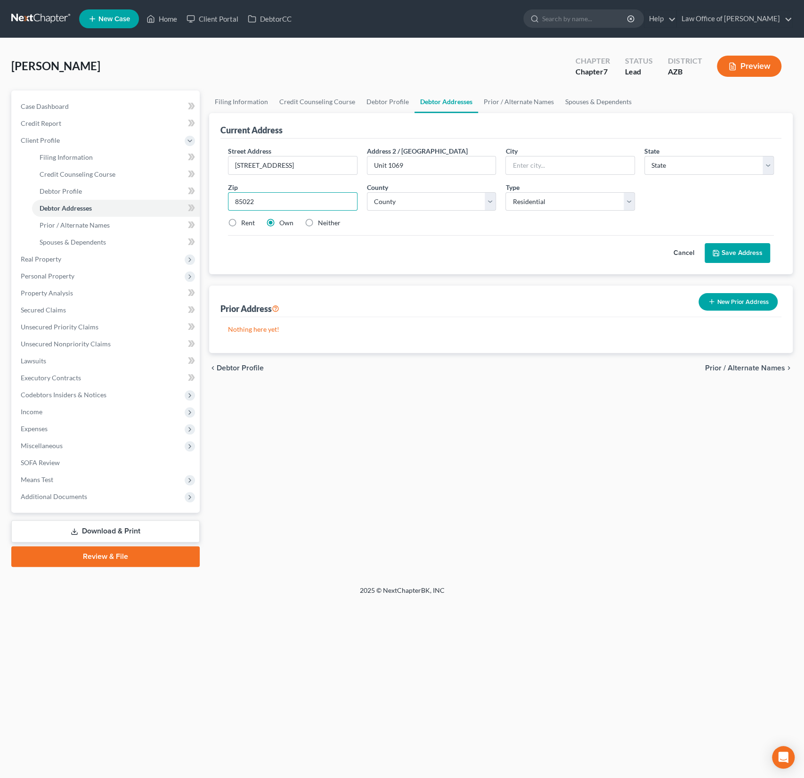
type input "85022"
type input "Phoenix"
select select "3"
click at [439, 202] on select "County Apache County Cochise County Coconino County Gila County Graham County G…" at bounding box center [432, 201] width 130 height 19
select select "7"
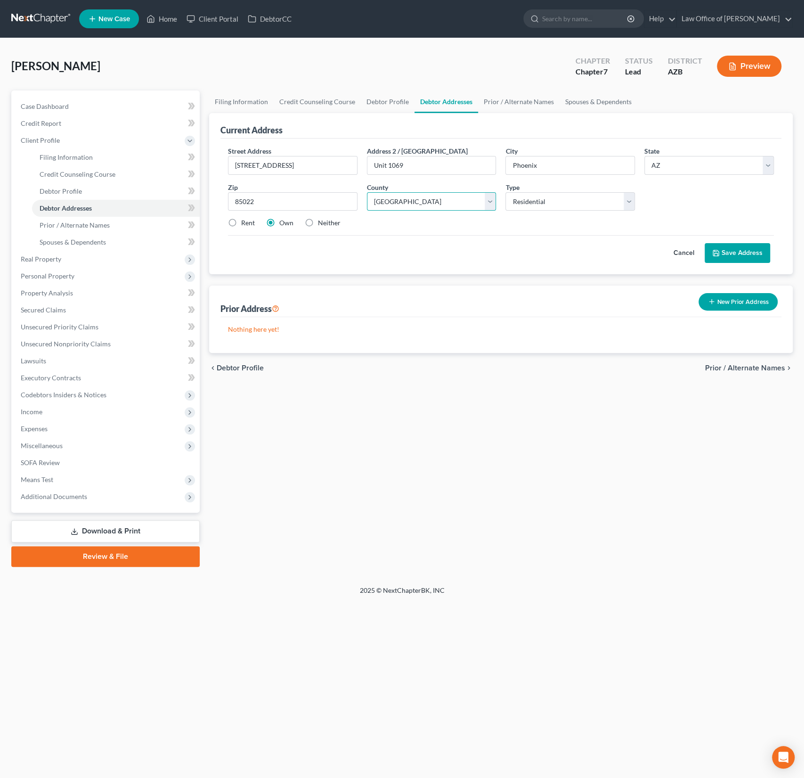
click at [367, 192] on select "County Apache County Cochise County Coconino County Gila County Graham County G…" at bounding box center [432, 201] width 130 height 19
click at [241, 222] on label "Rent" at bounding box center [248, 222] width 14 height 9
click at [245, 222] on input "Rent" at bounding box center [248, 221] width 6 height 6
radio input "true"
click at [752, 251] on button "Save Address" at bounding box center [738, 253] width 66 height 20
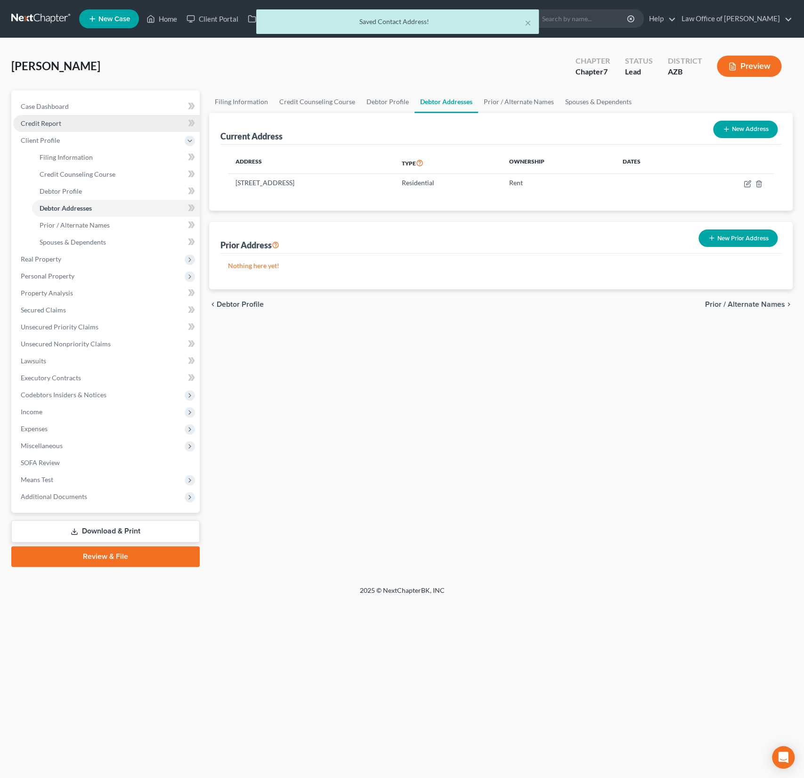
click at [52, 121] on span "Credit Report" at bounding box center [41, 123] width 41 height 8
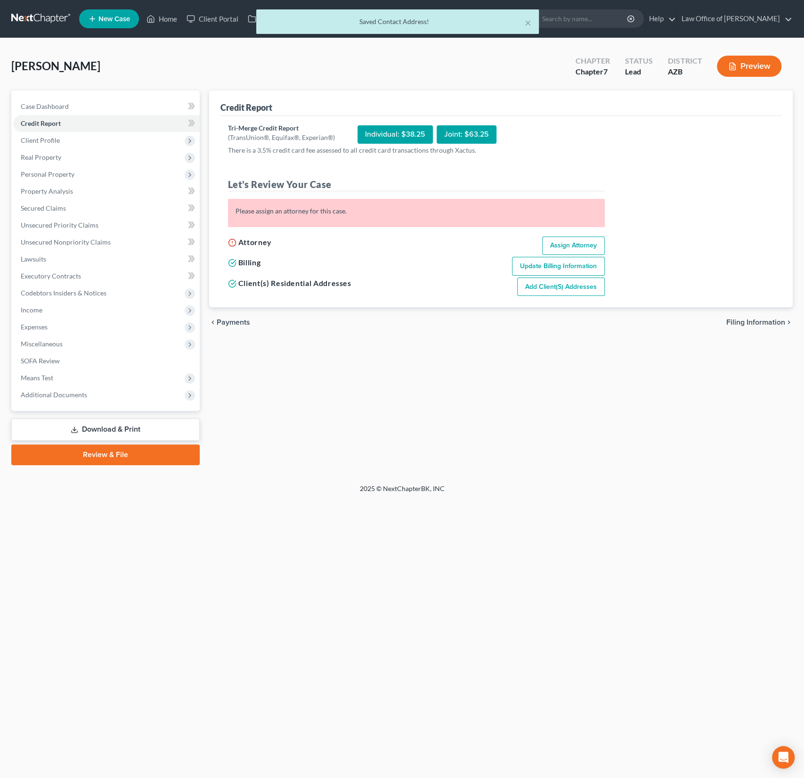
click at [583, 240] on link "Assign Attorney" at bounding box center [573, 246] width 63 height 19
select select "1"
select select "0"
select select "3"
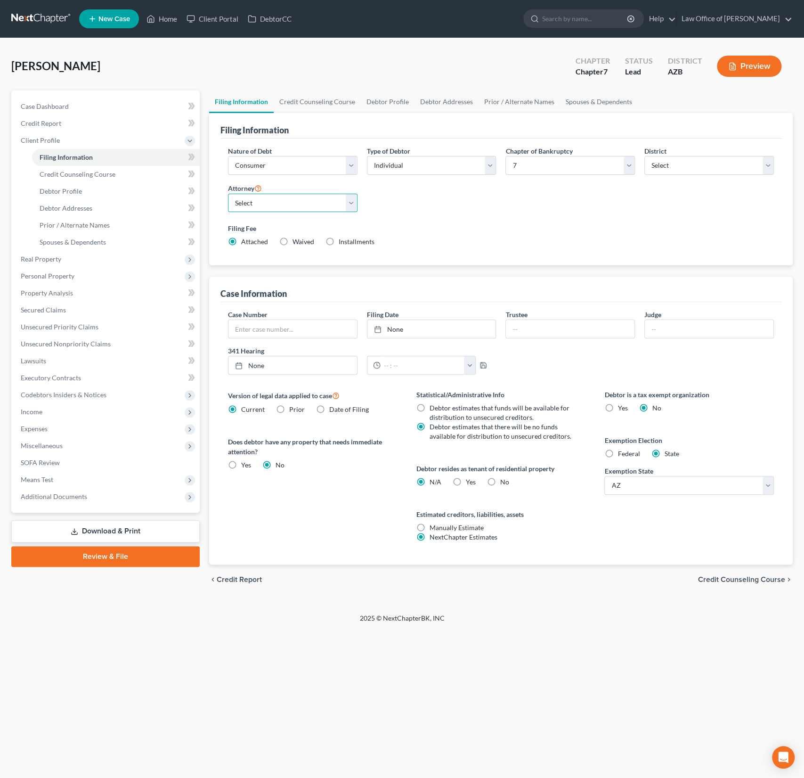
click at [284, 203] on select "Select Alexander Sanchez - AZB" at bounding box center [293, 203] width 130 height 19
select select "0"
click at [228, 194] on select "Select Alexander Sanchez - AZB" at bounding box center [293, 203] width 130 height 19
click at [55, 125] on span "Credit Report" at bounding box center [41, 123] width 41 height 8
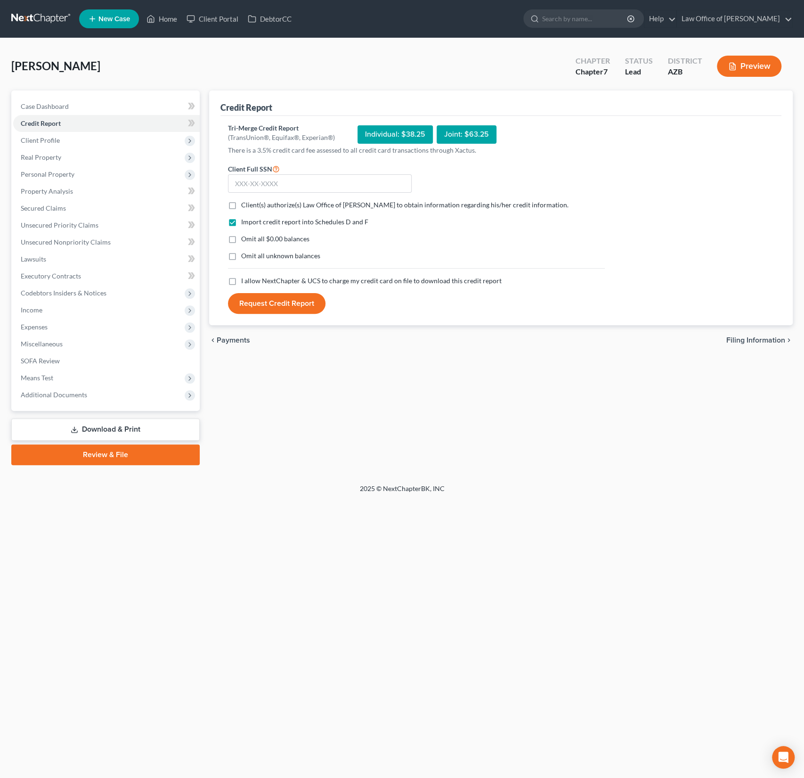
click at [241, 200] on label "Client(s) authorize(s) Law Office of Alexander D. Sanchez to obtain information…" at bounding box center [405, 204] width 328 height 9
click at [245, 200] on input "Client(s) authorize(s) Law Office of Alexander D. Sanchez to obtain information…" at bounding box center [248, 203] width 6 height 6
checkbox input "true"
click at [241, 278] on label "I allow NextChapter & UCS to charge my credit card on file to download this cre…" at bounding box center [371, 280] width 261 height 9
click at [245, 278] on input "I allow NextChapter & UCS to charge my credit card on file to download this cre…" at bounding box center [248, 279] width 6 height 6
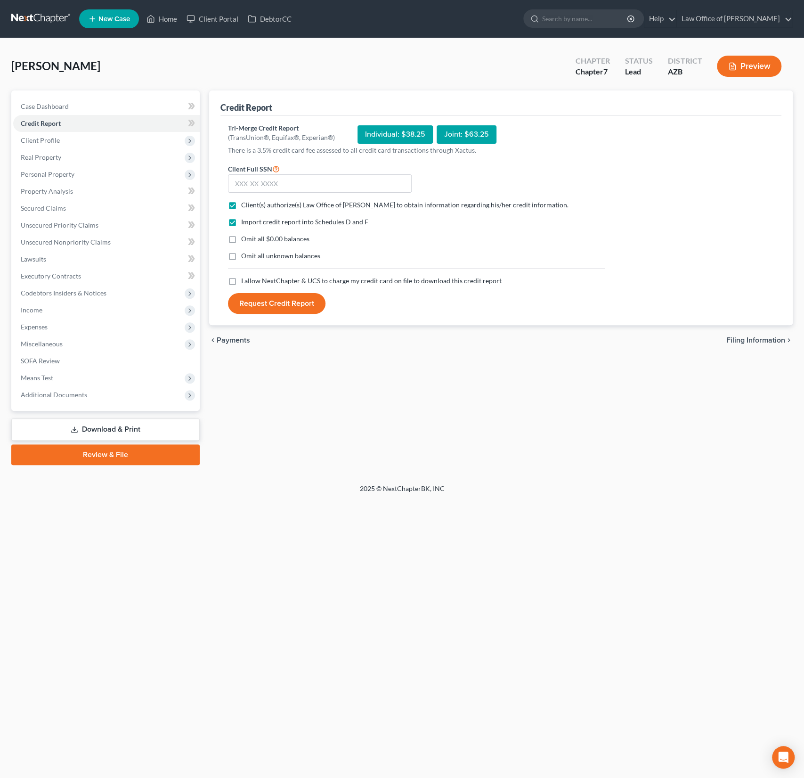
checkbox input "true"
click at [267, 186] on input "text" at bounding box center [320, 183] width 184 height 19
type input "601-18-7862"
click at [262, 305] on button "Request Credit Report" at bounding box center [277, 303] width 98 height 21
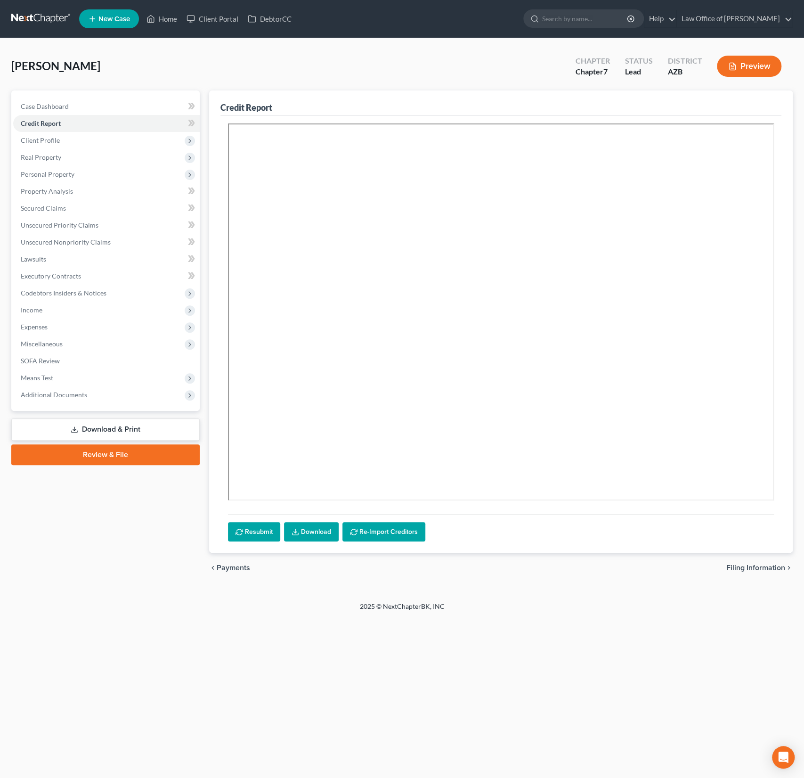
click at [140, 66] on div "Prater, Jacqueline Upgraded Chapter Chapter 7 Status Lead District AZB Preview" at bounding box center [402, 69] width 782 height 41
click at [164, 22] on link "Home" at bounding box center [162, 18] width 40 height 17
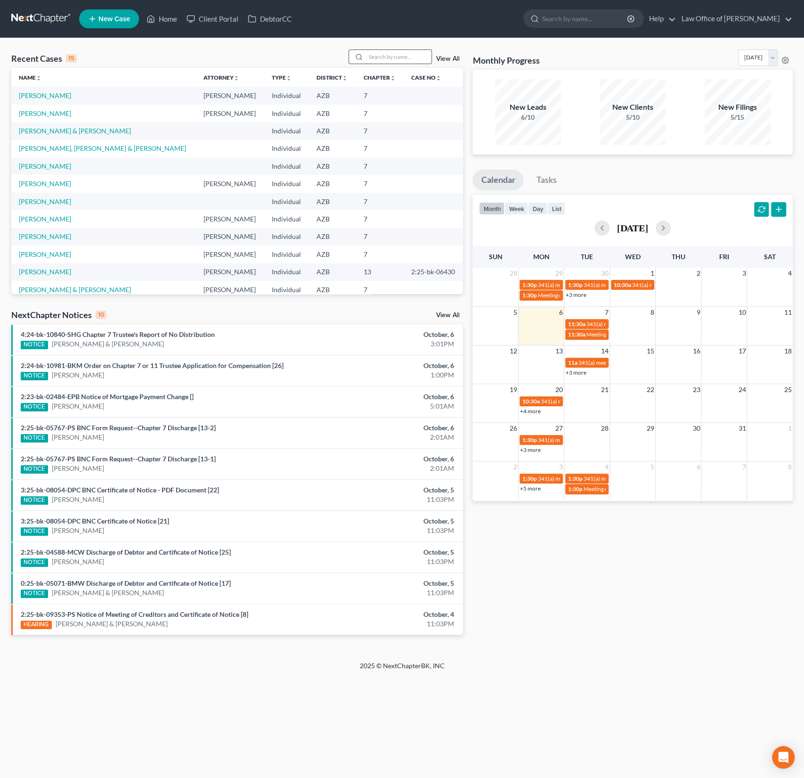
click at [391, 52] on input "search" at bounding box center [399, 57] width 66 height 14
type input "ballentine"
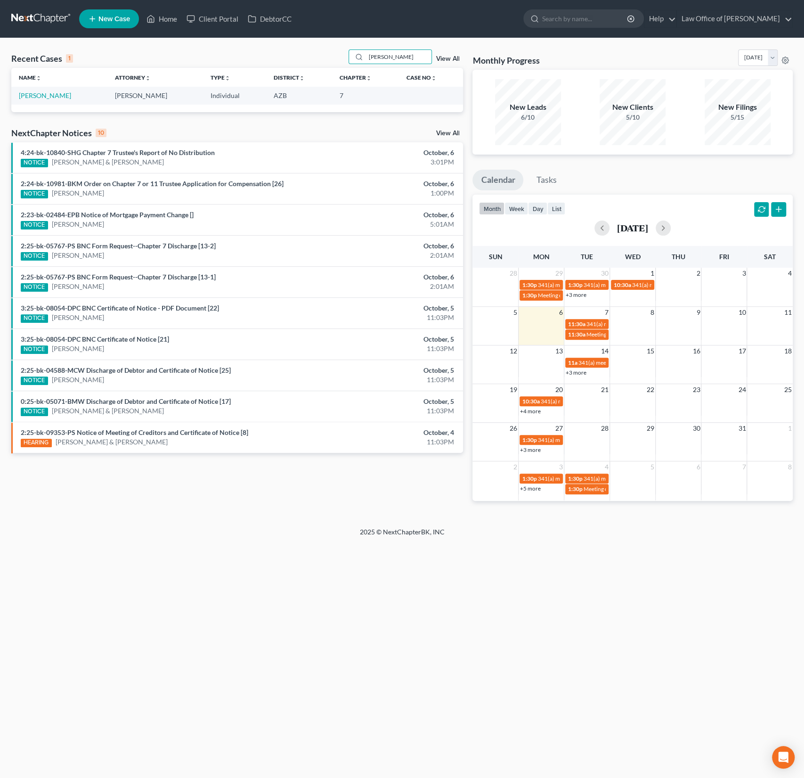
click at [32, 104] on td "Ballentine, Stacey" at bounding box center [59, 95] width 96 height 17
click at [35, 97] on link "Ballentine, Stacey" at bounding box center [45, 95] width 52 height 8
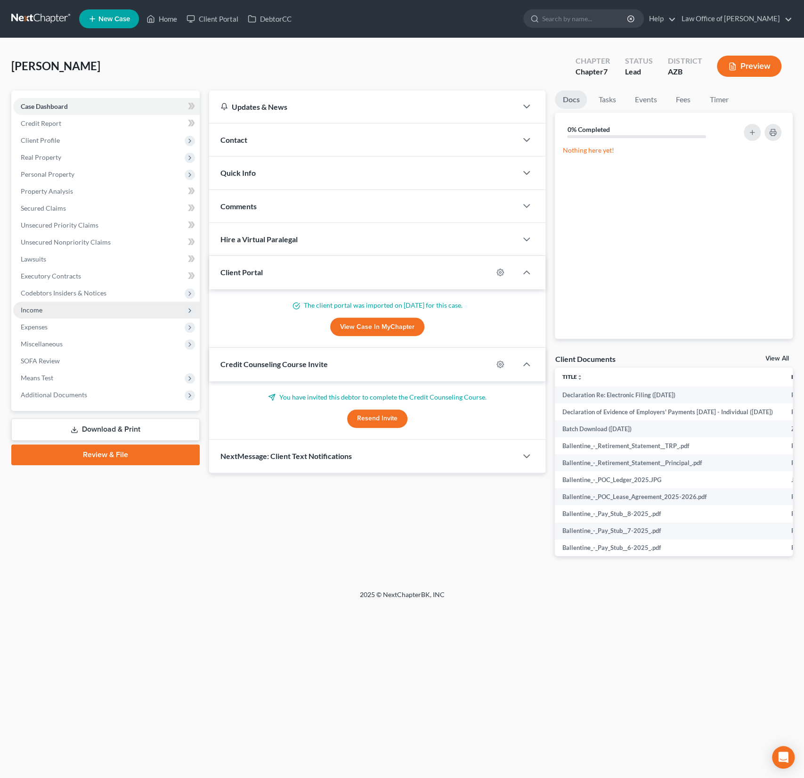
click at [42, 309] on span "Income" at bounding box center [106, 310] width 187 height 17
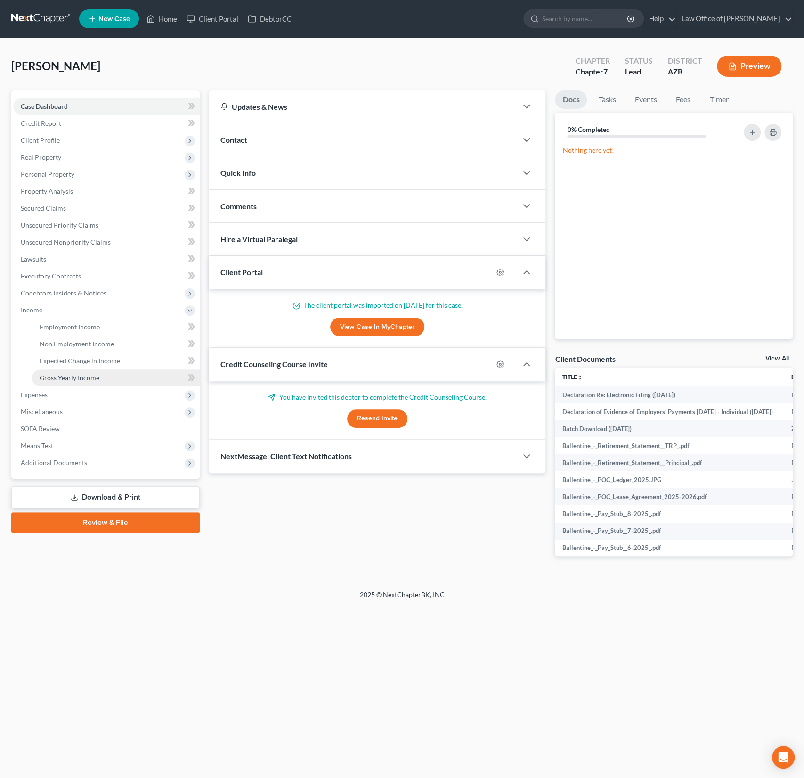
click at [80, 378] on span "Gross Yearly Income" at bounding box center [70, 378] width 60 height 8
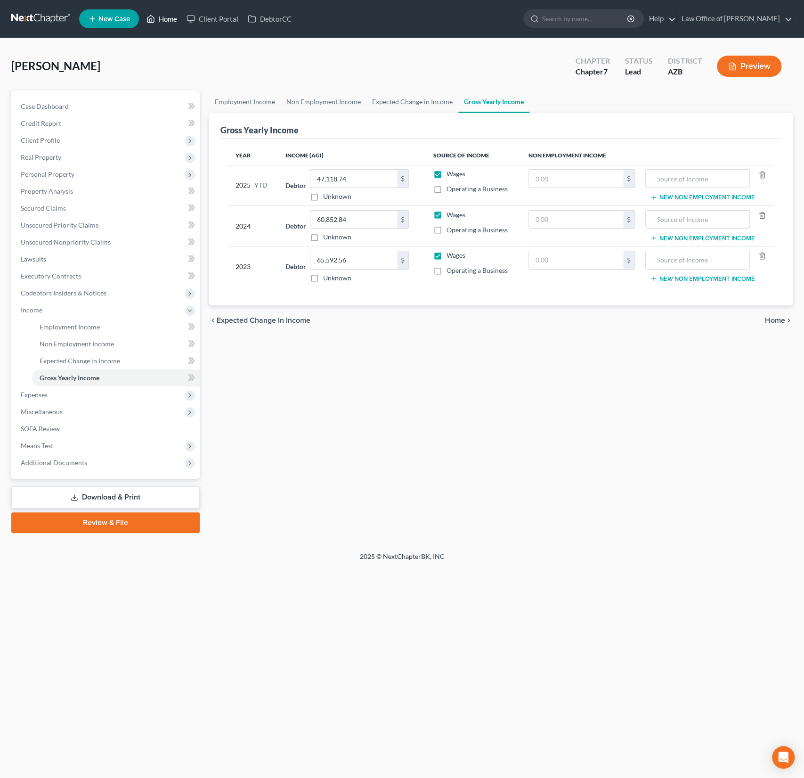
click at [172, 24] on link "Home" at bounding box center [162, 18] width 40 height 17
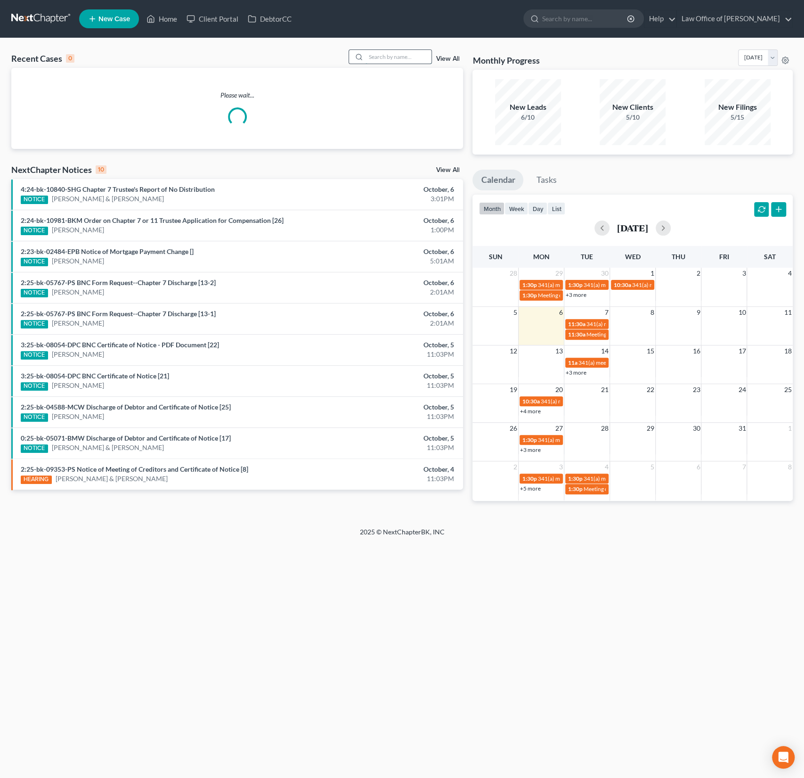
click at [404, 59] on input "search" at bounding box center [399, 57] width 66 height 14
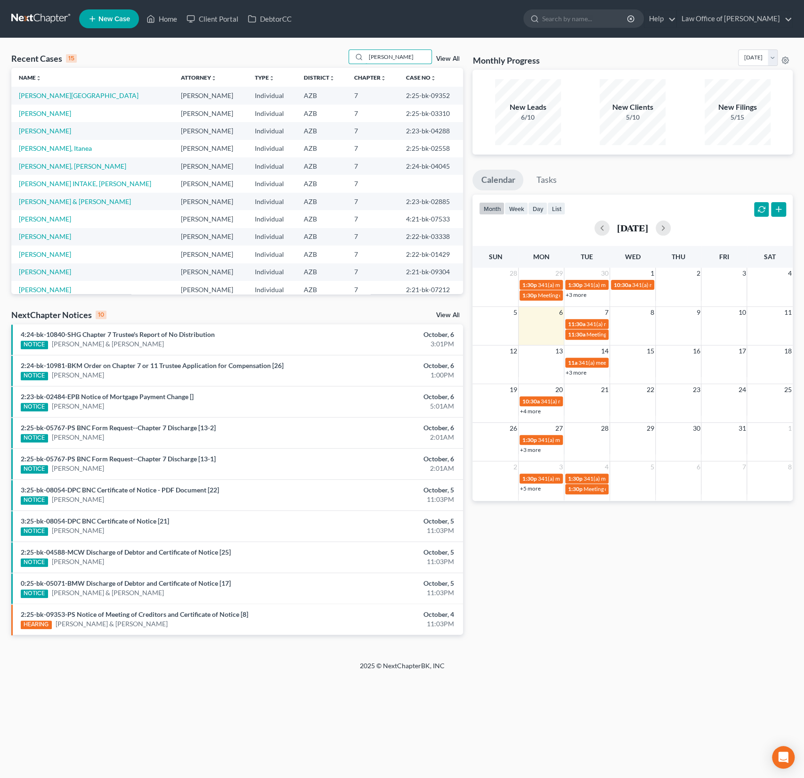
drag, startPoint x: 404, startPoint y: 57, endPoint x: 321, endPoint y: 56, distance: 83.4
click at [321, 56] on div "Recent Cases 15 martin View All" at bounding box center [237, 58] width 452 height 18
type input "stewart"
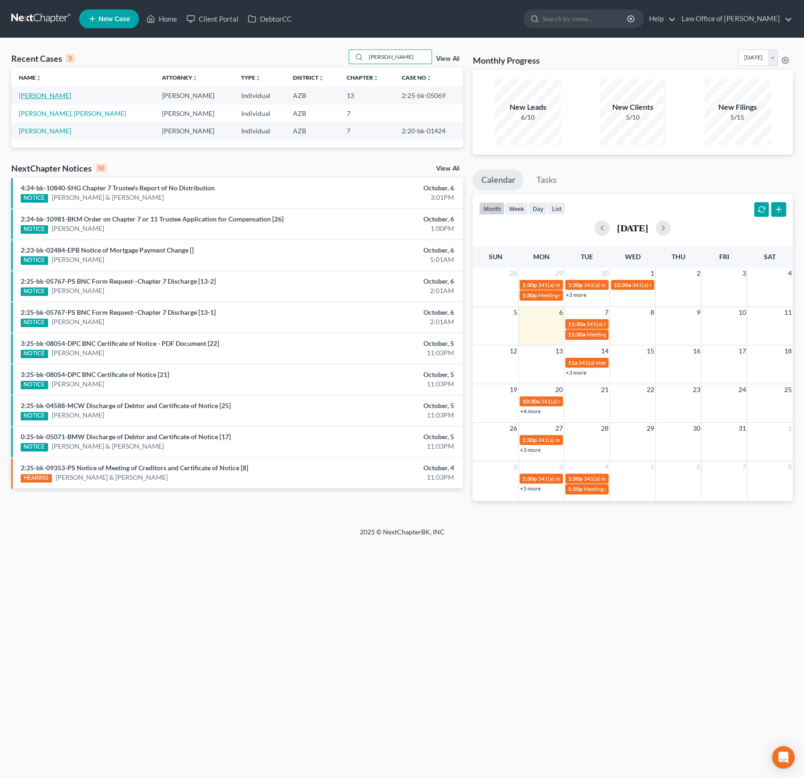
click at [41, 94] on link "Stewart, Kevin" at bounding box center [45, 95] width 52 height 8
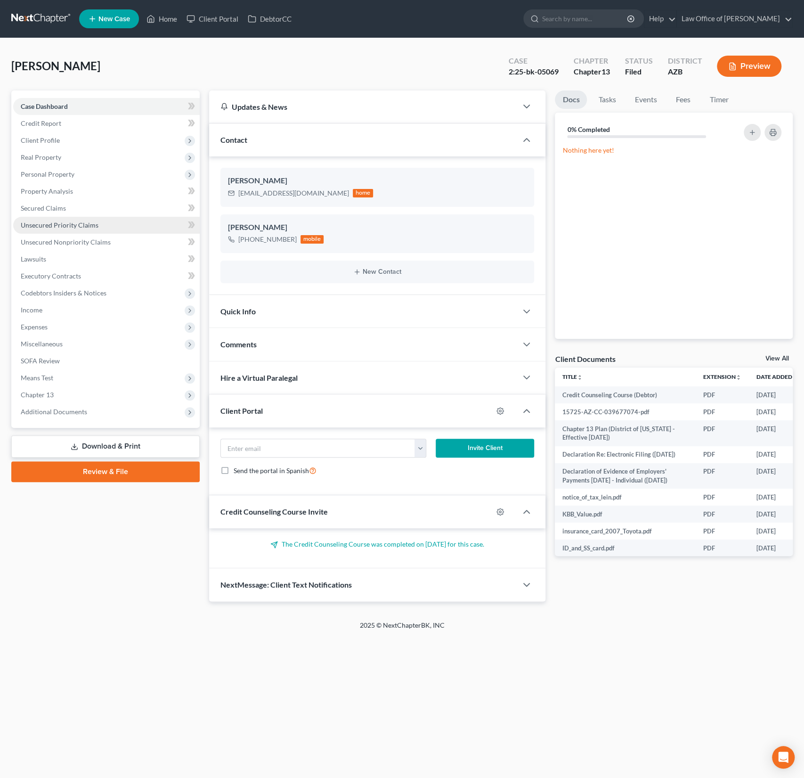
click at [61, 224] on span "Unsecured Priority Claims" at bounding box center [60, 225] width 78 height 8
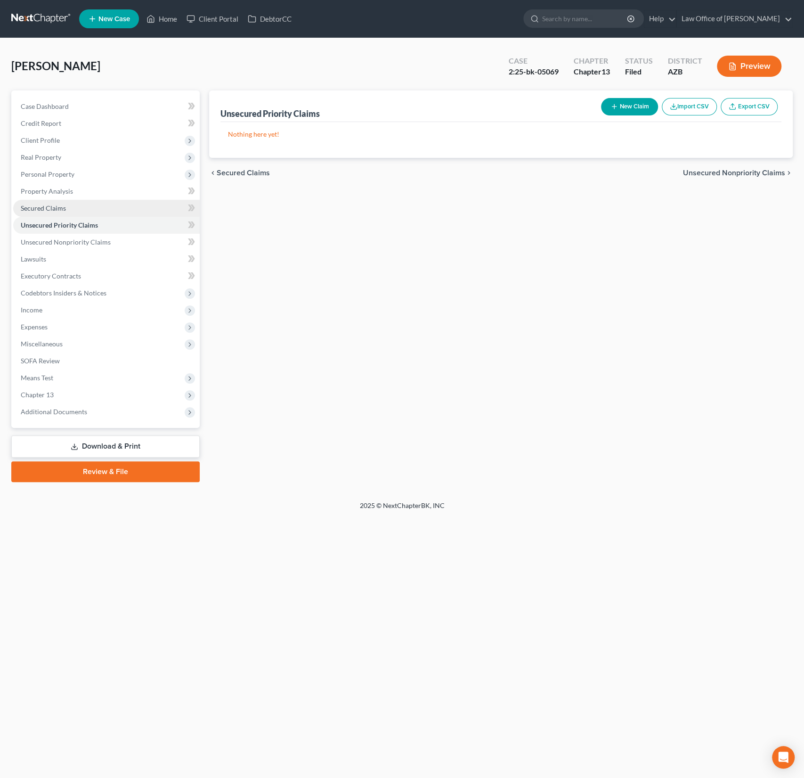
click at [50, 205] on span "Secured Claims" at bounding box center [43, 208] width 45 height 8
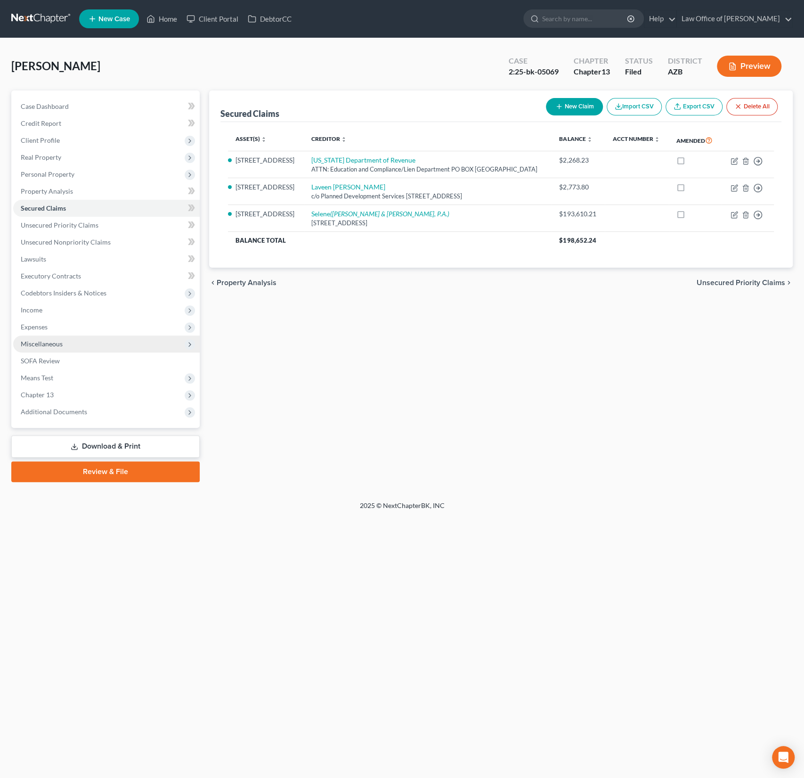
click at [52, 352] on span "Miscellaneous" at bounding box center [106, 344] width 187 height 17
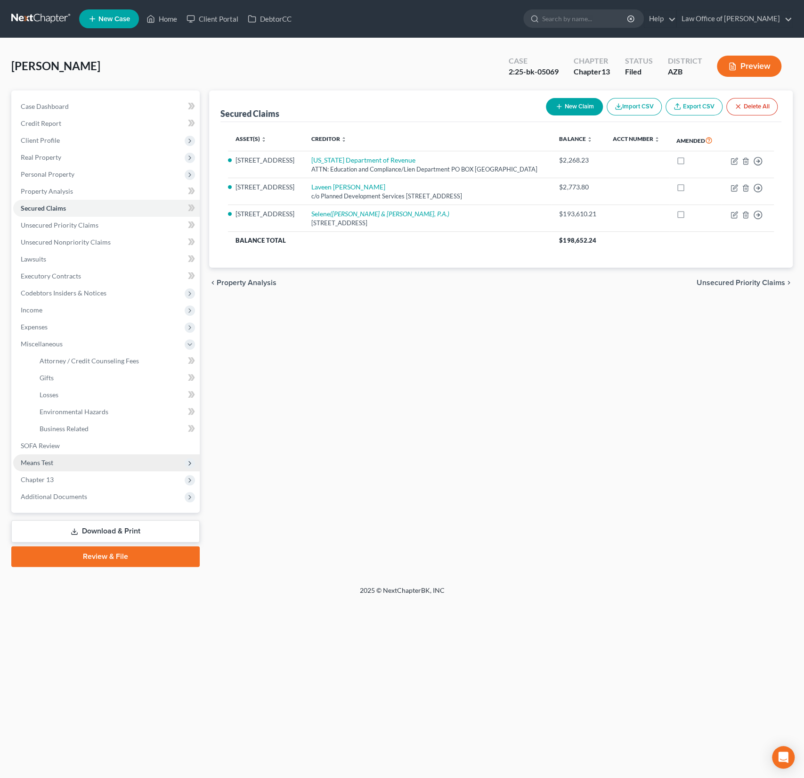
click at [83, 468] on span "Means Test" at bounding box center [106, 462] width 187 height 17
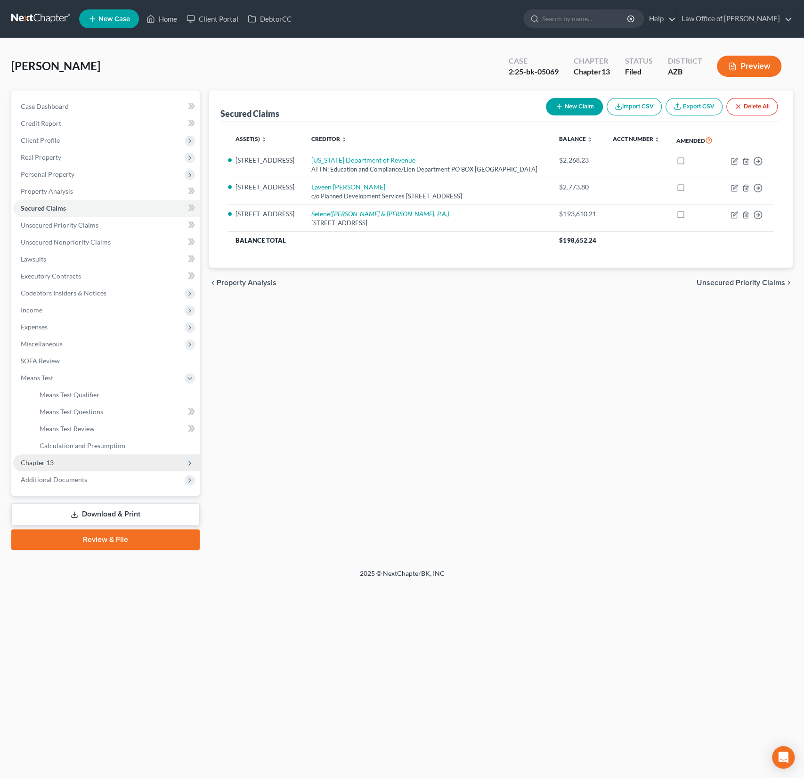
click at [65, 456] on span "Chapter 13" at bounding box center [106, 462] width 187 height 17
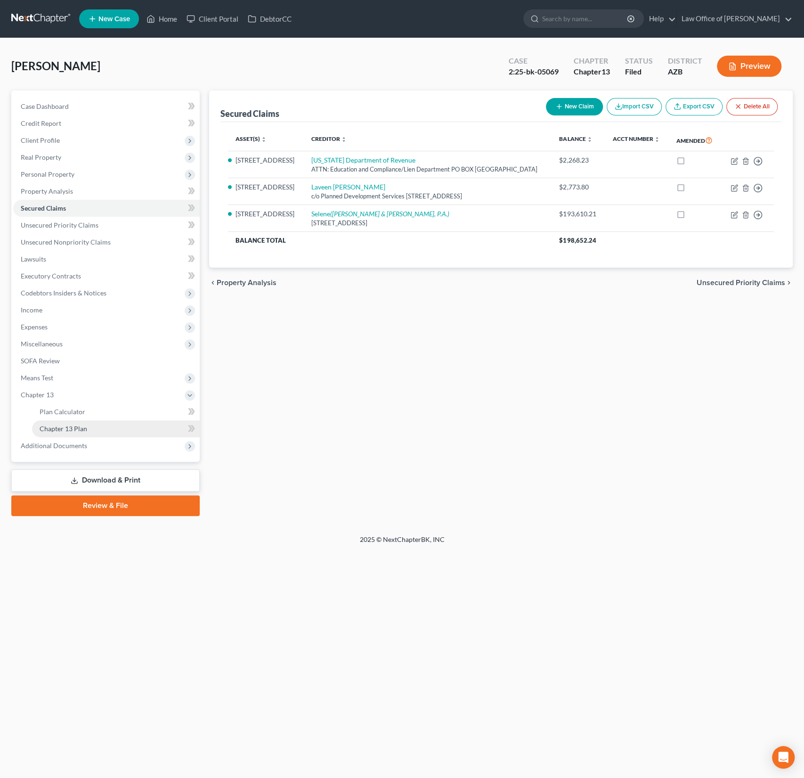
click at [66, 425] on span "Chapter 13 Plan" at bounding box center [64, 429] width 48 height 8
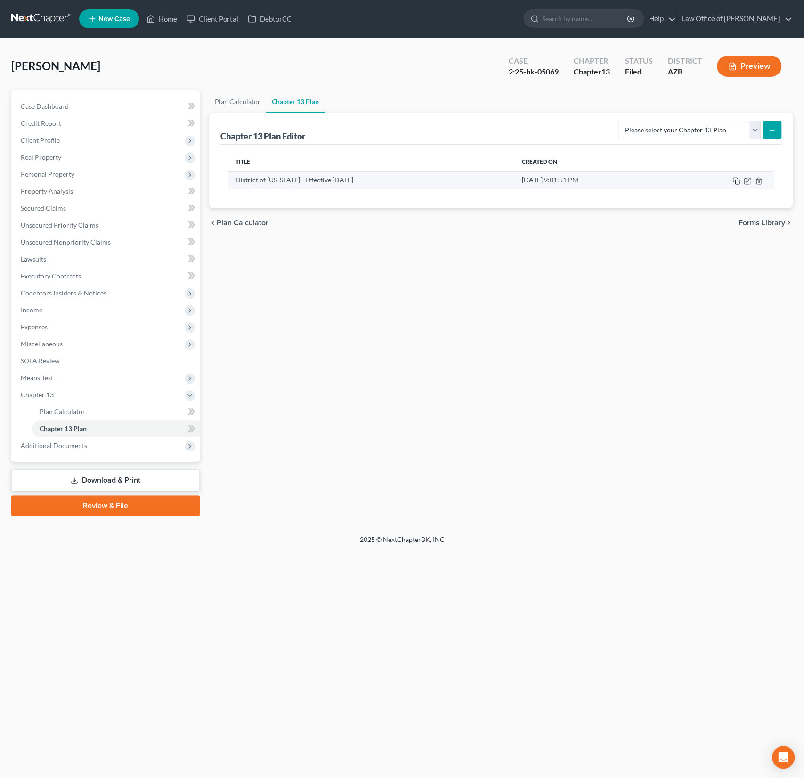
click at [736, 180] on rect "button" at bounding box center [738, 182] width 4 height 4
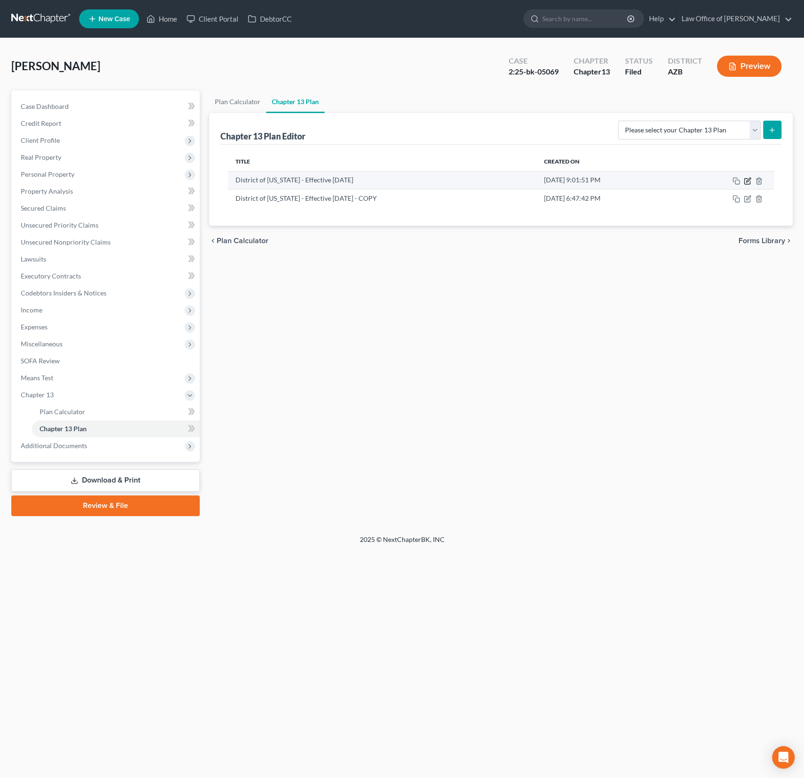
click at [747, 181] on icon "button" at bounding box center [748, 181] width 8 height 8
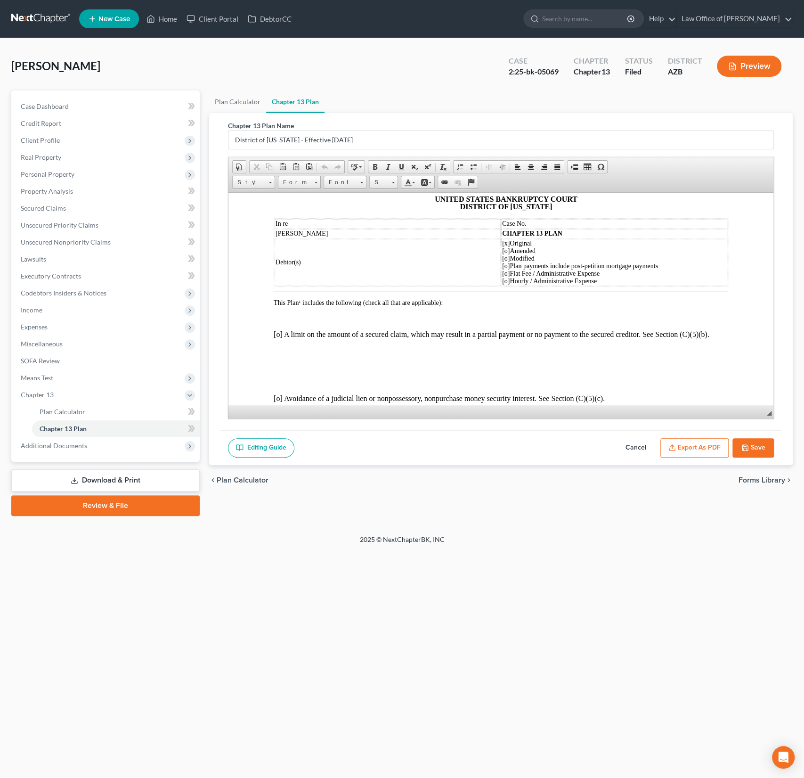
scroll to position [45, 0]
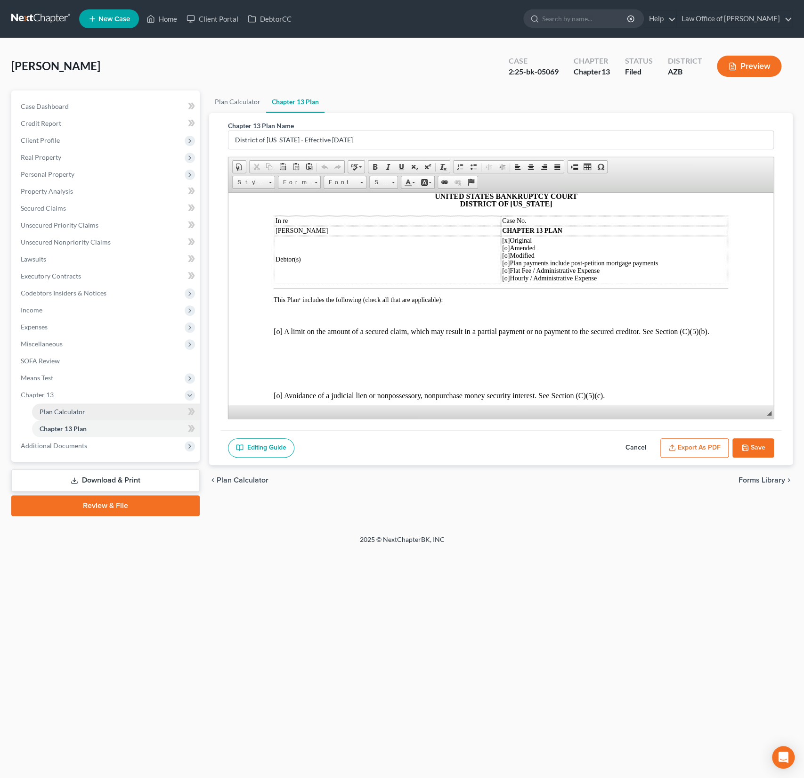
click at [69, 410] on span "Plan Calculator" at bounding box center [63, 412] width 46 height 8
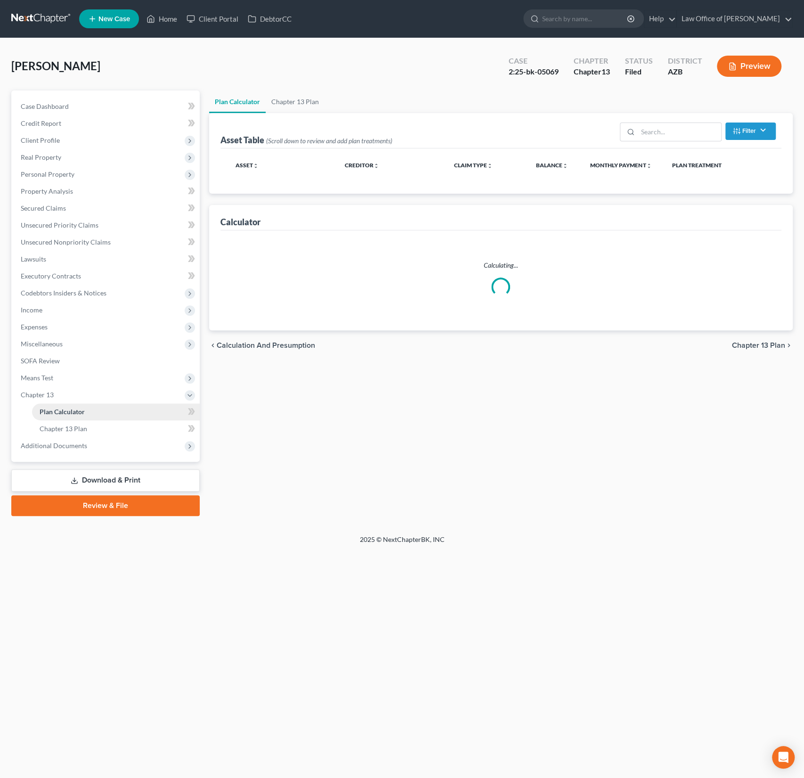
select select "59"
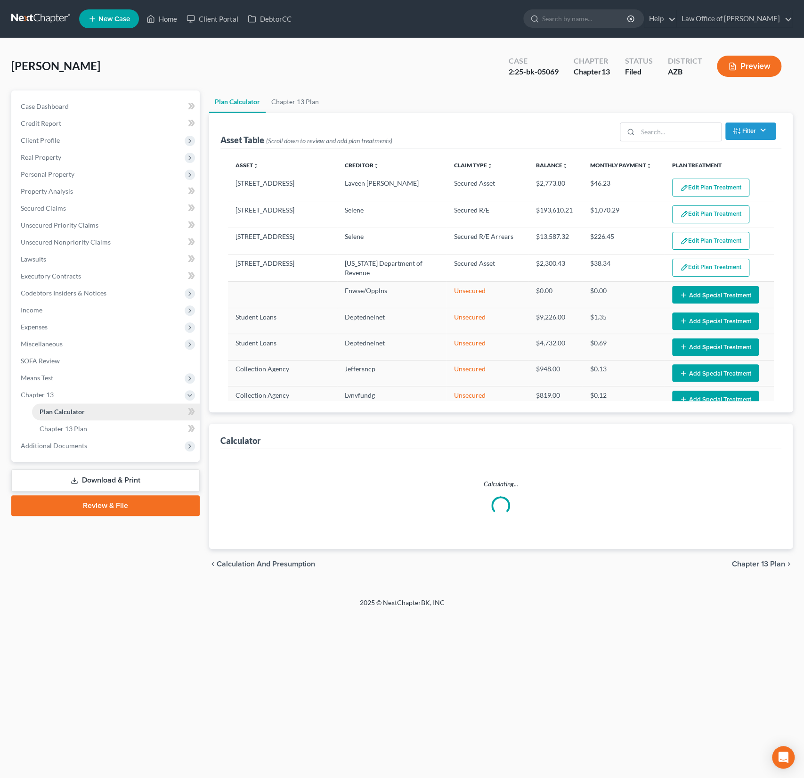
select select "59"
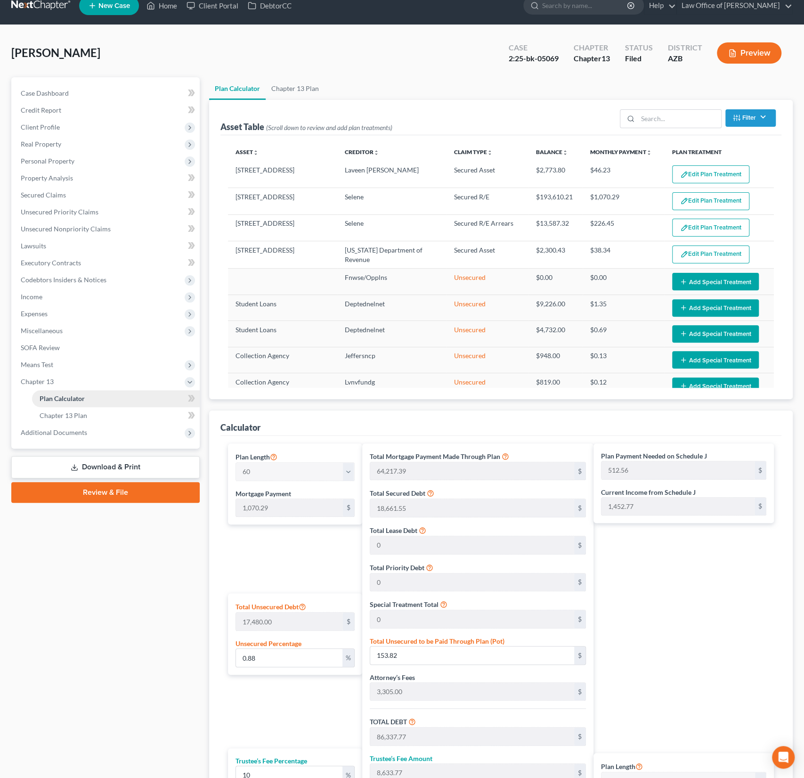
scroll to position [14, 0]
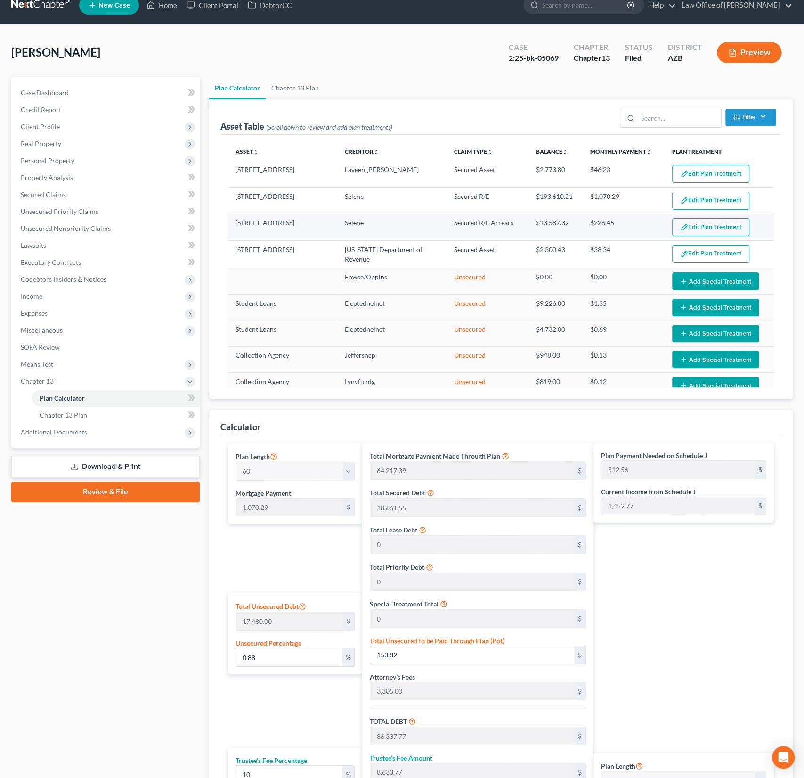
click at [706, 227] on button "Edit Plan Treatment" at bounding box center [710, 227] width 77 height 18
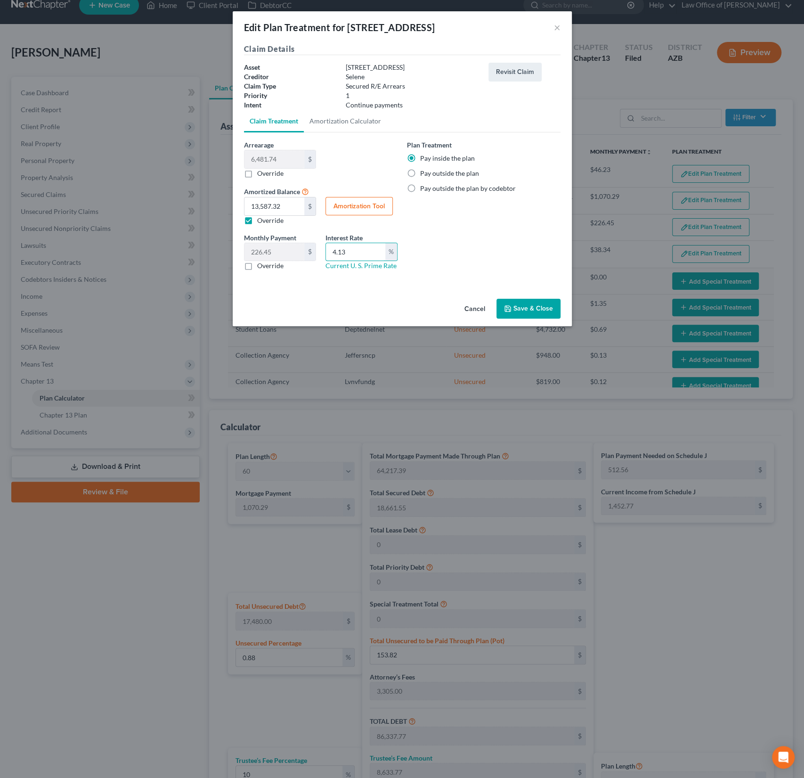
drag, startPoint x: 353, startPoint y: 251, endPoint x: 324, endPoint y: 249, distance: 29.3
click at [324, 249] on div "Interest Rate 4.13 % Current U. S. Prime Rate" at bounding box center [362, 252] width 82 height 38
type input "0"
click at [537, 307] on button "Save & Close" at bounding box center [529, 309] width 64 height 20
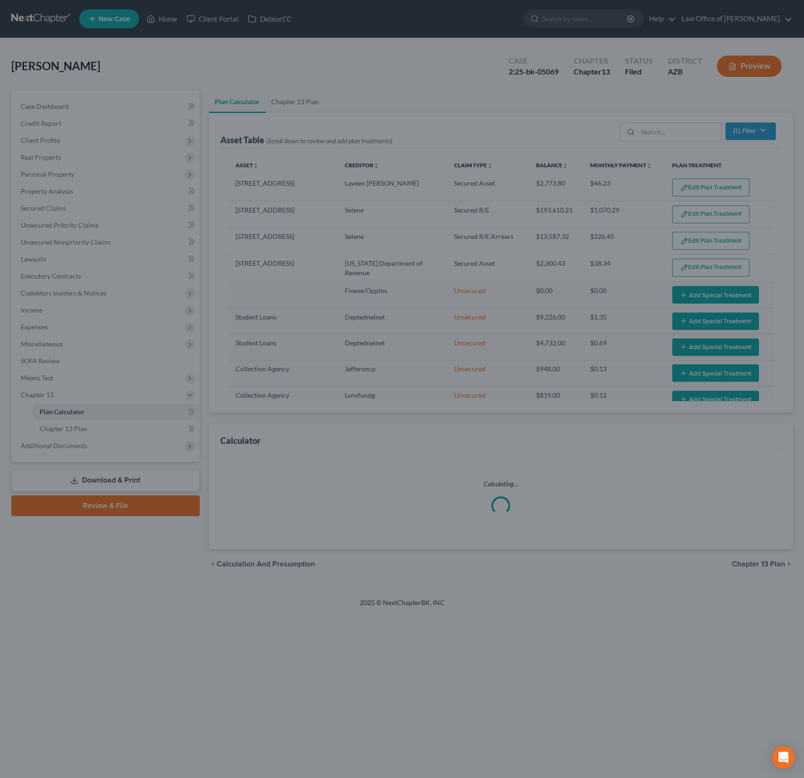
select select "59"
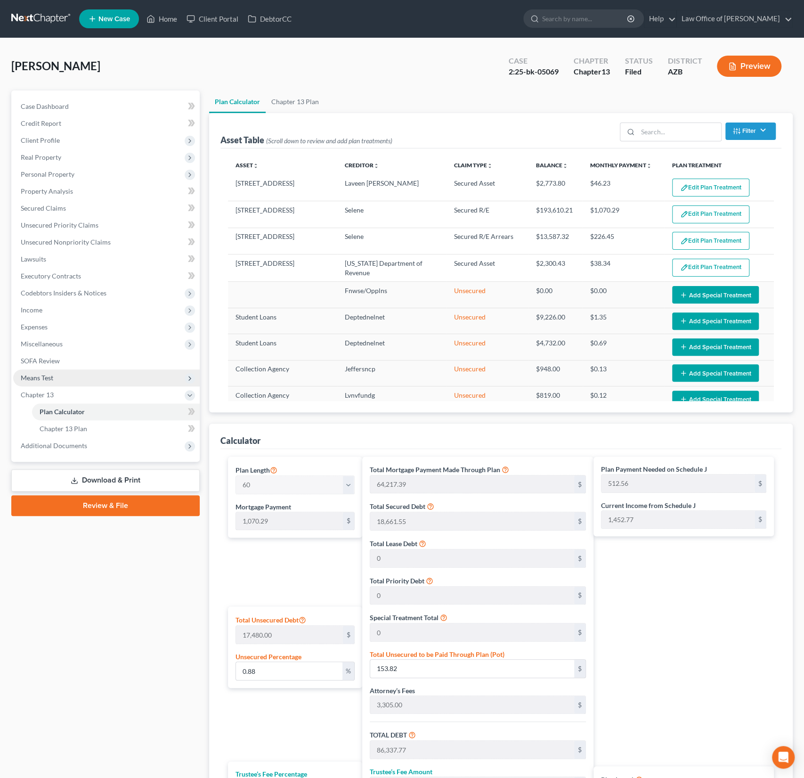
click at [48, 382] on span "Means Test" at bounding box center [106, 377] width 187 height 17
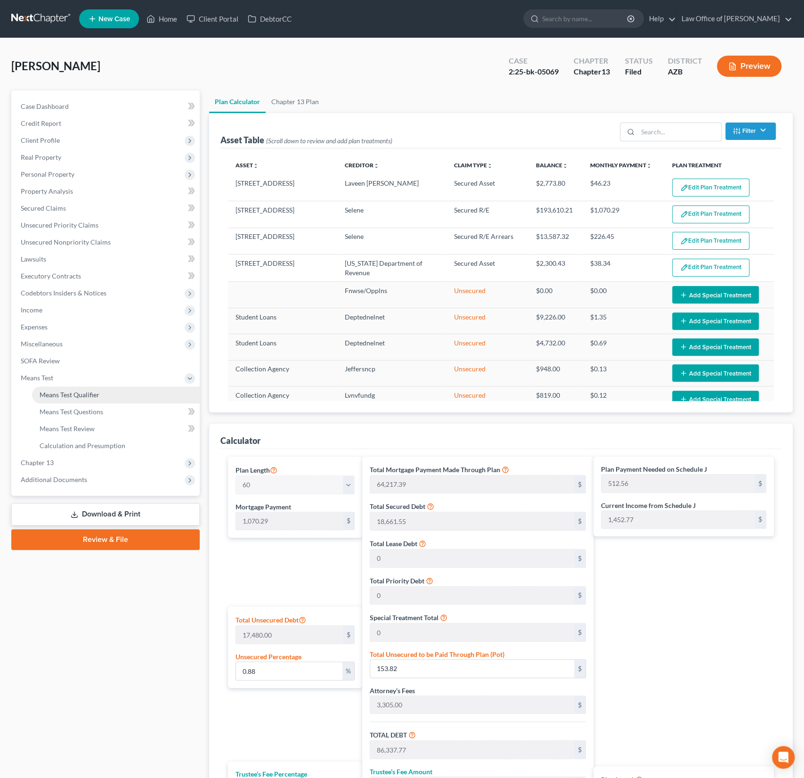
click at [55, 402] on link "Means Test Qualifier" at bounding box center [116, 394] width 168 height 17
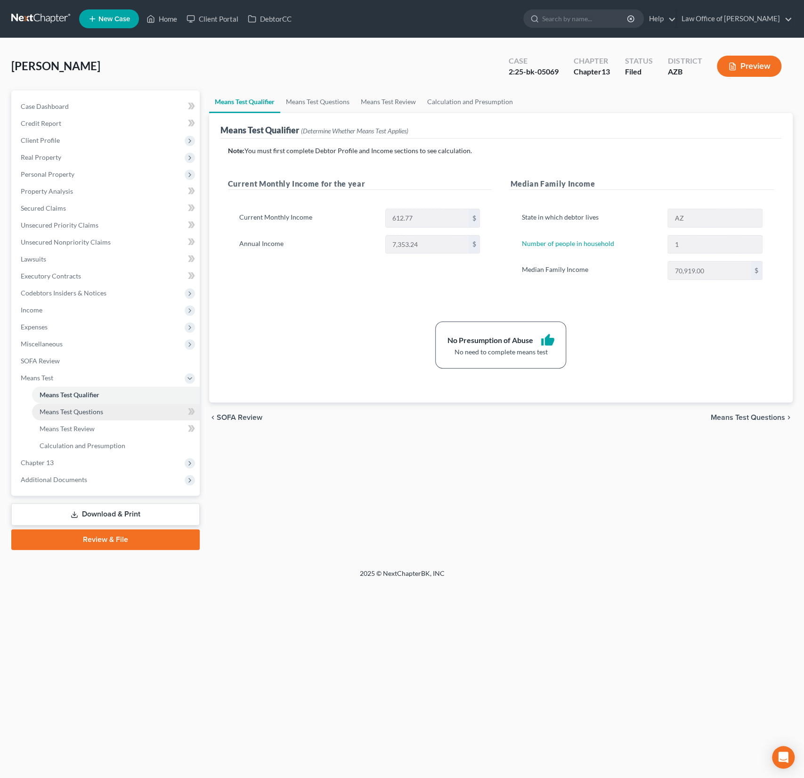
click at [60, 410] on span "Means Test Questions" at bounding box center [72, 412] width 64 height 8
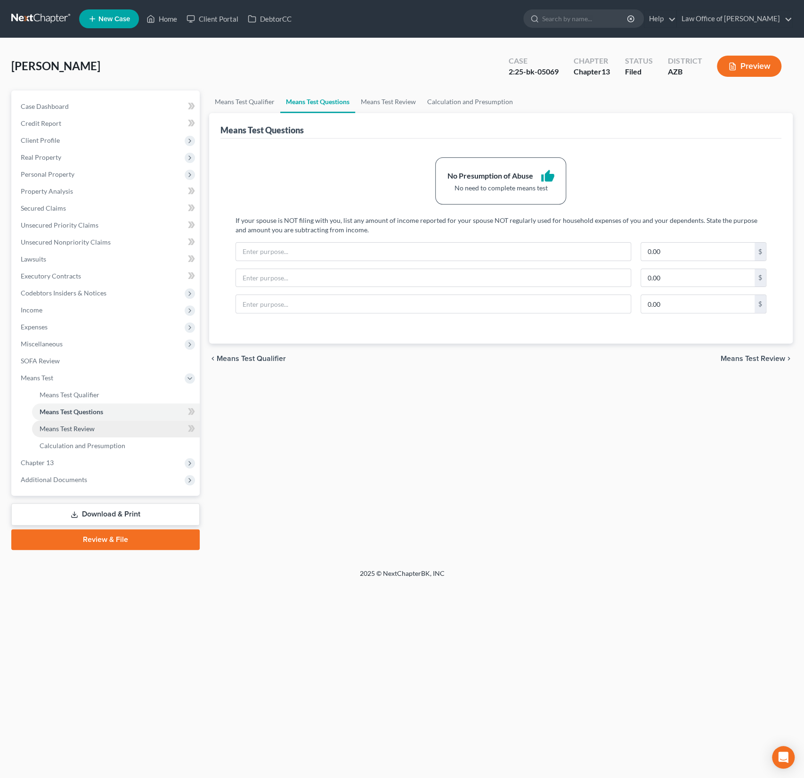
click at [62, 427] on span "Means Test Review" at bounding box center [67, 429] width 55 height 8
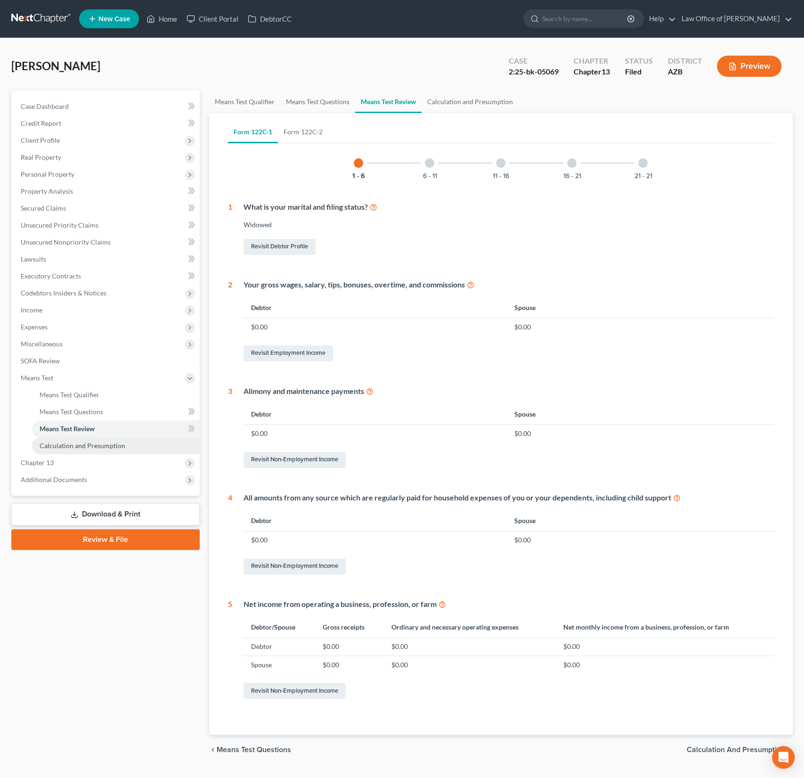
click at [66, 441] on link "Calculation and Presumption" at bounding box center [116, 445] width 168 height 17
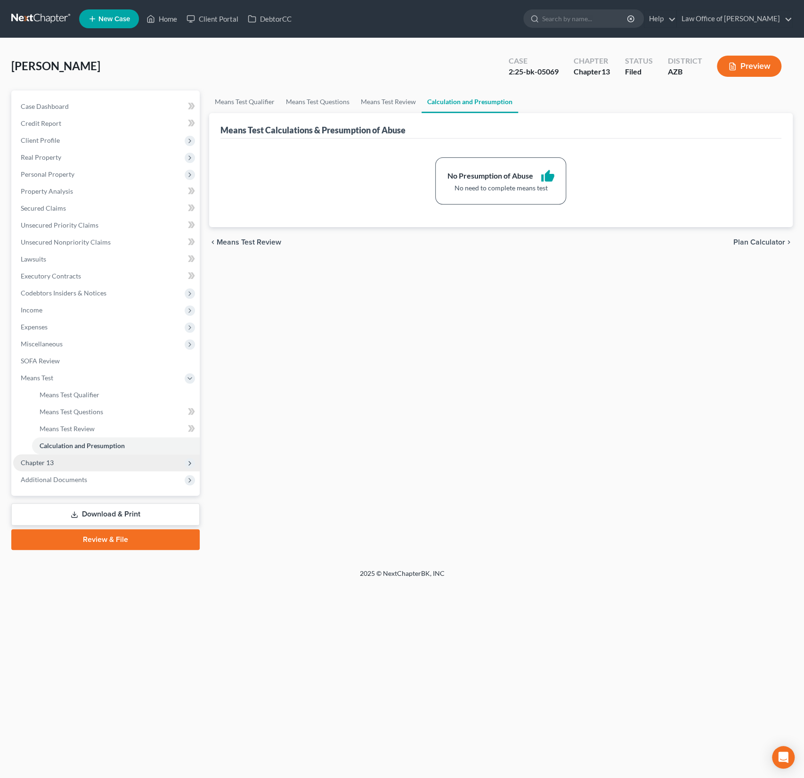
click at [54, 460] on span "Chapter 13" at bounding box center [106, 462] width 187 height 17
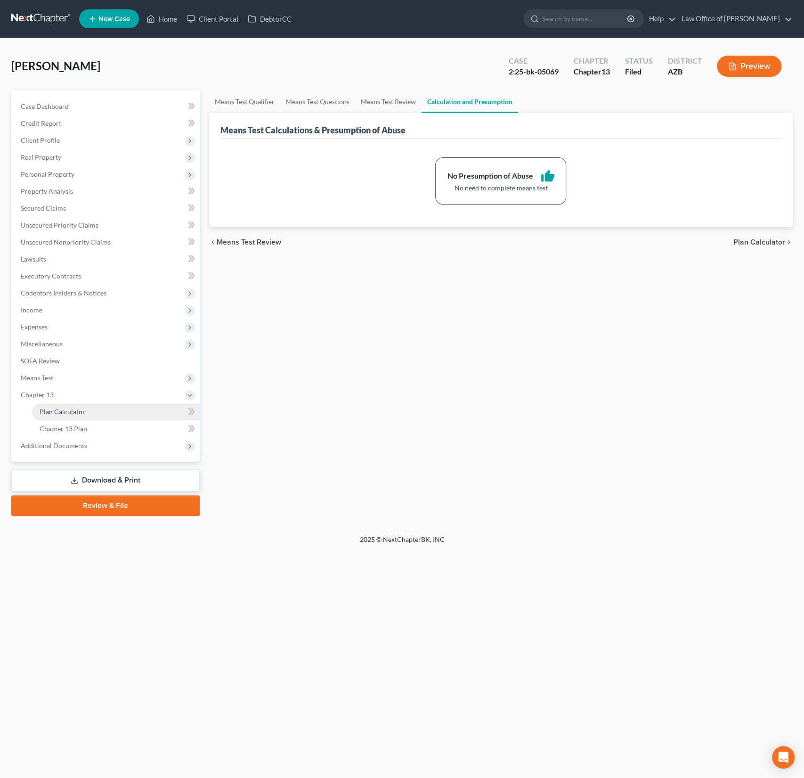
click at [63, 417] on link "Plan Calculator" at bounding box center [116, 411] width 168 height 17
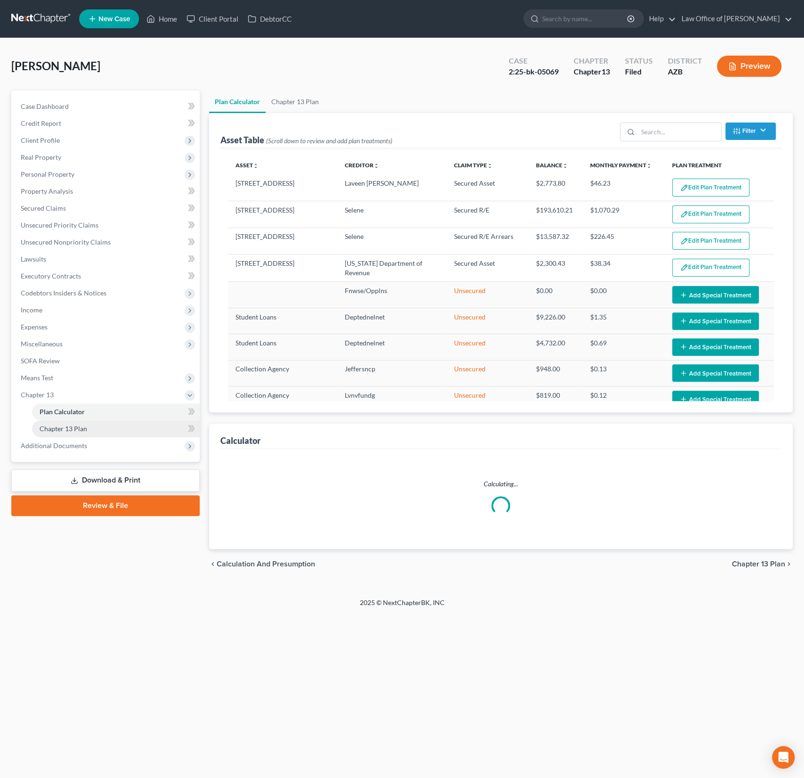
select select "59"
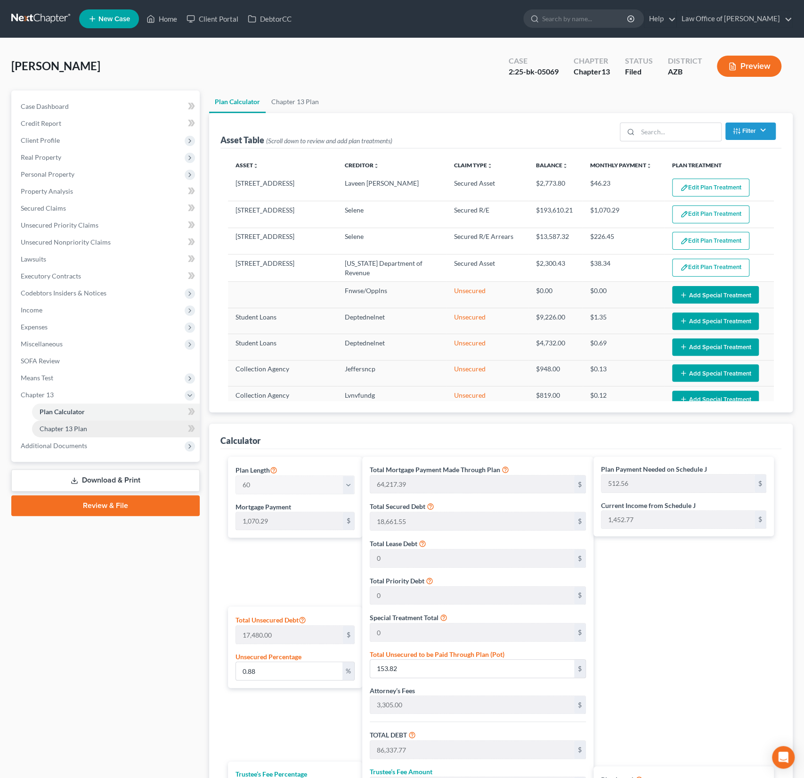
click at [64, 428] on span "Chapter 13 Plan" at bounding box center [64, 429] width 48 height 8
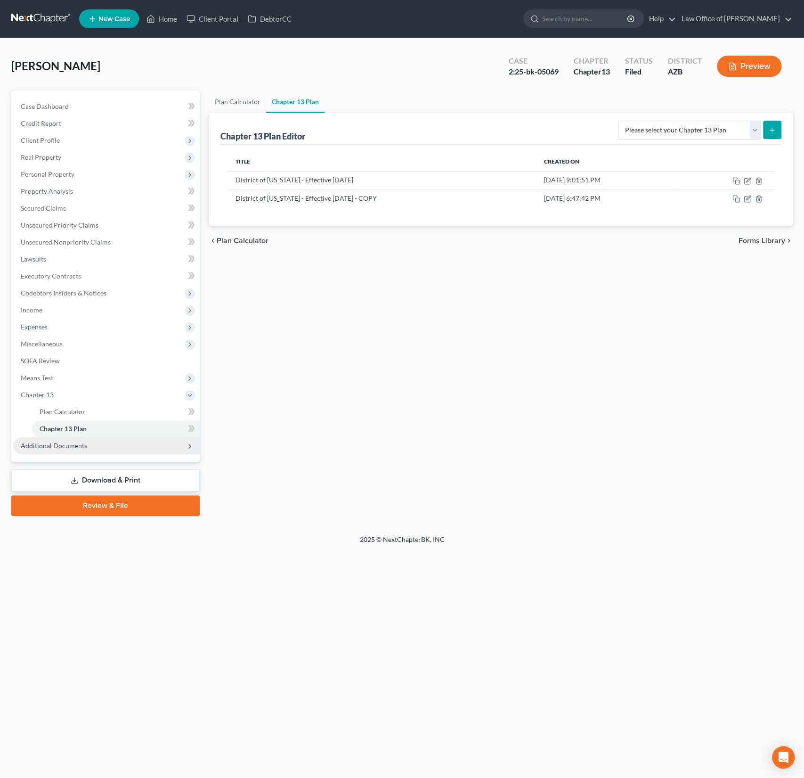
click at [61, 446] on span "Additional Documents" at bounding box center [54, 446] width 66 height 8
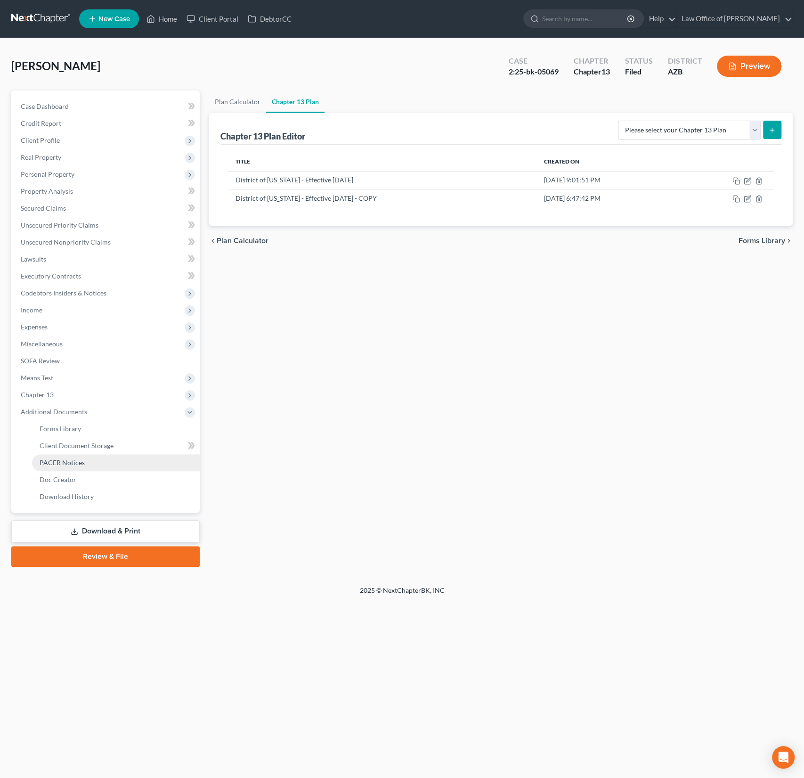
click at [66, 460] on span "PACER Notices" at bounding box center [62, 463] width 45 height 8
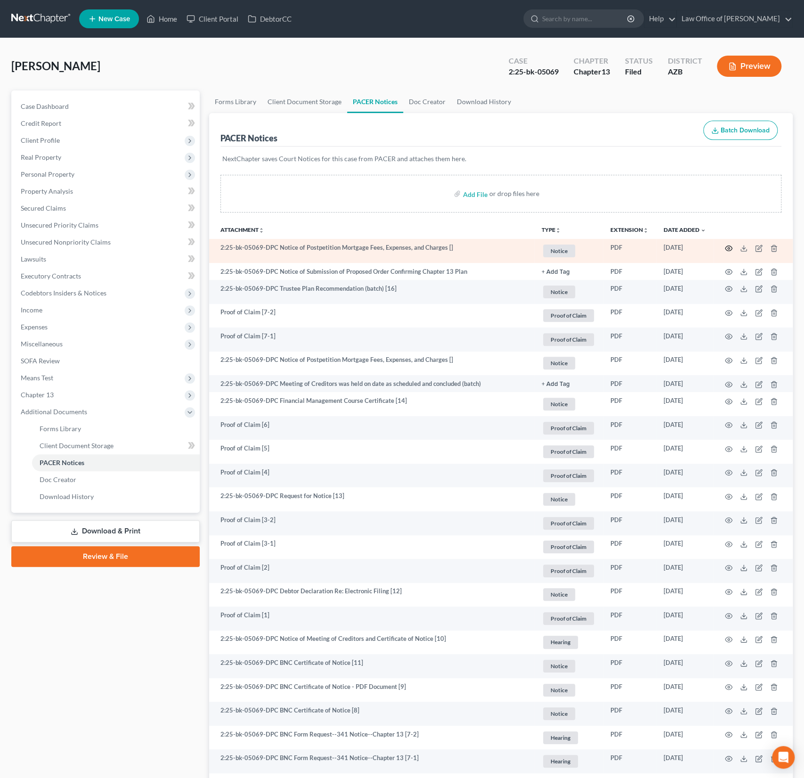
click at [731, 247] on icon "button" at bounding box center [729, 249] width 8 height 8
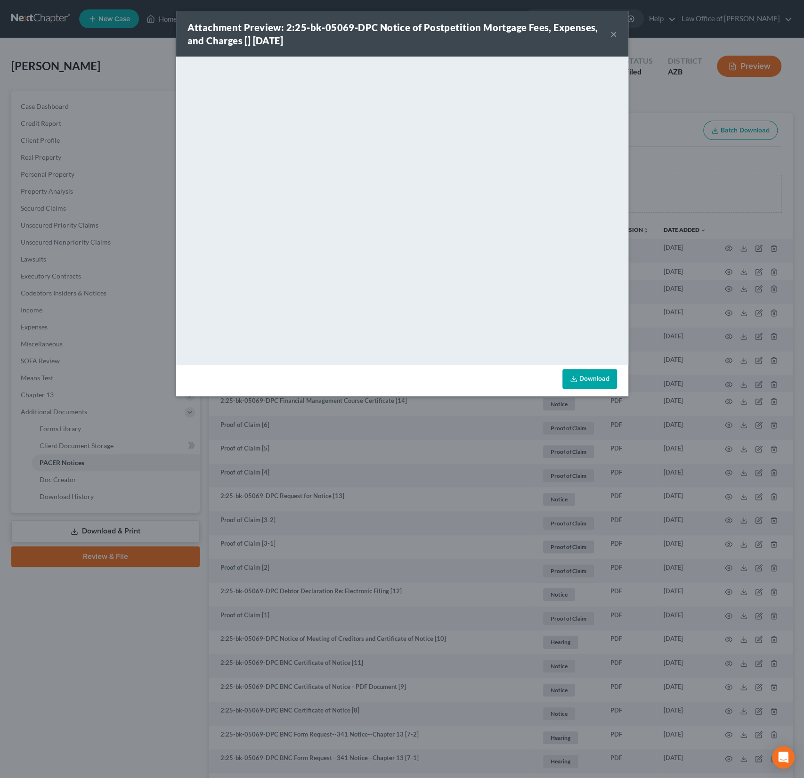
click at [612, 34] on button "×" at bounding box center [614, 33] width 7 height 11
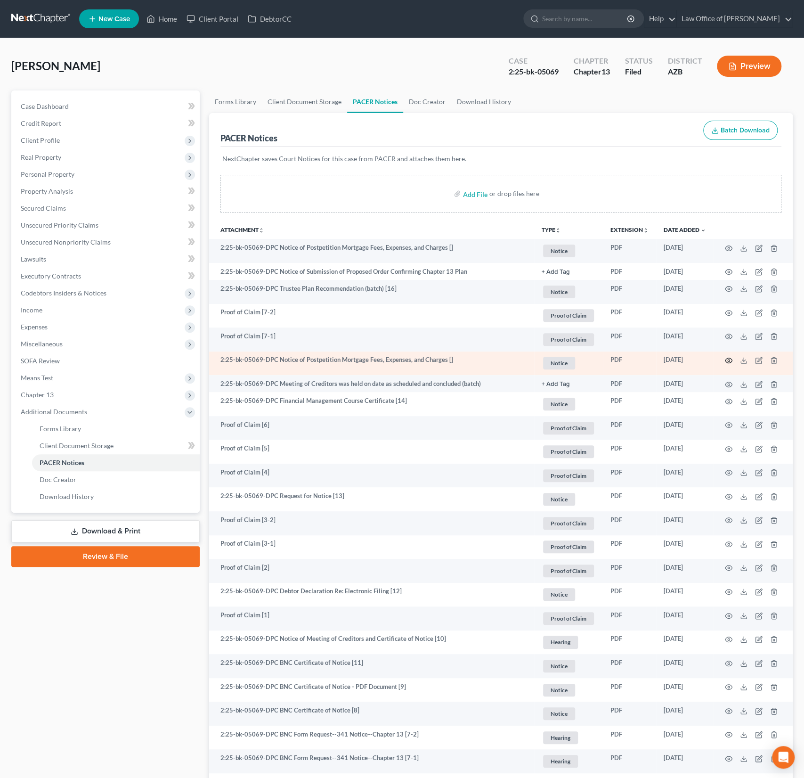
click at [730, 360] on icon "button" at bounding box center [729, 361] width 8 height 8
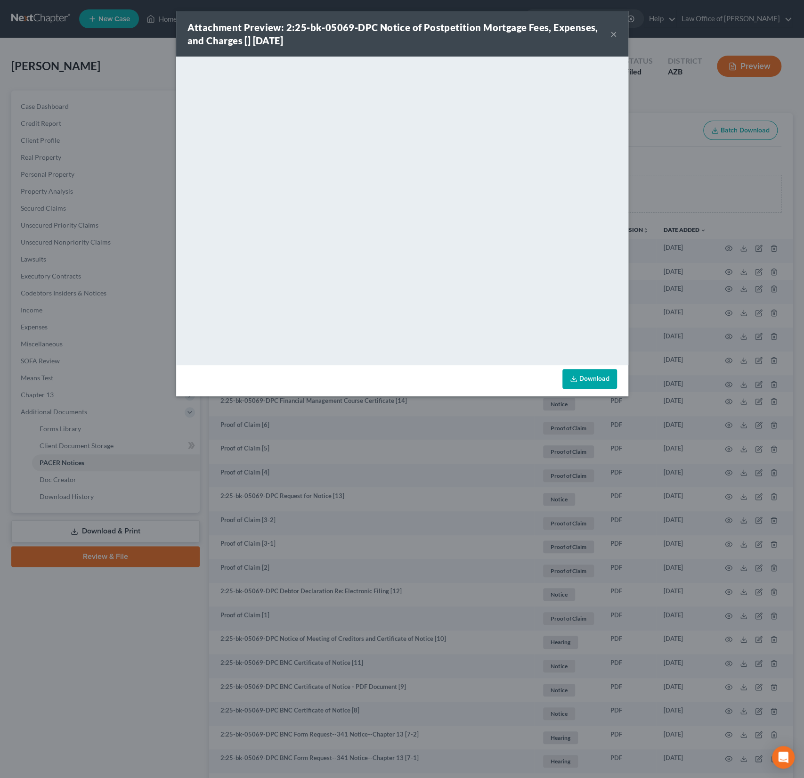
click at [615, 33] on button "×" at bounding box center [614, 33] width 7 height 11
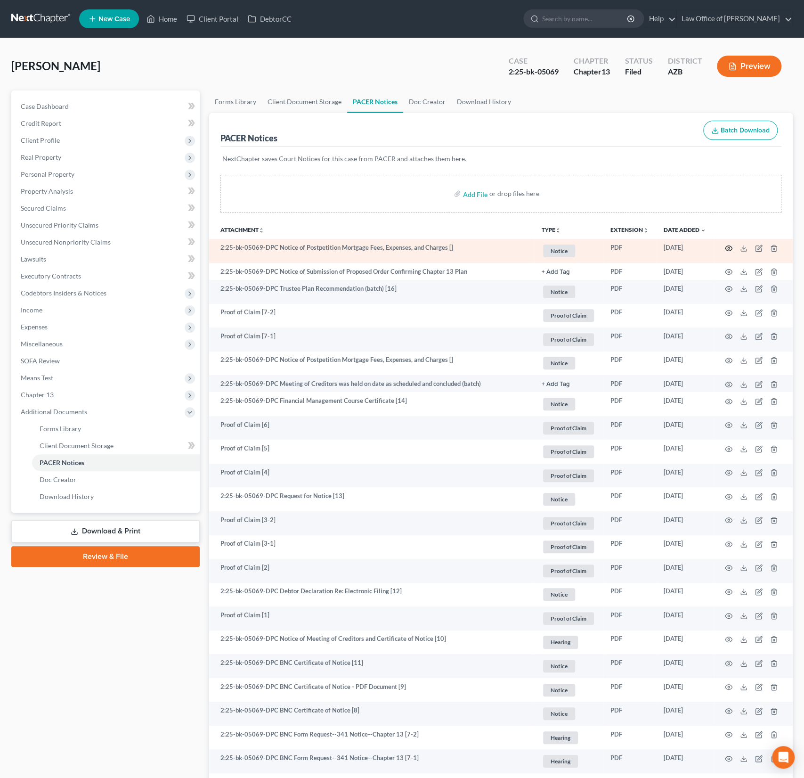
click at [730, 249] on icon "button" at bounding box center [729, 248] width 7 height 5
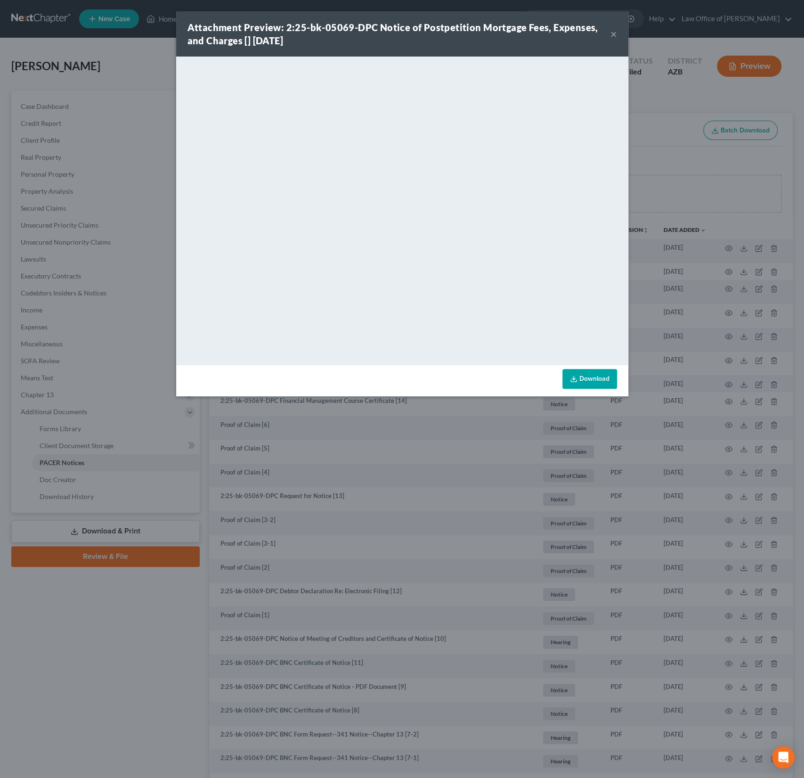
click at [613, 34] on button "×" at bounding box center [614, 33] width 7 height 11
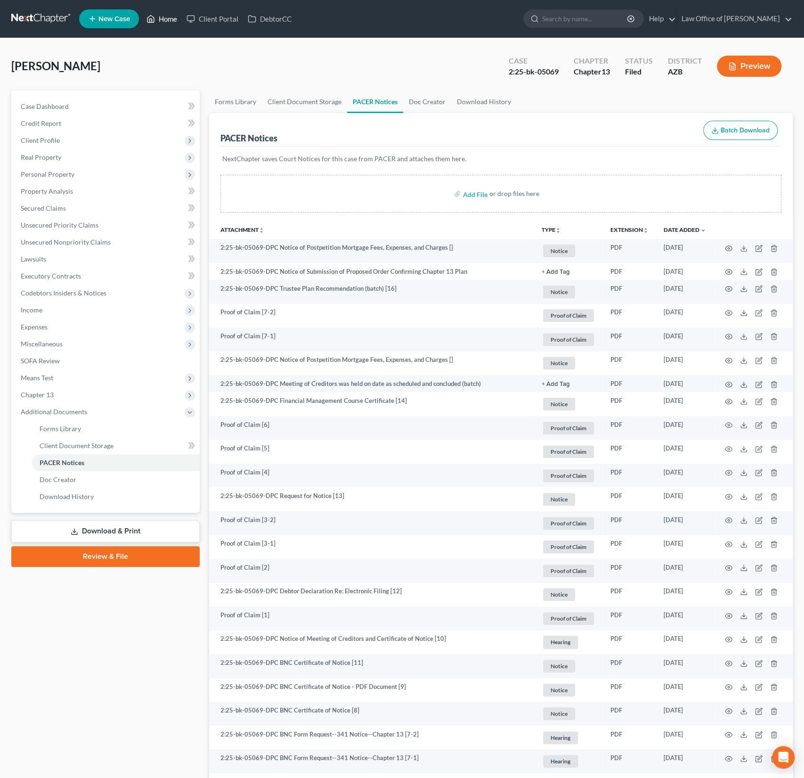
click at [164, 22] on link "Home" at bounding box center [162, 18] width 40 height 17
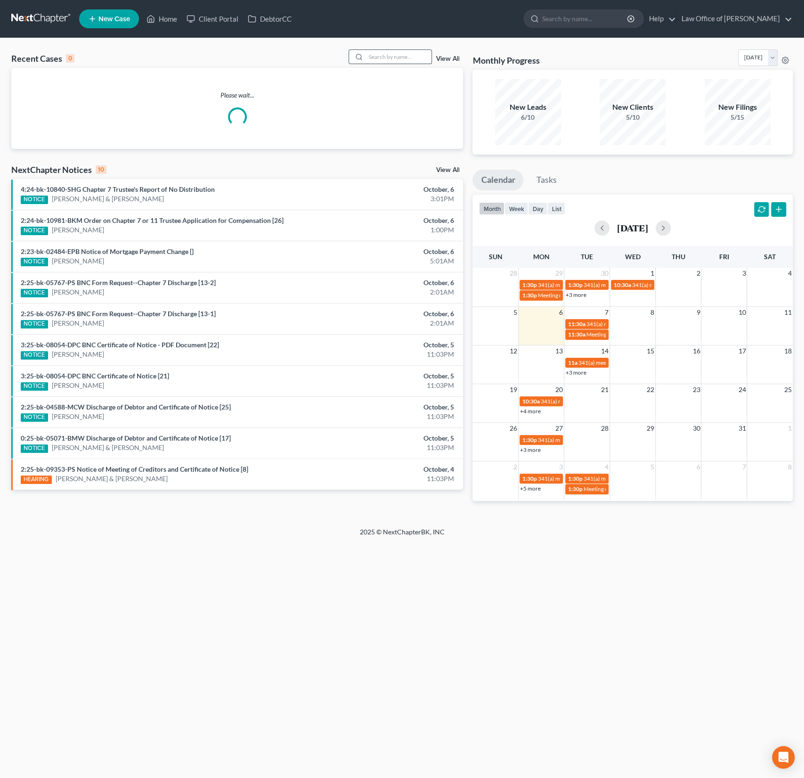
click at [399, 62] on input "search" at bounding box center [399, 57] width 66 height 14
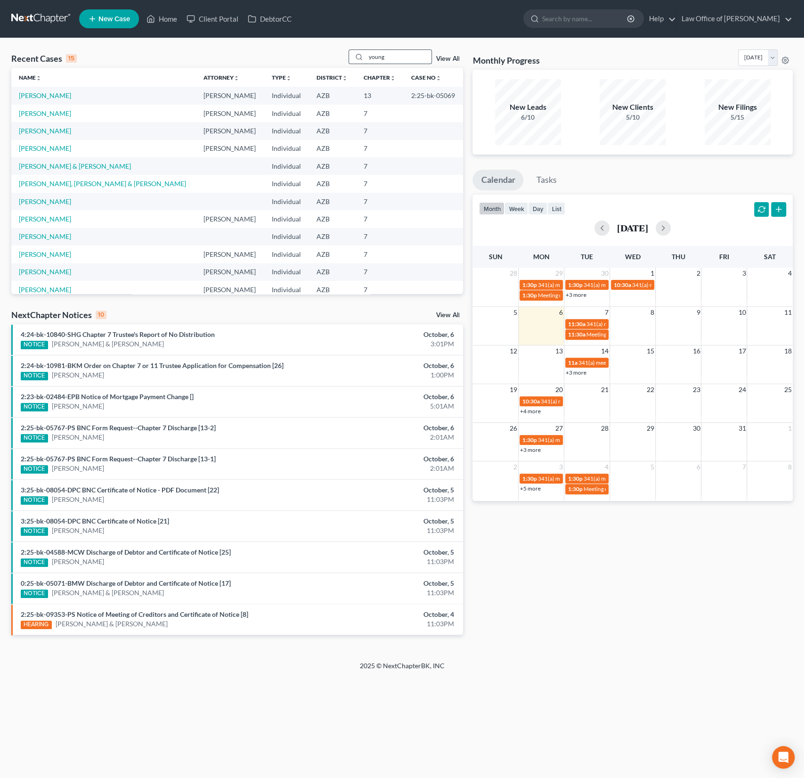
type input "young"
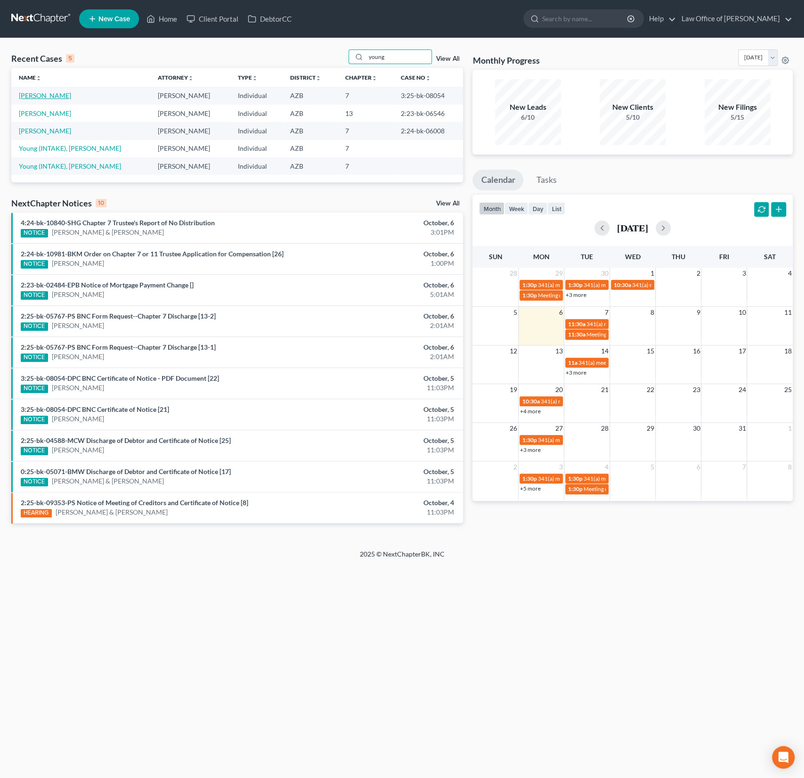
click at [49, 94] on link "Young, Scott" at bounding box center [45, 95] width 52 height 8
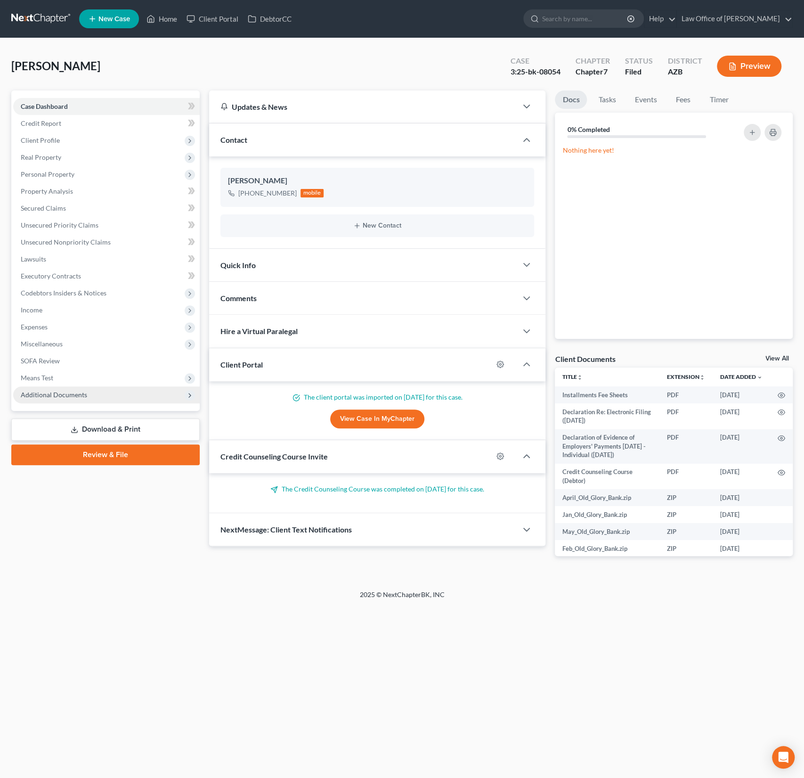
click at [65, 402] on span "Additional Documents" at bounding box center [106, 394] width 187 height 17
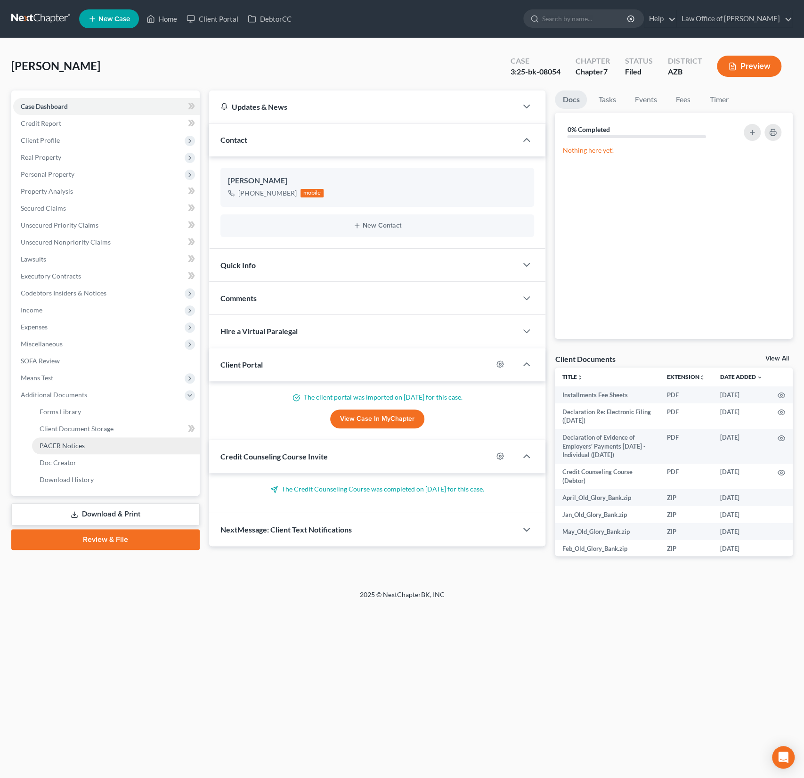
click at [71, 448] on span "PACER Notices" at bounding box center [62, 446] width 45 height 8
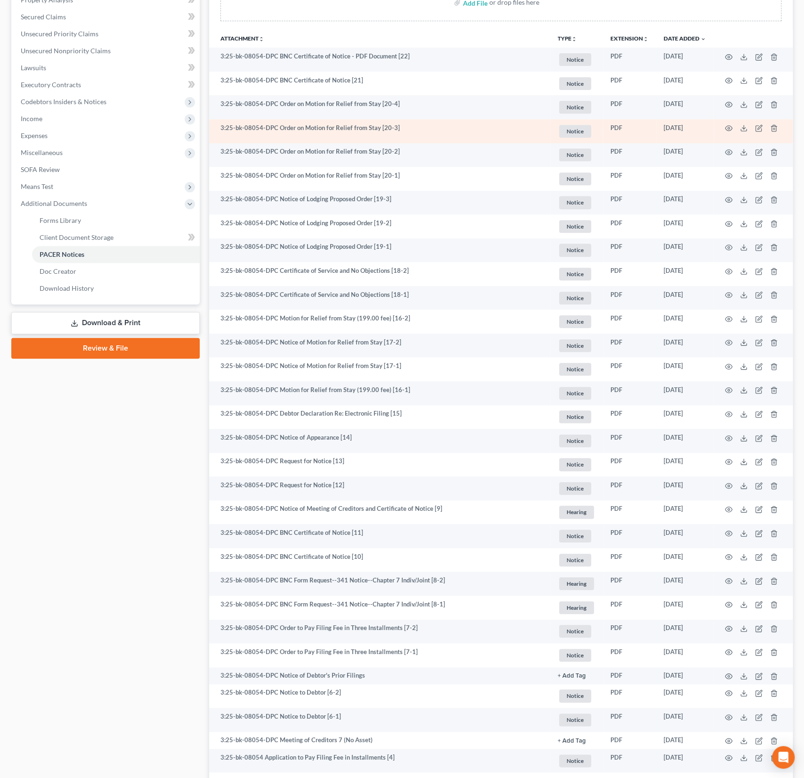
scroll to position [161, 0]
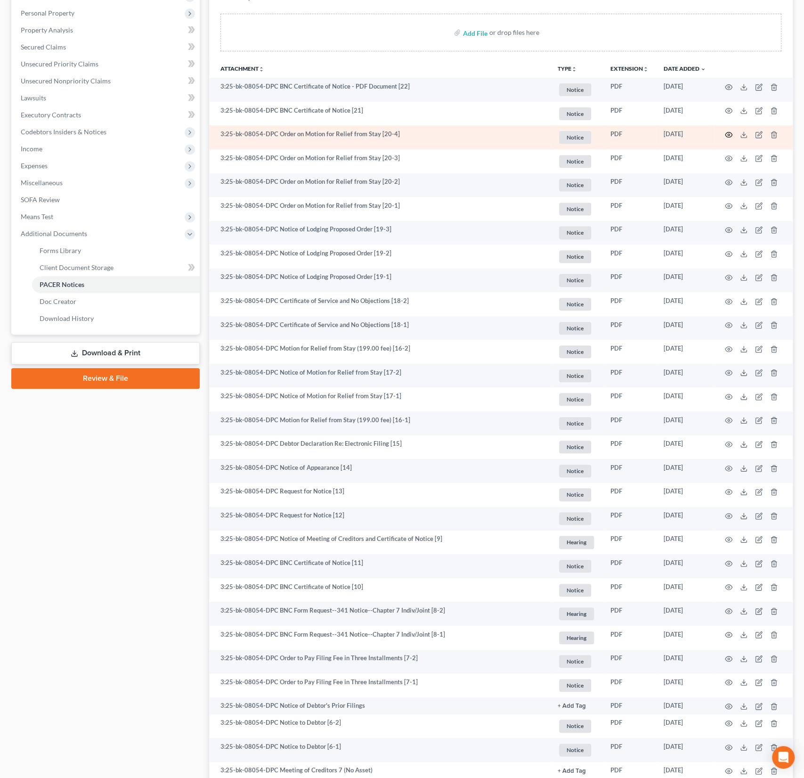
click at [729, 131] on icon "button" at bounding box center [729, 135] width 8 height 8
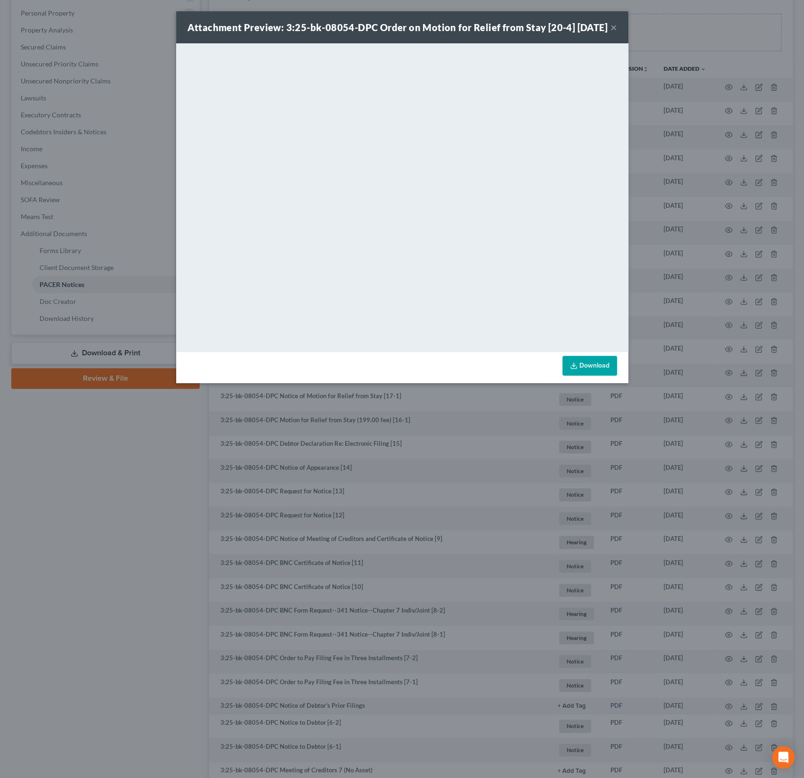
click at [614, 33] on button "×" at bounding box center [614, 27] width 7 height 11
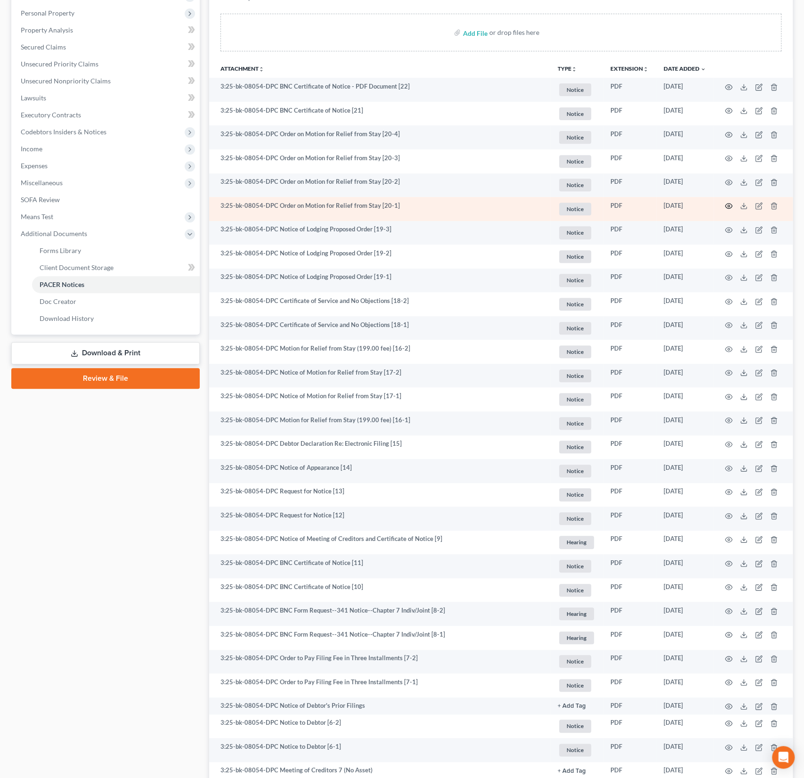
click at [728, 205] on circle "button" at bounding box center [729, 206] width 2 height 2
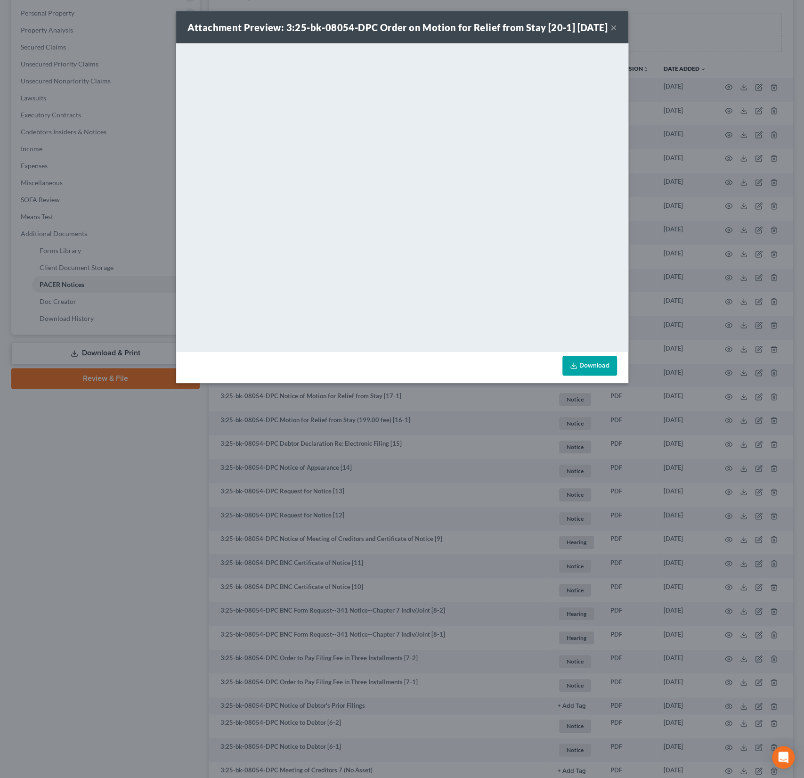
click at [614, 33] on button "×" at bounding box center [614, 27] width 7 height 11
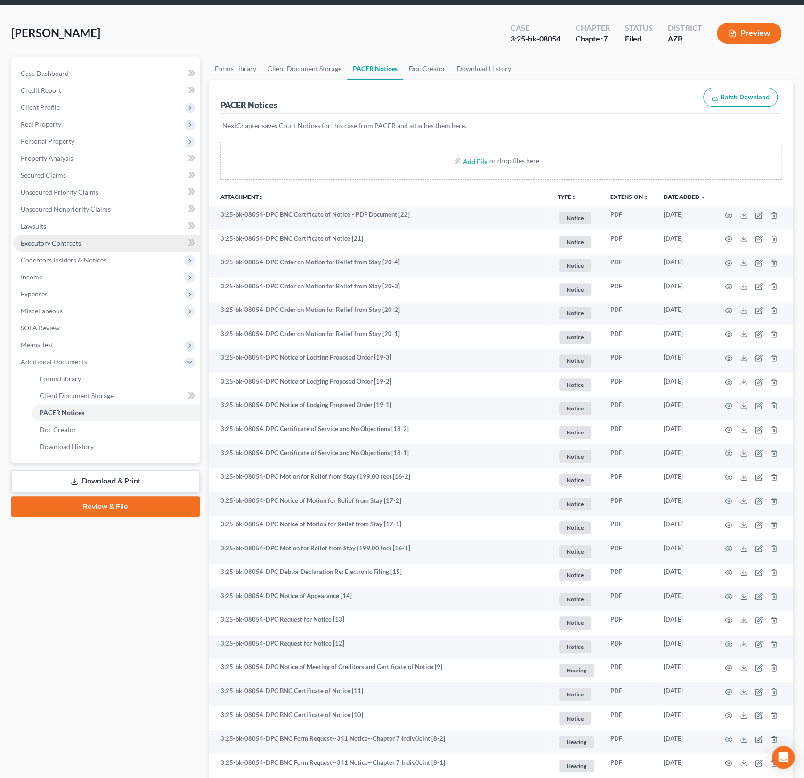
scroll to position [0, 0]
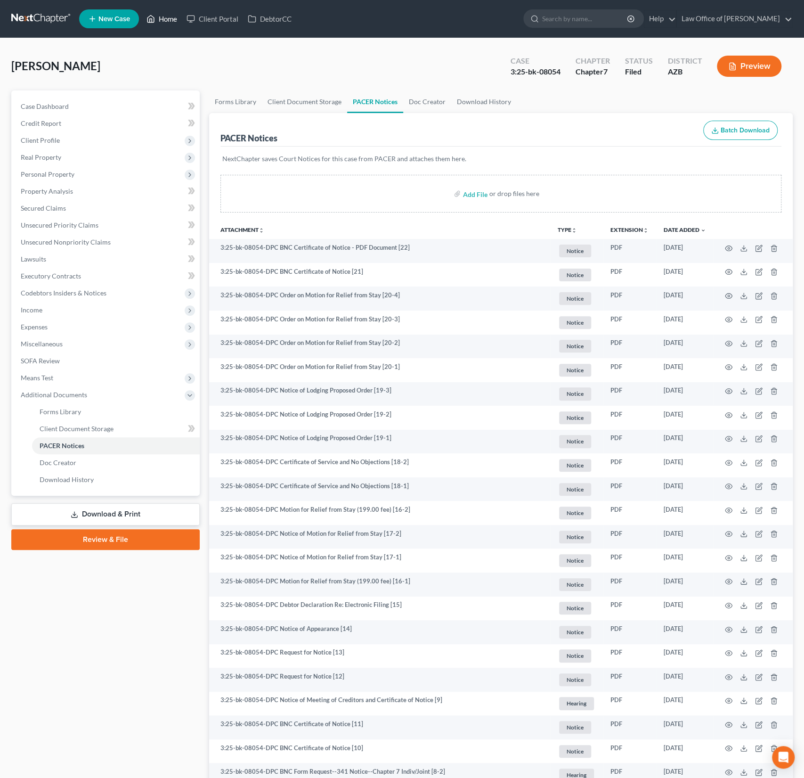
click at [169, 16] on link "Home" at bounding box center [162, 18] width 40 height 17
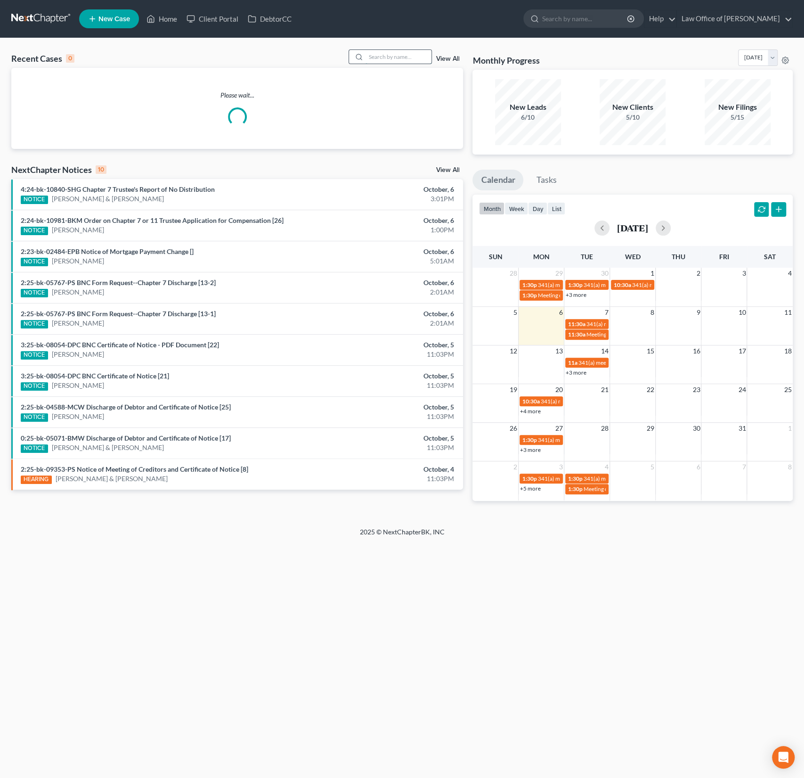
click at [388, 57] on input "search" at bounding box center [399, 57] width 66 height 14
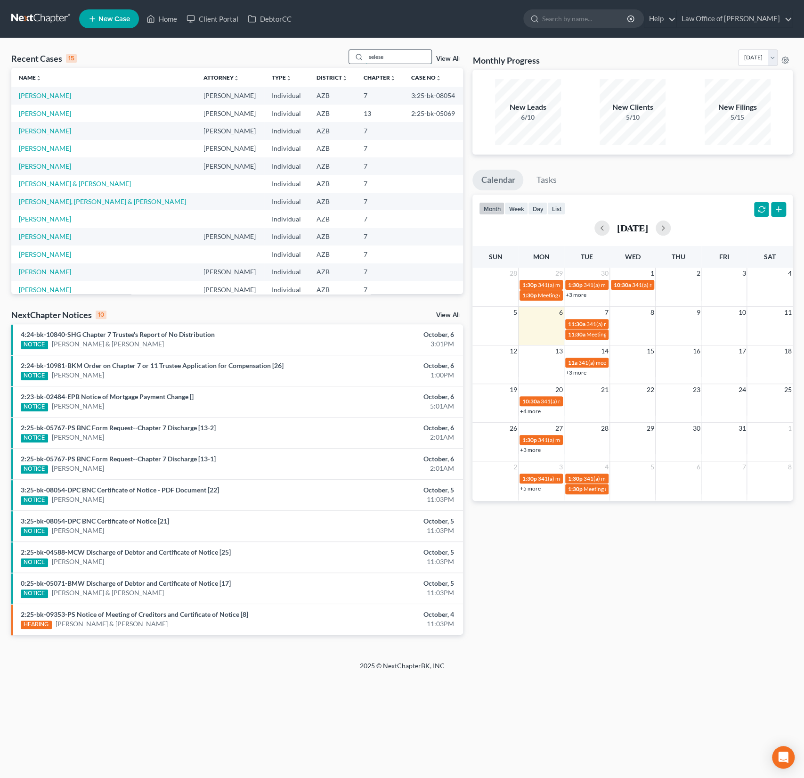
type input "selese"
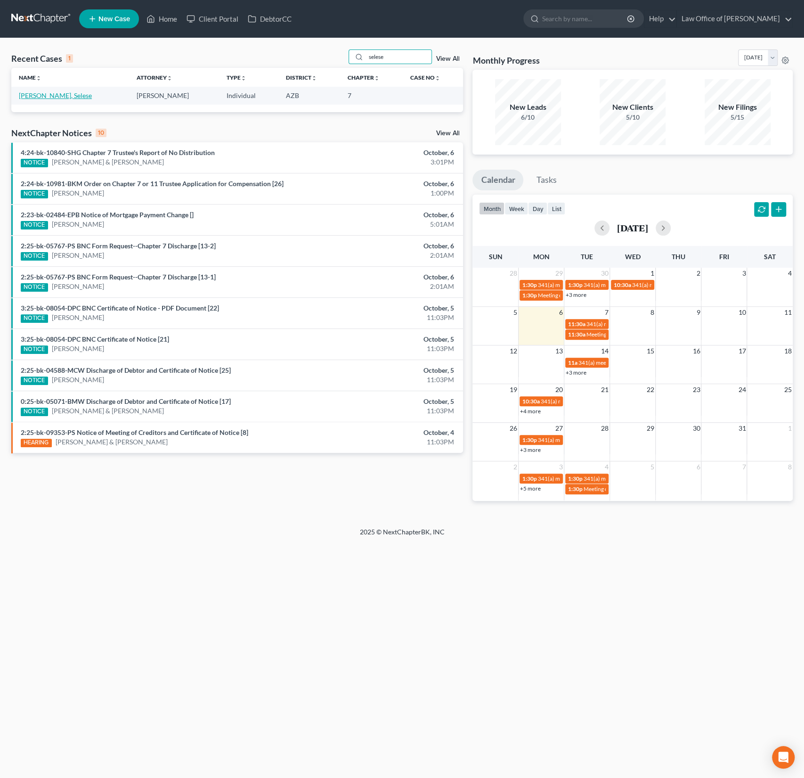
click at [52, 96] on link "Covarrubio, Selese" at bounding box center [55, 95] width 73 height 8
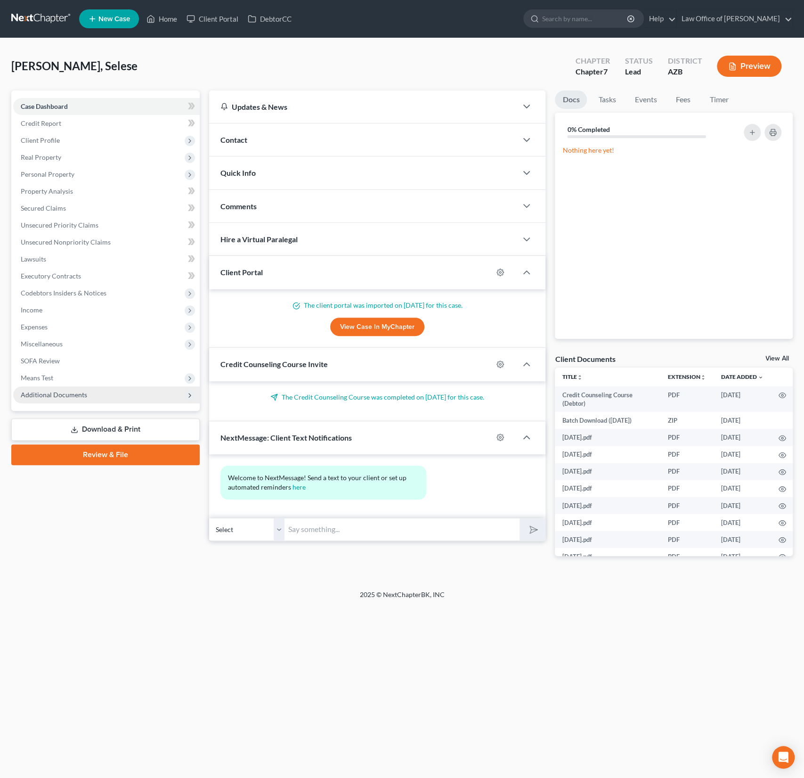
click at [69, 391] on span "Additional Documents" at bounding box center [54, 395] width 66 height 8
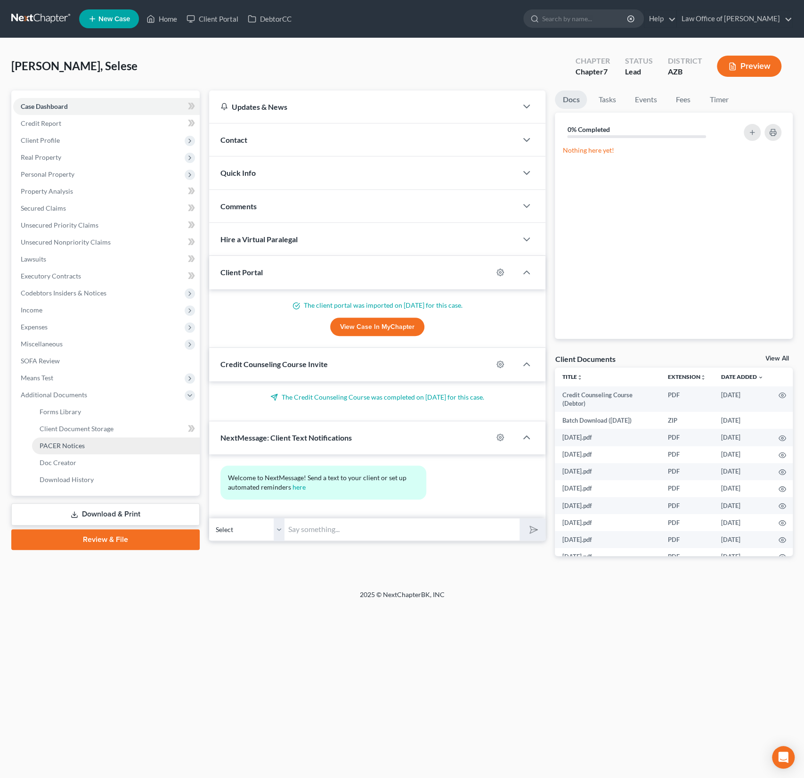
click at [69, 449] on span "PACER Notices" at bounding box center [62, 446] width 45 height 8
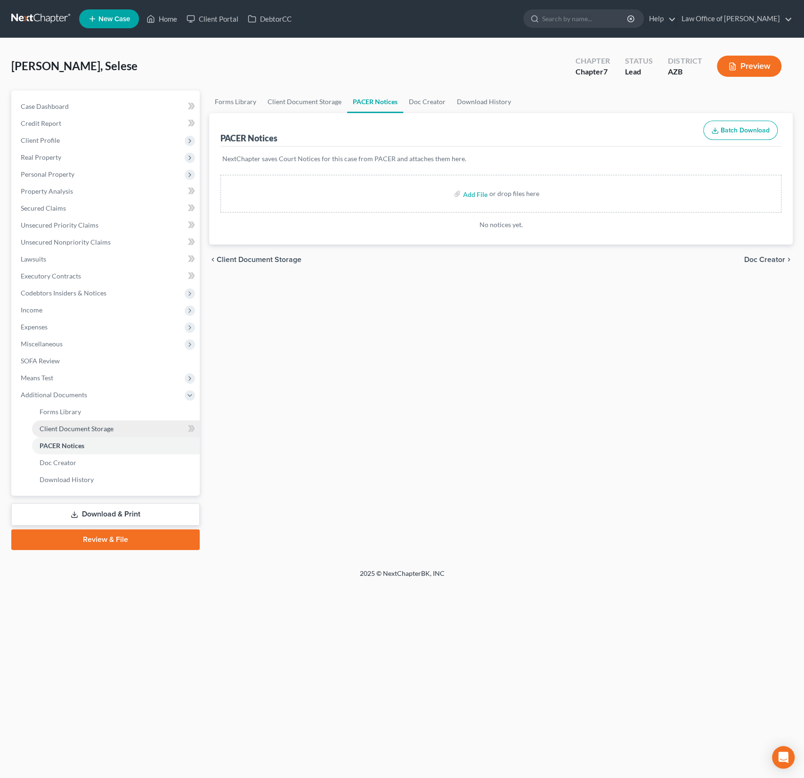
click at [70, 430] on span "Client Document Storage" at bounding box center [77, 429] width 74 height 8
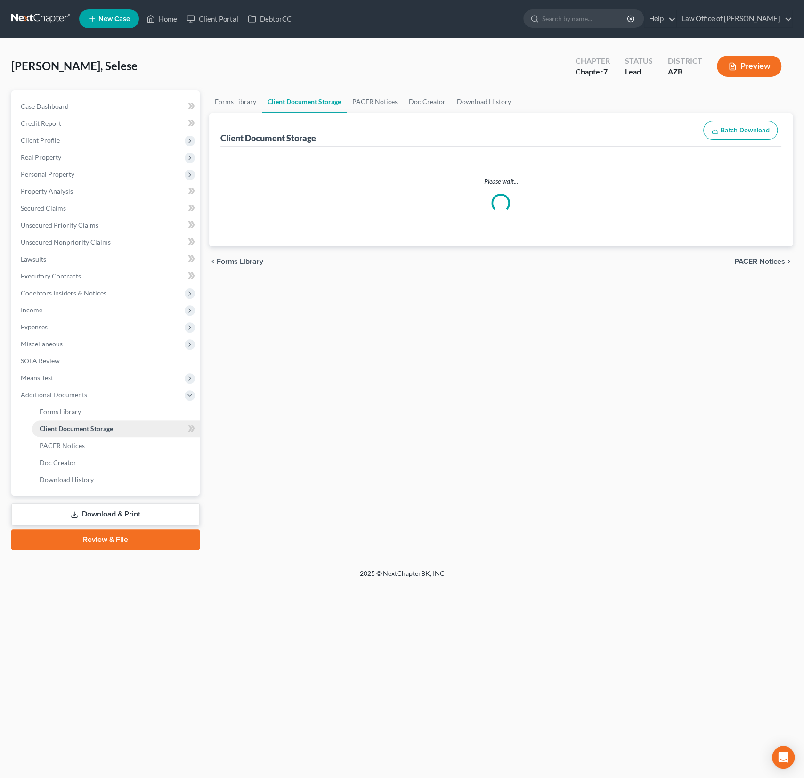
select select "14"
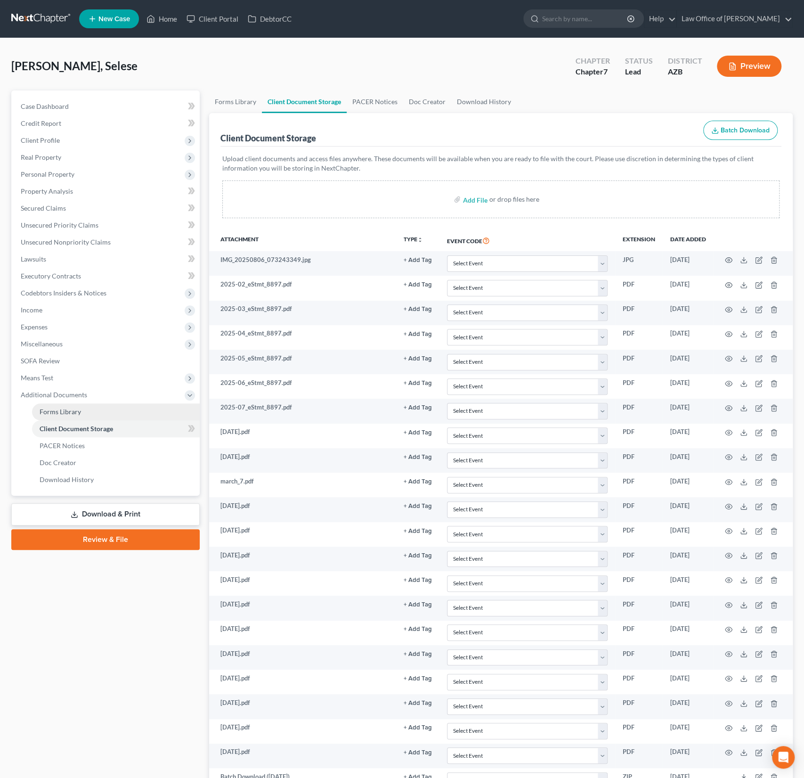
click at [70, 413] on span "Forms Library" at bounding box center [60, 412] width 41 height 8
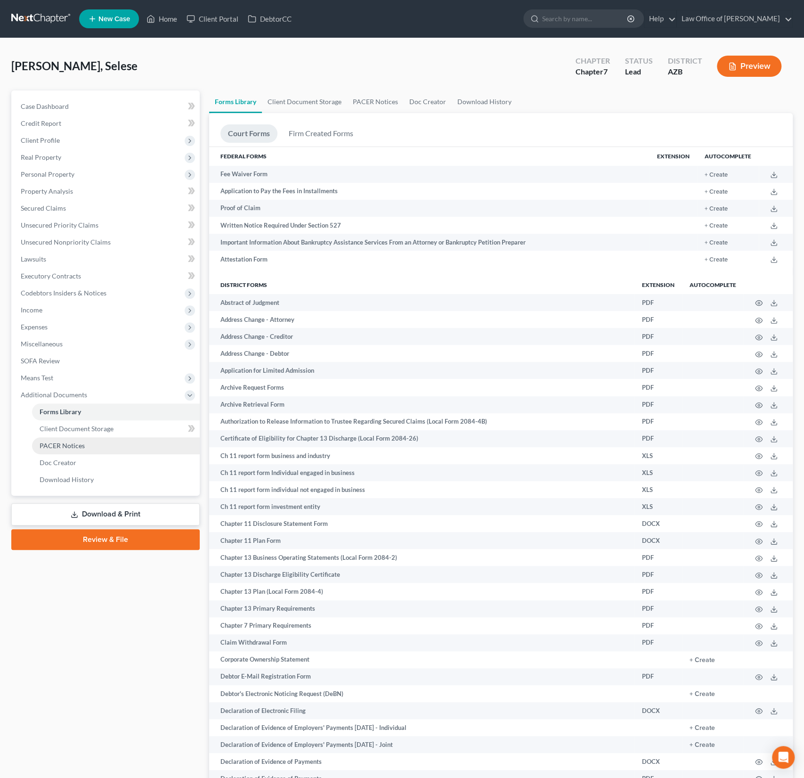
click at [66, 438] on link "PACER Notices" at bounding box center [116, 445] width 168 height 17
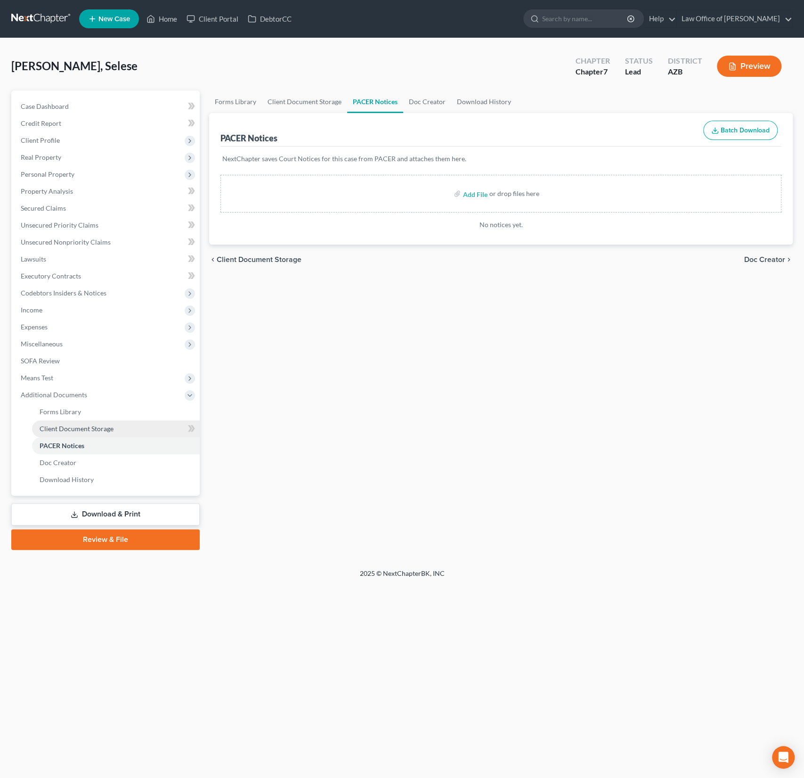
click at [68, 427] on span "Client Document Storage" at bounding box center [77, 429] width 74 height 8
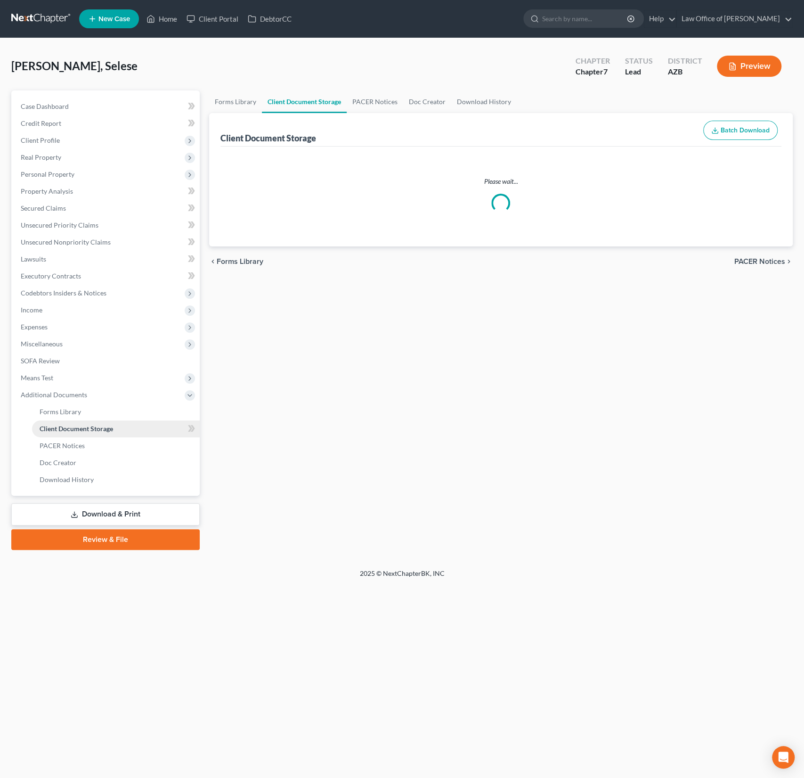
select select "14"
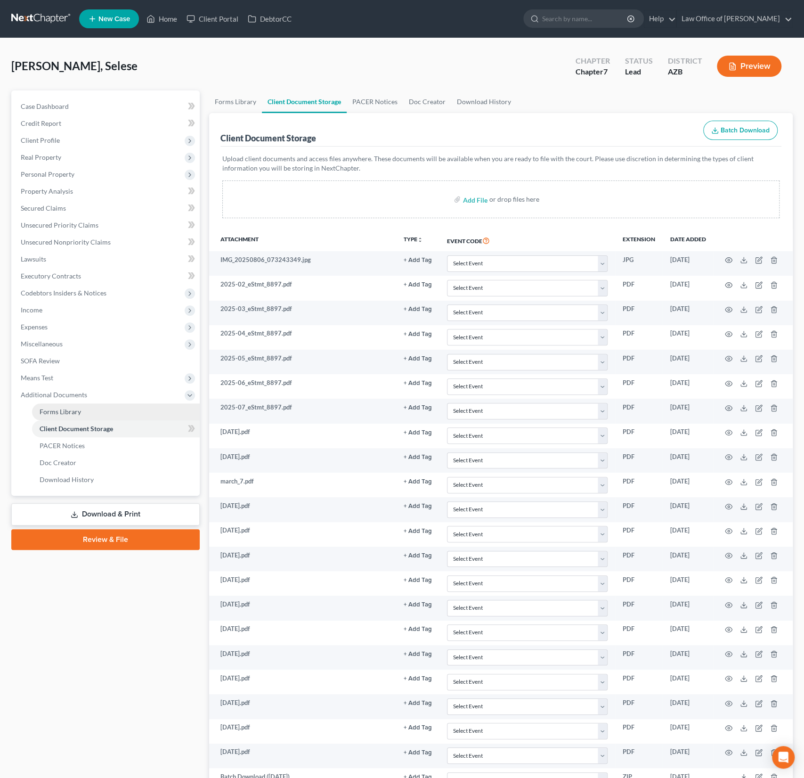
click at [76, 408] on span "Forms Library" at bounding box center [60, 412] width 41 height 8
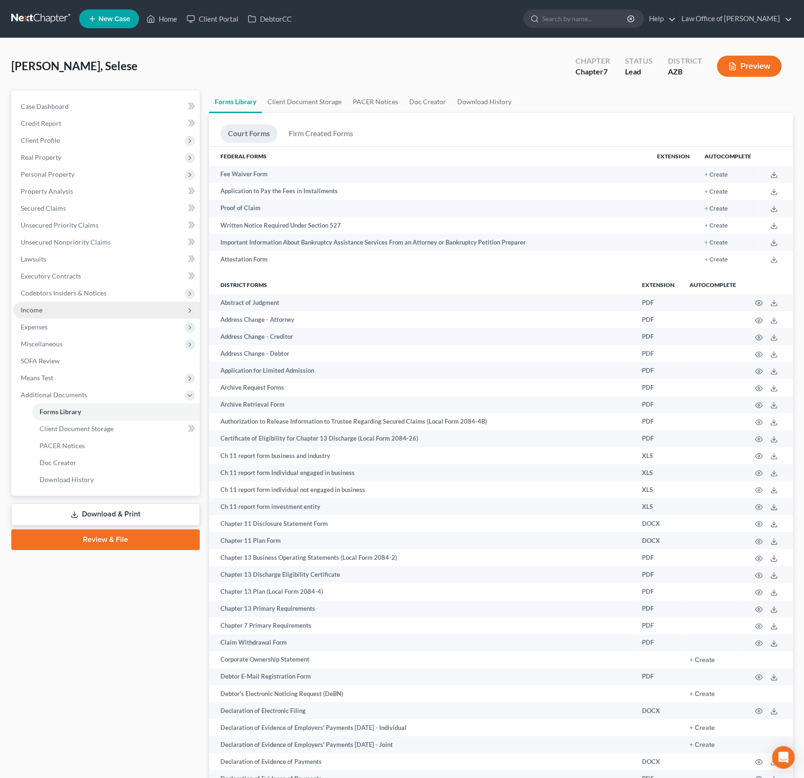
click at [42, 303] on span "Income" at bounding box center [106, 310] width 187 height 17
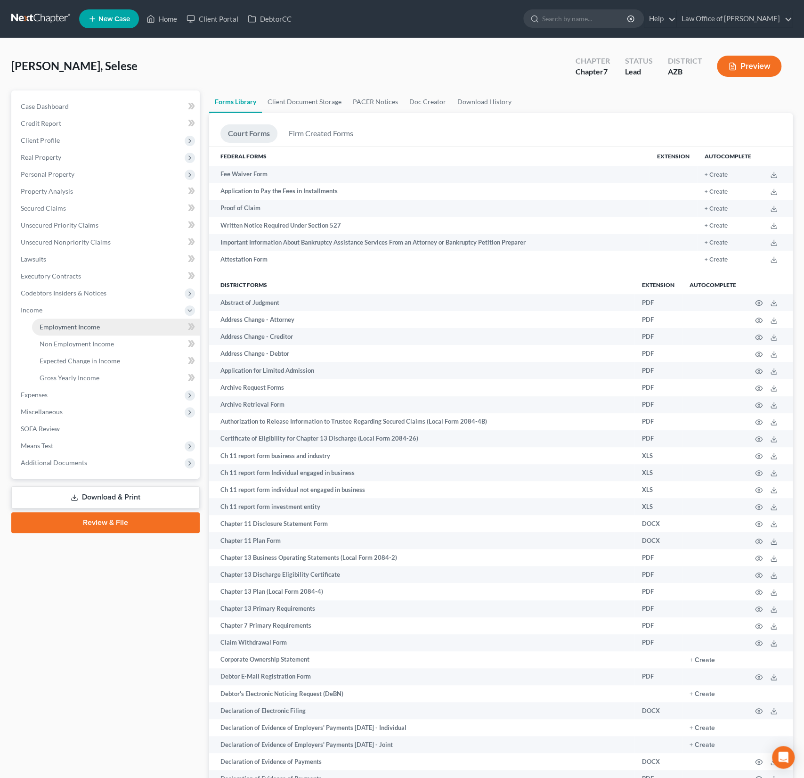
click at [65, 333] on link "Employment Income" at bounding box center [116, 327] width 168 height 17
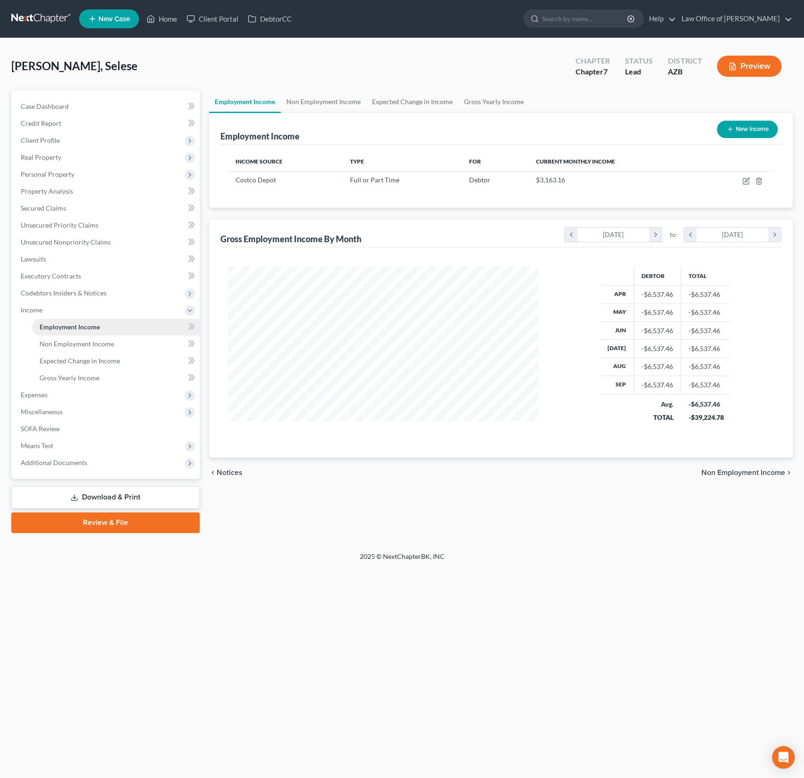
scroll to position [168, 329]
click at [59, 463] on span "Additional Documents" at bounding box center [54, 463] width 66 height 8
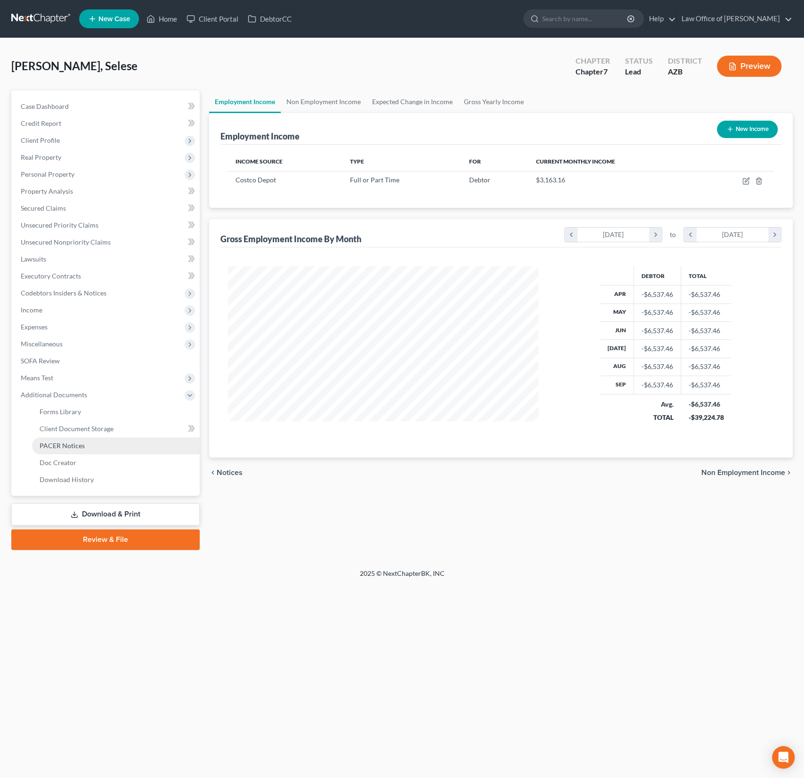
click at [65, 446] on span "PACER Notices" at bounding box center [62, 446] width 45 height 8
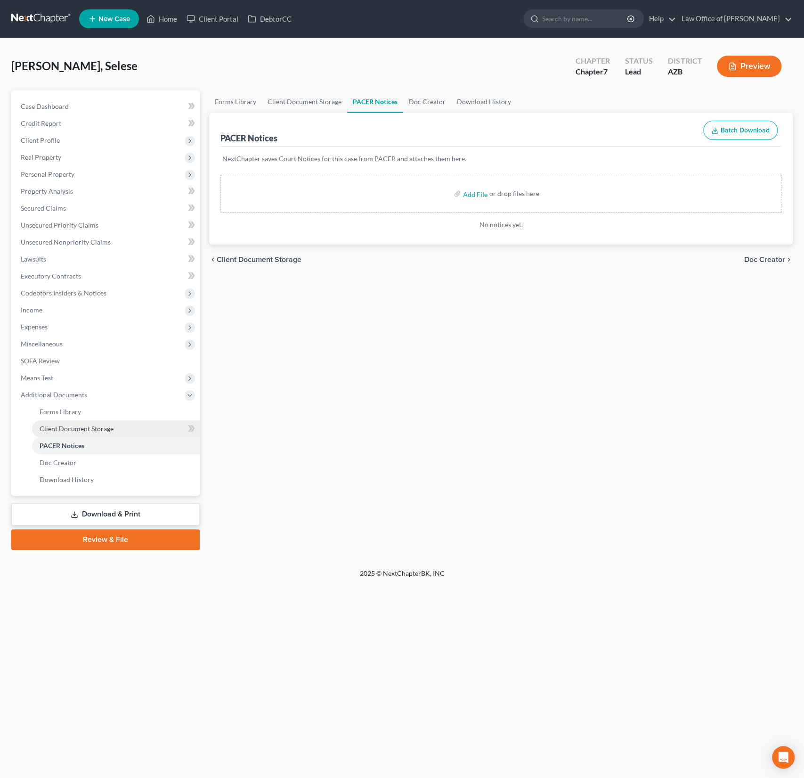
click at [67, 430] on span "Client Document Storage" at bounding box center [77, 429] width 74 height 8
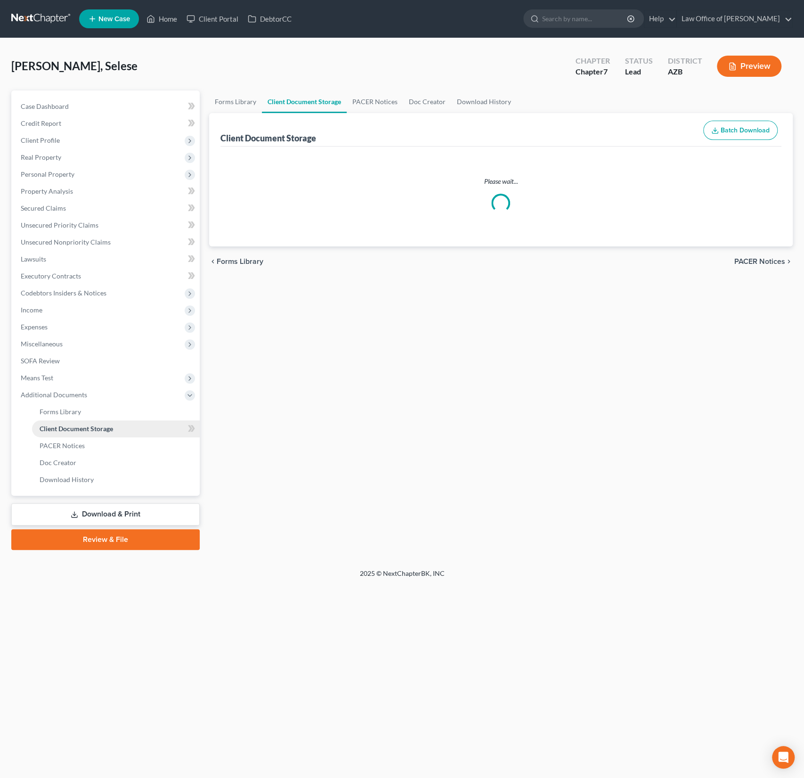
select select "14"
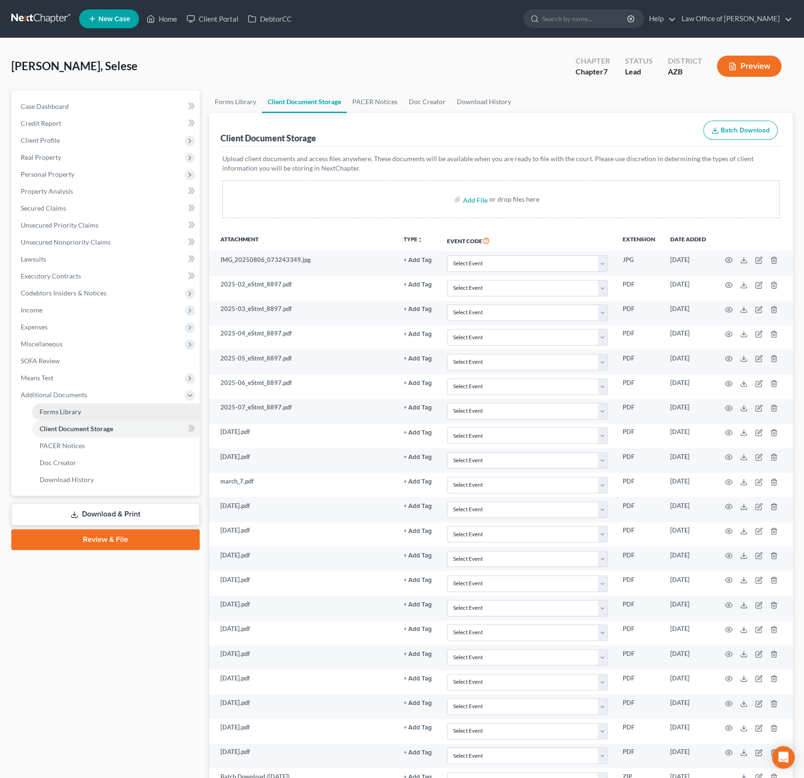
click at [68, 418] on link "Forms Library" at bounding box center [116, 411] width 168 height 17
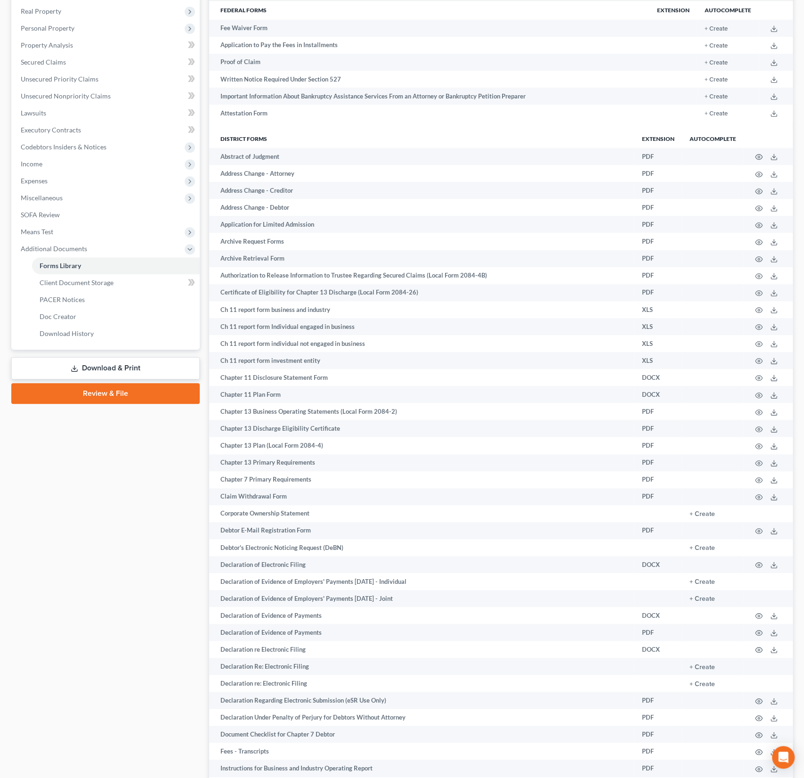
scroll to position [172, 0]
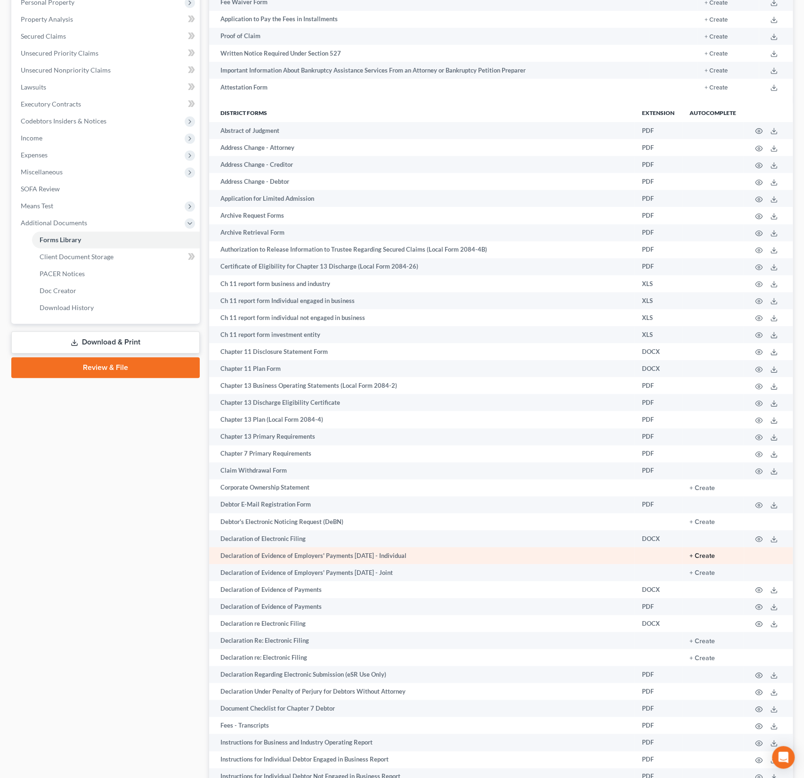
click at [706, 556] on button "+ Create" at bounding box center [702, 556] width 25 height 7
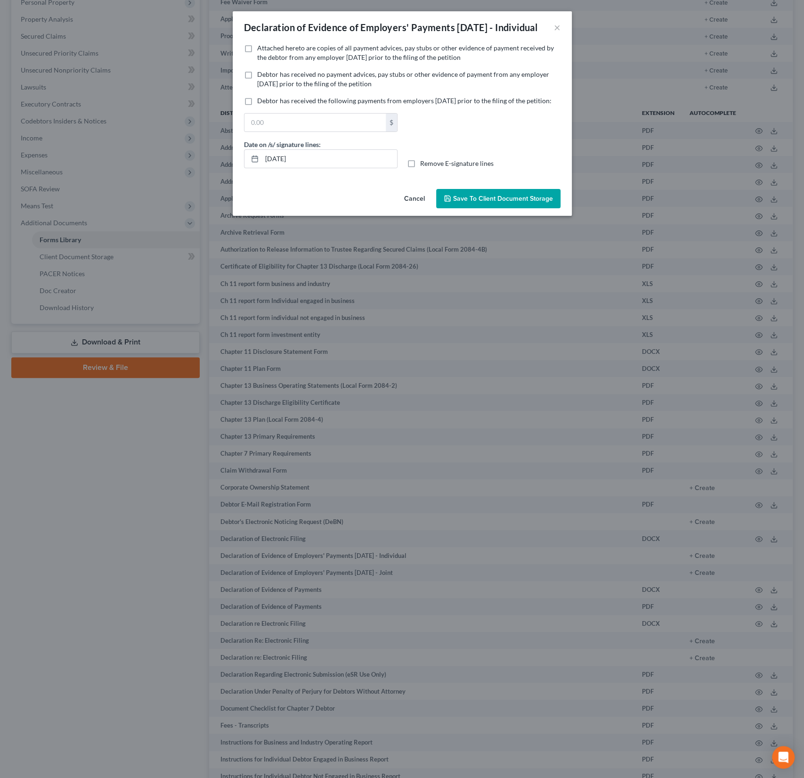
click at [277, 61] on span "Attached hereto are copies of all payment advices, pay stubs or other evidence …" at bounding box center [405, 52] width 297 height 17
click at [267, 49] on input "Attached hereto are copies of all payment advices, pay stubs or other evidence …" at bounding box center [264, 46] width 6 height 6
checkbox input "true"
click at [506, 203] on span "Save to Client Document Storage" at bounding box center [503, 199] width 100 height 8
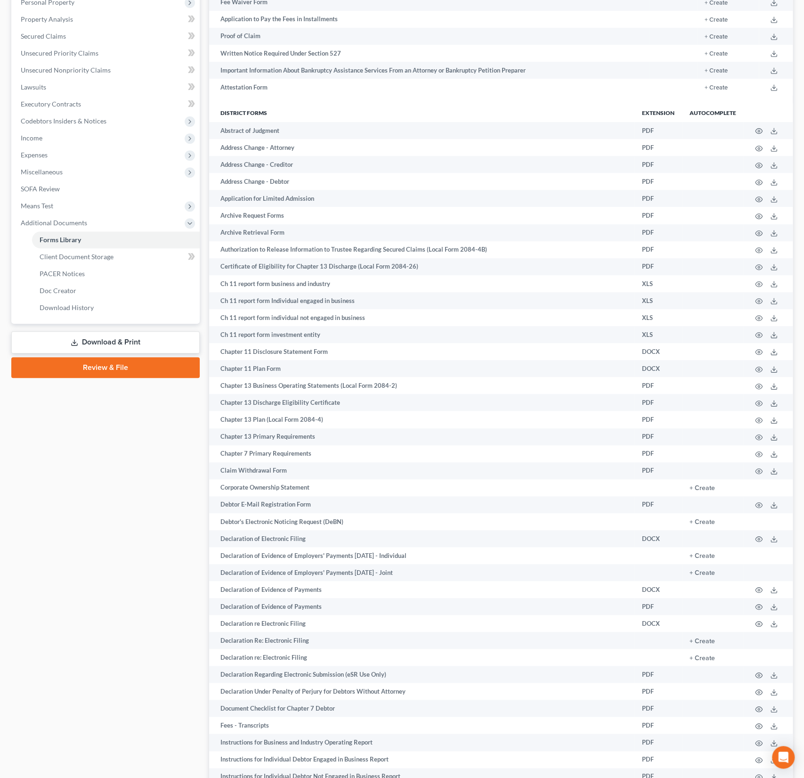
click at [121, 346] on link "Download & Print" at bounding box center [105, 342] width 188 height 22
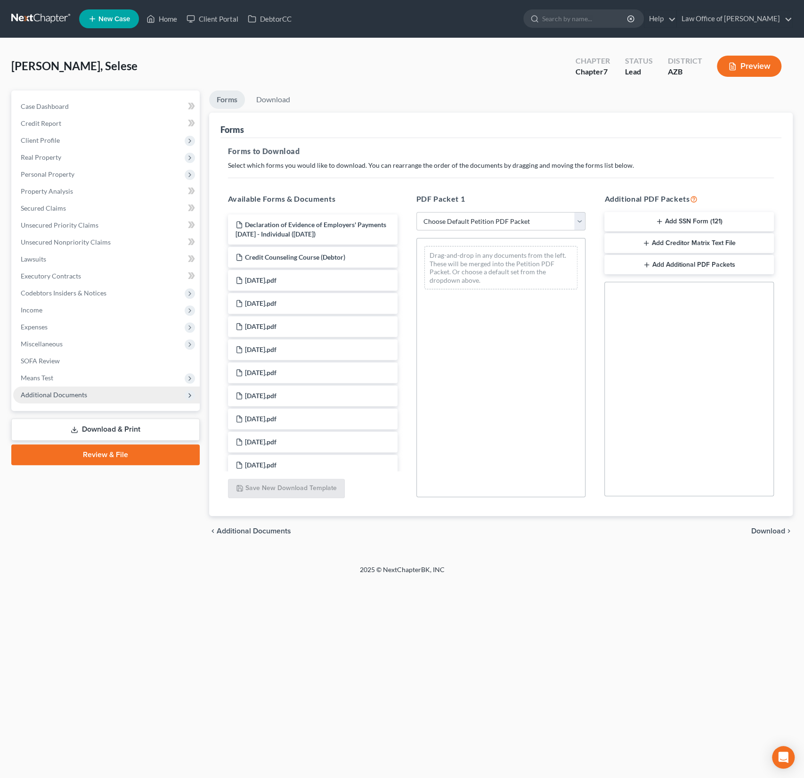
click at [59, 396] on span "Additional Documents" at bounding box center [54, 395] width 66 height 8
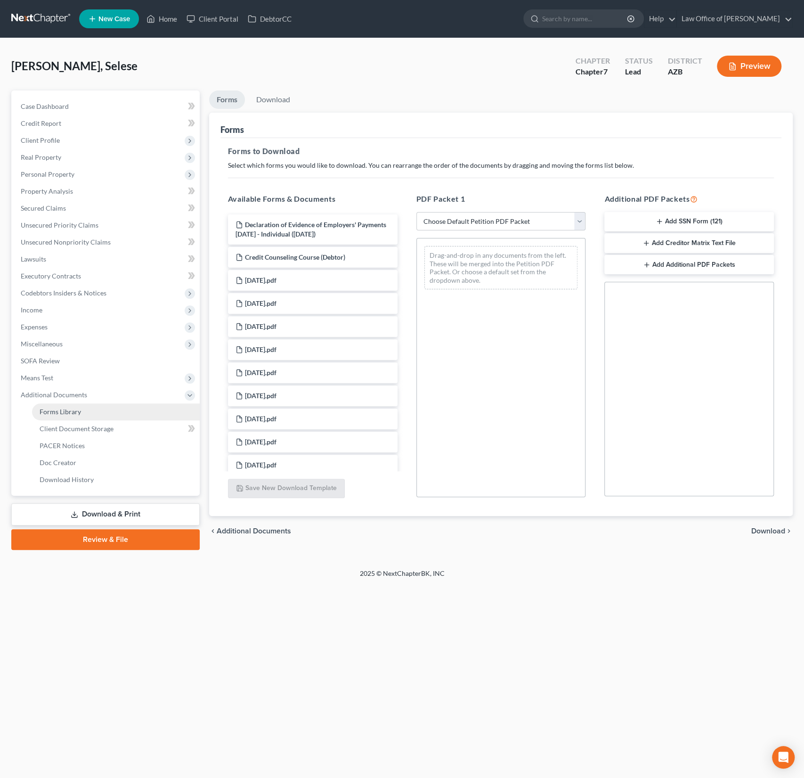
click at [60, 413] on span "Forms Library" at bounding box center [60, 412] width 41 height 8
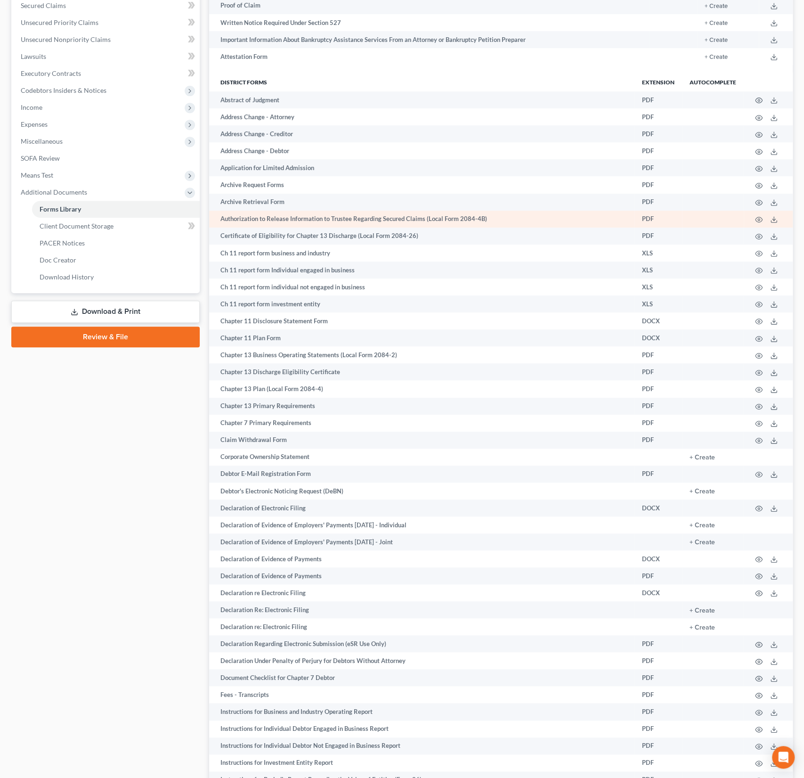
scroll to position [225, 0]
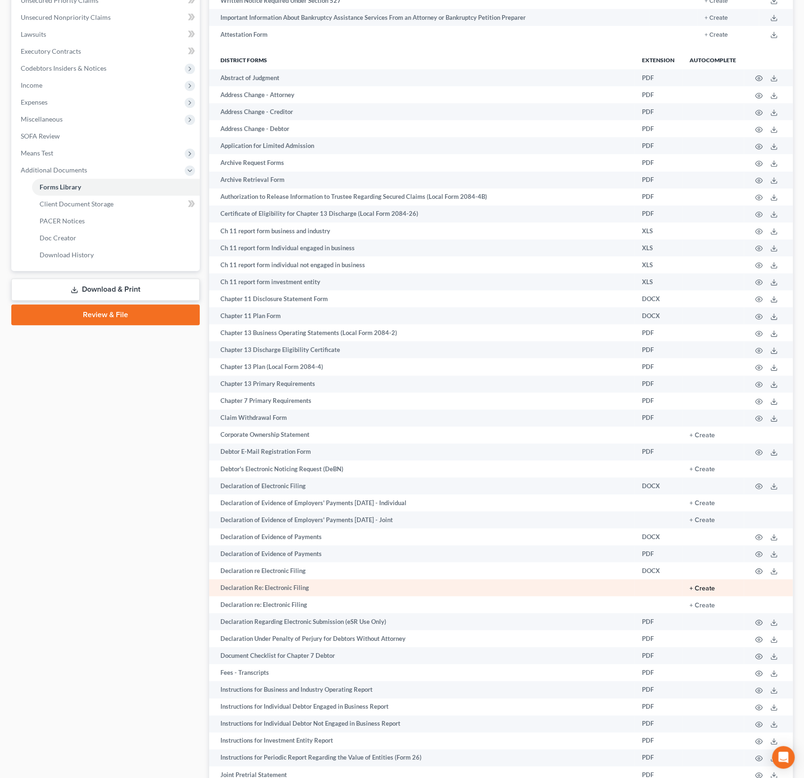
click at [704, 591] on button "+ Create" at bounding box center [702, 588] width 25 height 7
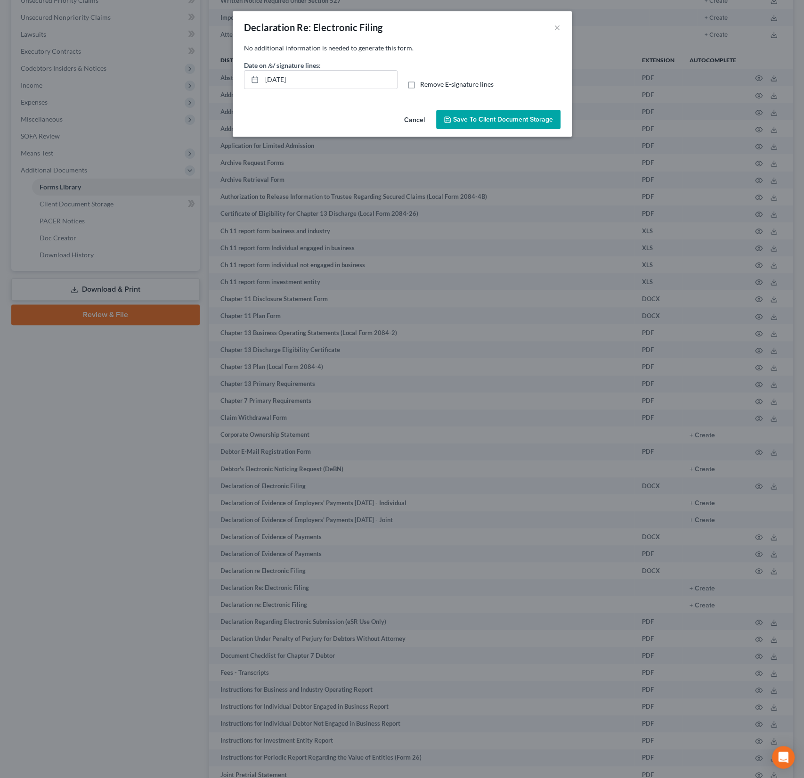
click at [492, 118] on span "Save to Client Document Storage" at bounding box center [503, 119] width 100 height 8
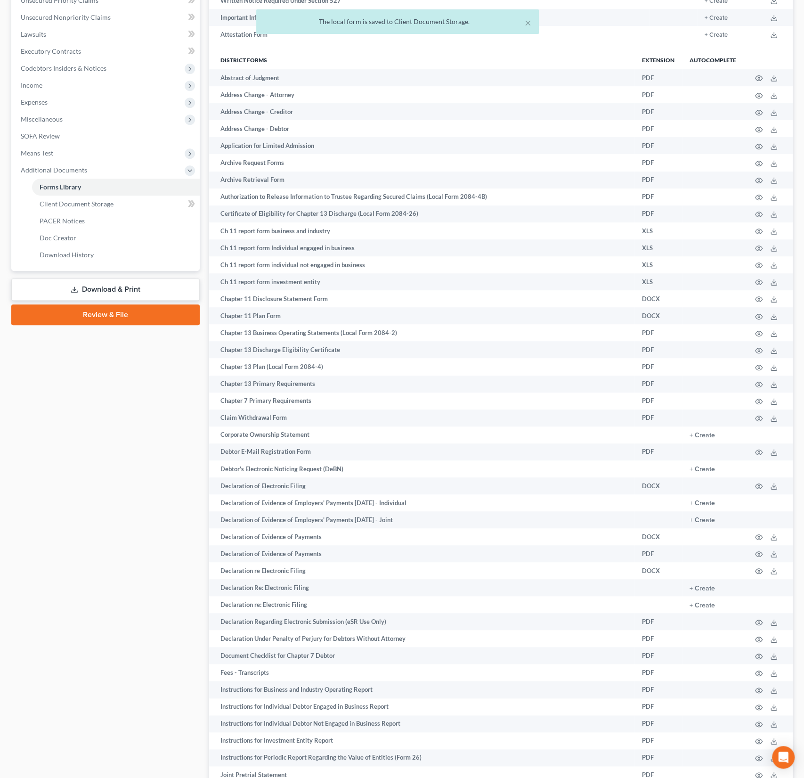
click at [125, 288] on link "Download & Print" at bounding box center [105, 289] width 188 height 22
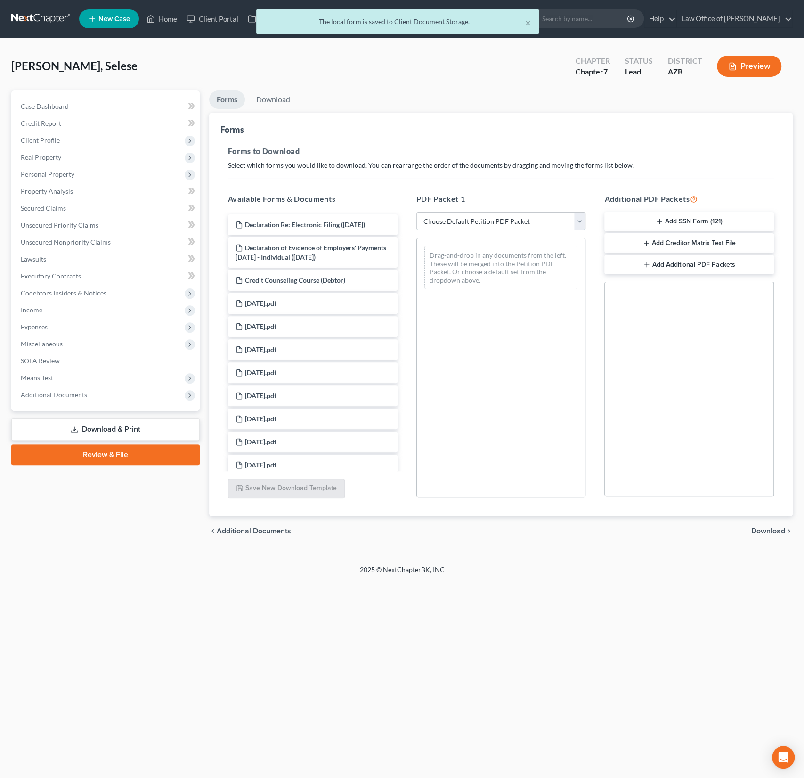
click at [506, 216] on select "Choose Default Petition PDF Packet Complete Bankruptcy Petition (all forms and …" at bounding box center [502, 221] width 170 height 19
select select "0"
click at [417, 212] on select "Choose Default Petition PDF Packet Complete Bankruptcy Petition (all forms and …" at bounding box center [502, 221] width 170 height 19
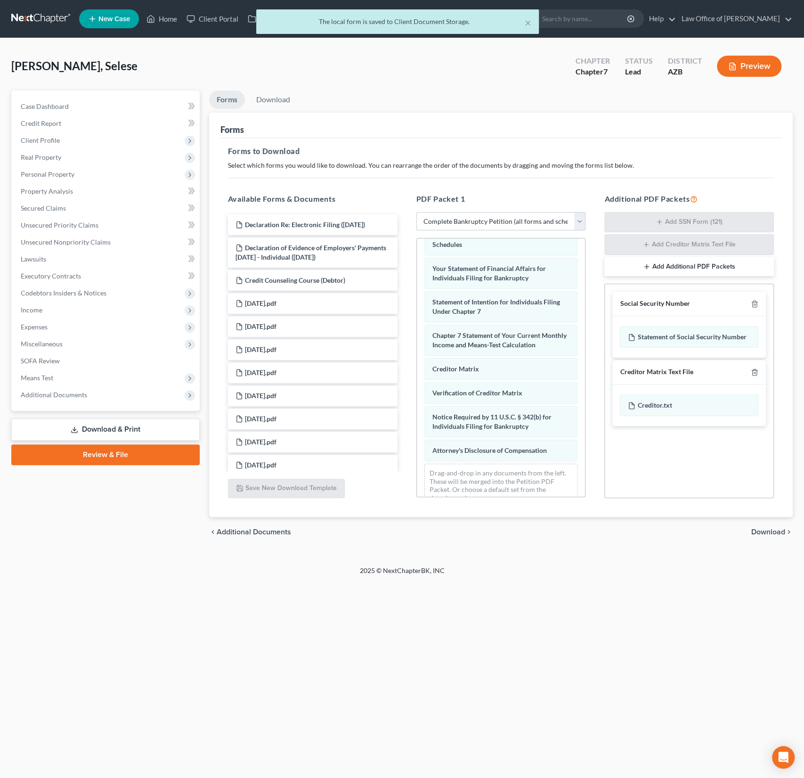
scroll to position [311, 0]
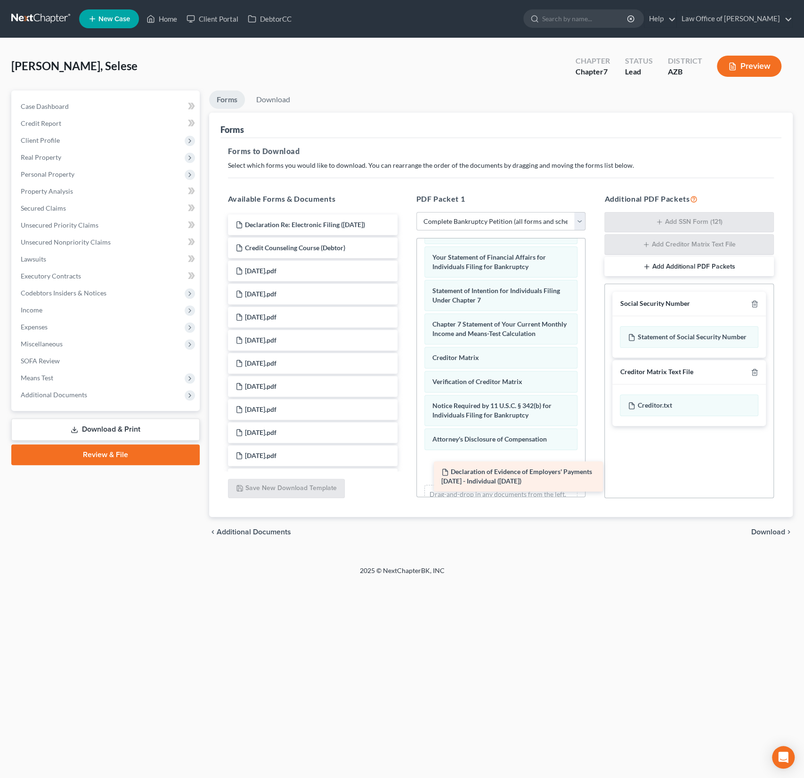
drag, startPoint x: 310, startPoint y: 255, endPoint x: 516, endPoint y: 480, distance: 304.8
click at [405, 480] on div "Declaration of Evidence of Employers' Payments Within 60 Days - Individual (10/…" at bounding box center [313, 467] width 185 height 506
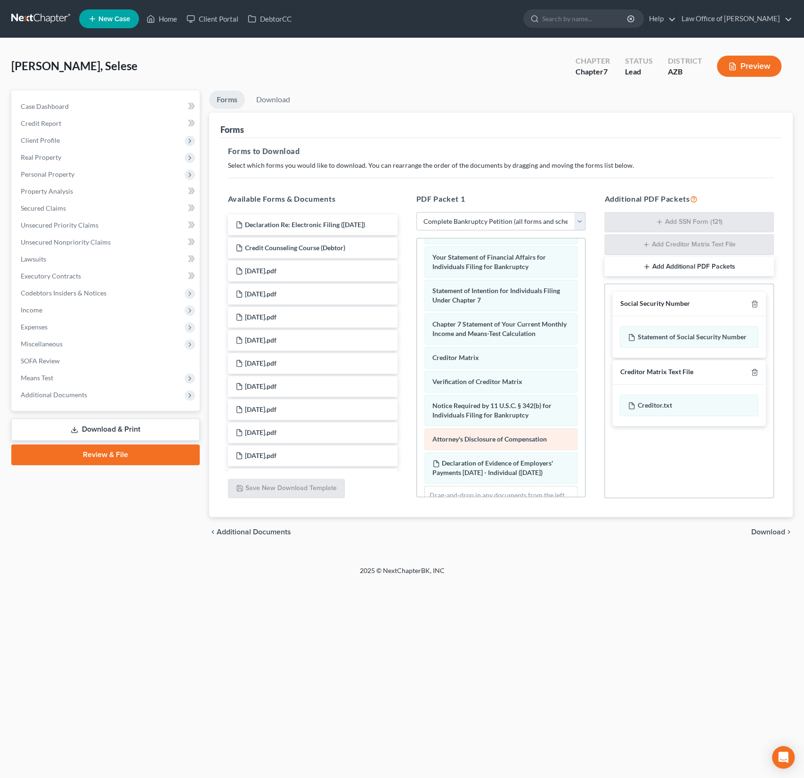
scroll to position [354, 0]
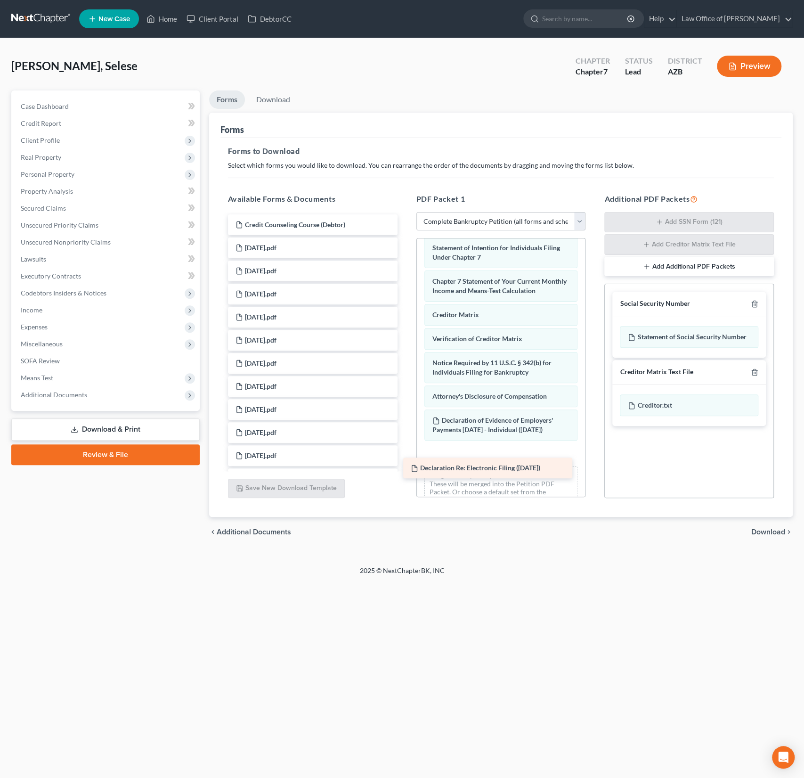
drag, startPoint x: 308, startPoint y: 223, endPoint x: 483, endPoint y: 467, distance: 300.5
click at [405, 467] on div "Declaration Re: Electronic Filing (10/07/2025) Declaration Re: Electronic Filin…" at bounding box center [313, 455] width 185 height 483
click at [535, 568] on div "2025 © NextChapterBK, INC" at bounding box center [402, 574] width 537 height 17
click at [760, 532] on span "Download" at bounding box center [769, 532] width 34 height 8
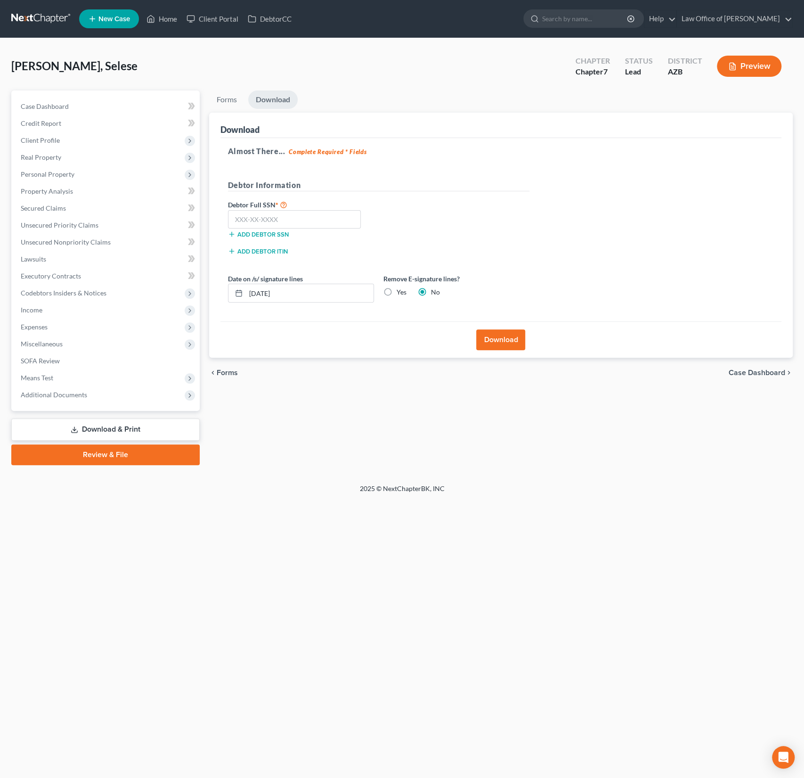
click at [399, 294] on label "Yes" at bounding box center [402, 291] width 10 height 9
click at [401, 294] on input "Yes" at bounding box center [404, 290] width 6 height 6
radio input "true"
radio input "false"
click at [498, 339] on button "Download" at bounding box center [500, 339] width 49 height 21
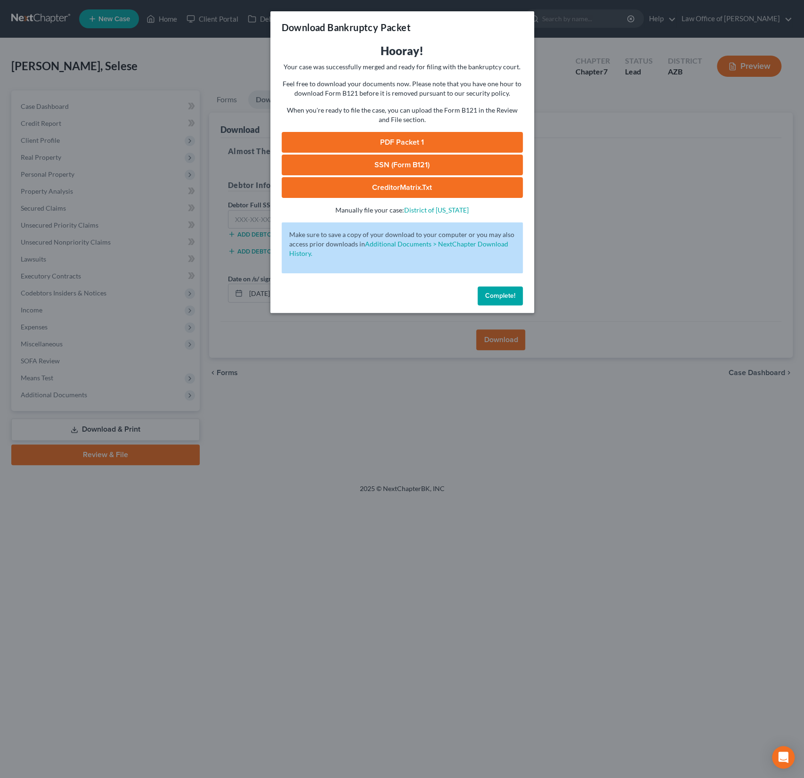
click at [426, 140] on link "PDF Packet 1" at bounding box center [402, 142] width 241 height 21
